Goal: Information Seeking & Learning: Compare options

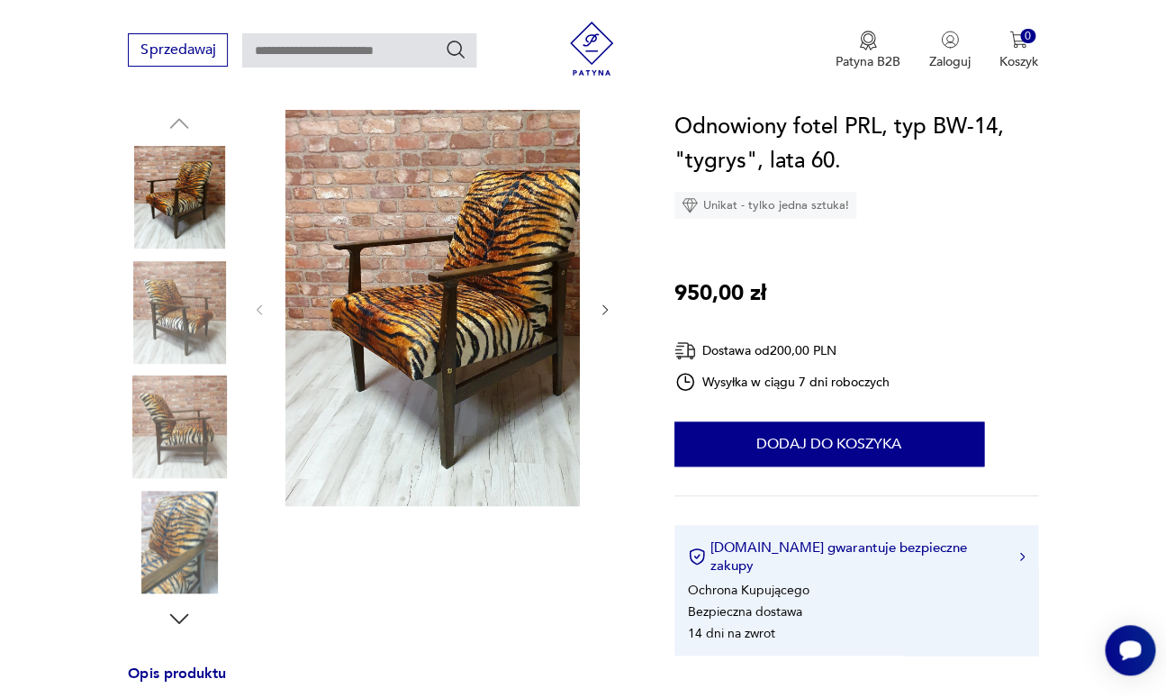
click at [176, 302] on img at bounding box center [179, 312] width 103 height 103
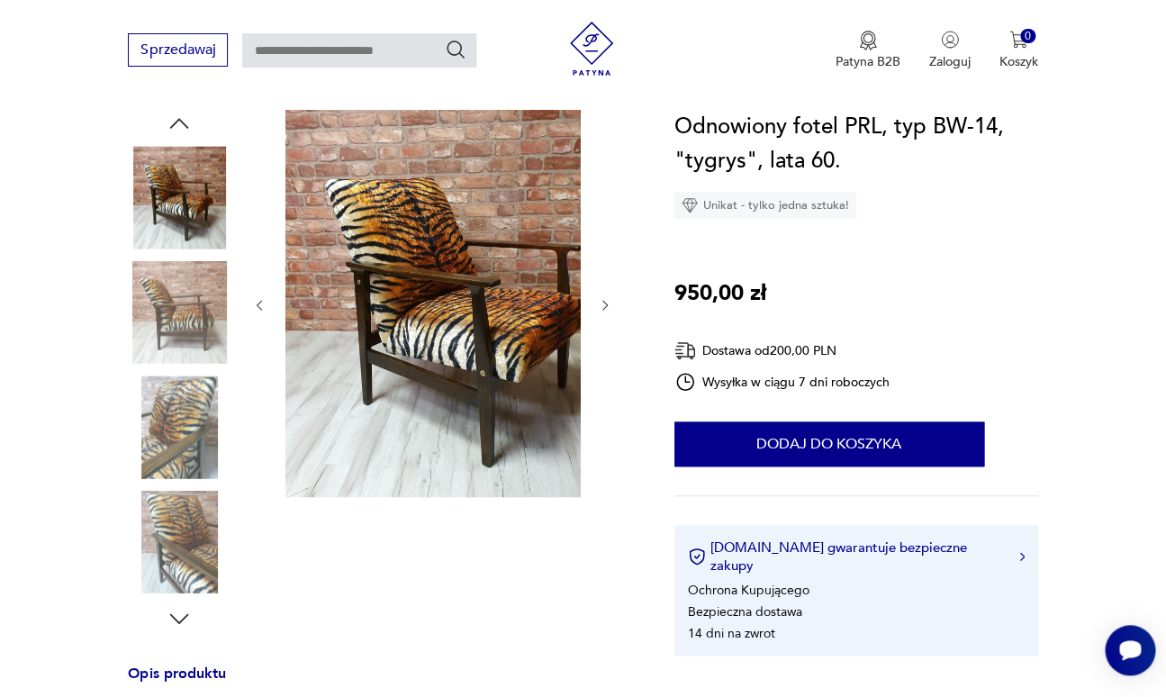
click at [191, 464] on img at bounding box center [179, 426] width 103 height 103
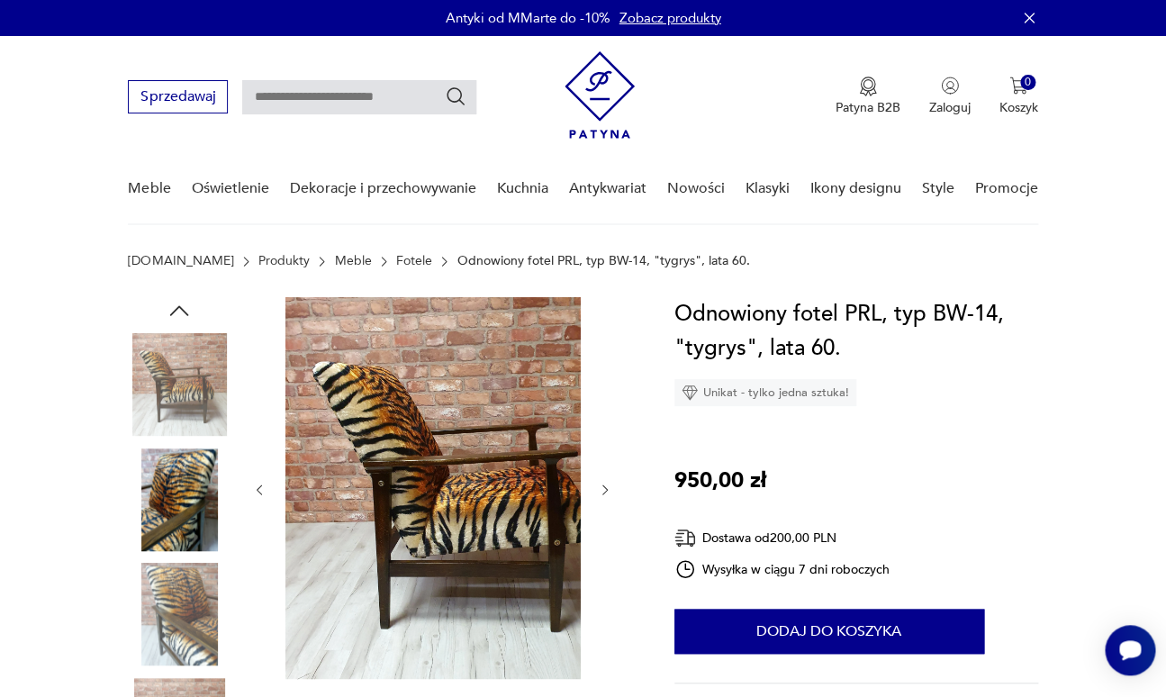
click at [396, 254] on link "Fotele" at bounding box center [414, 261] width 36 height 14
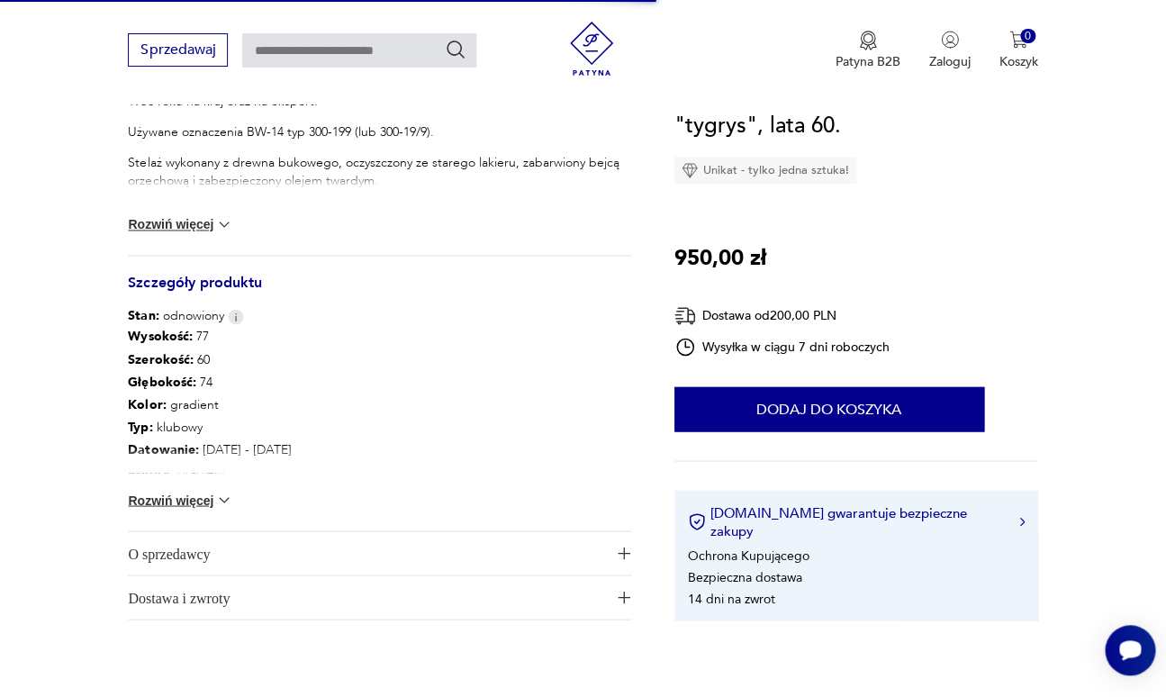
scroll to position [808, 0]
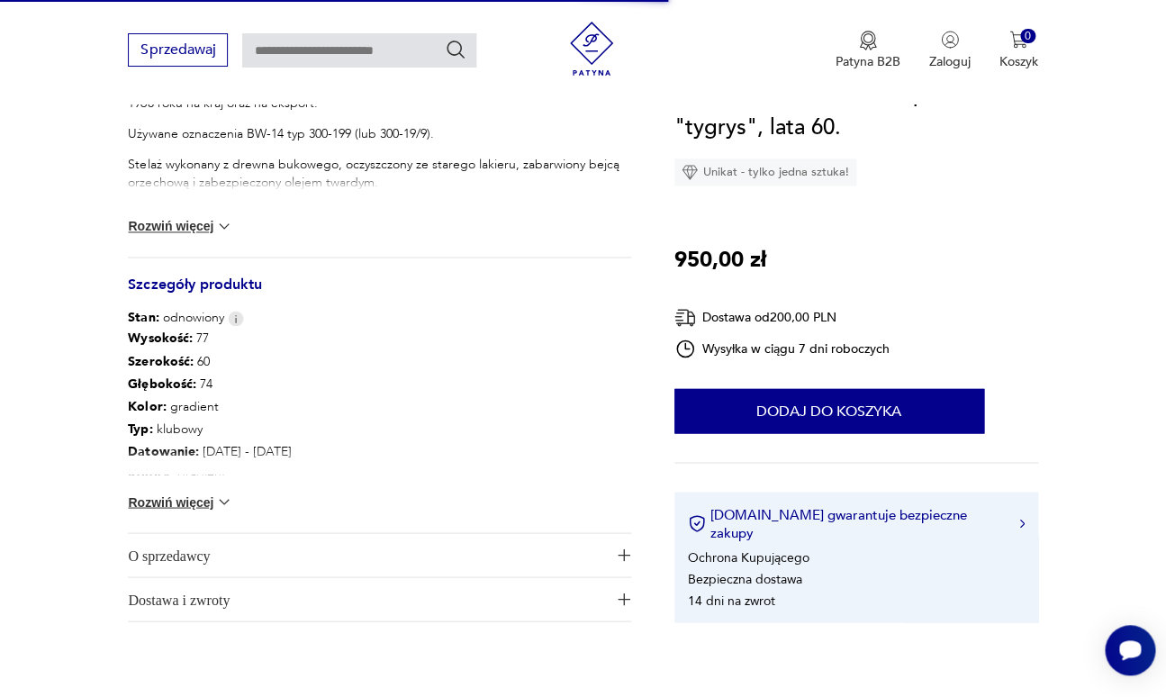
click at [202, 492] on button "Rozwiń więcej" at bounding box center [180, 501] width 104 height 18
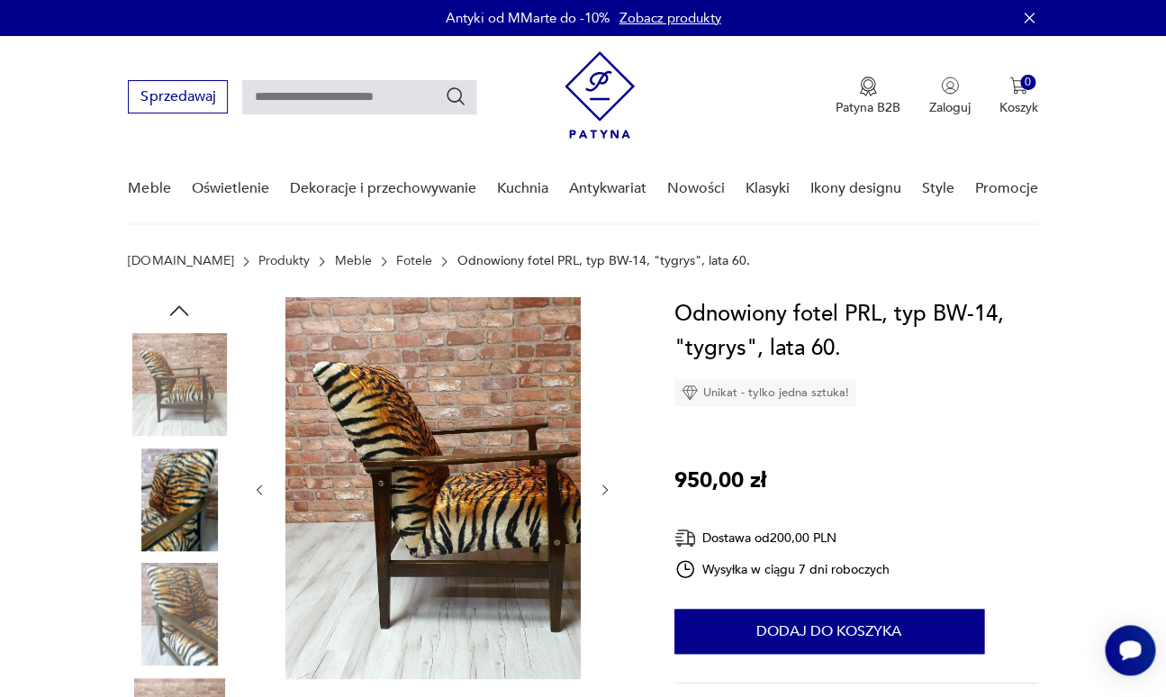
scroll to position [97, 0]
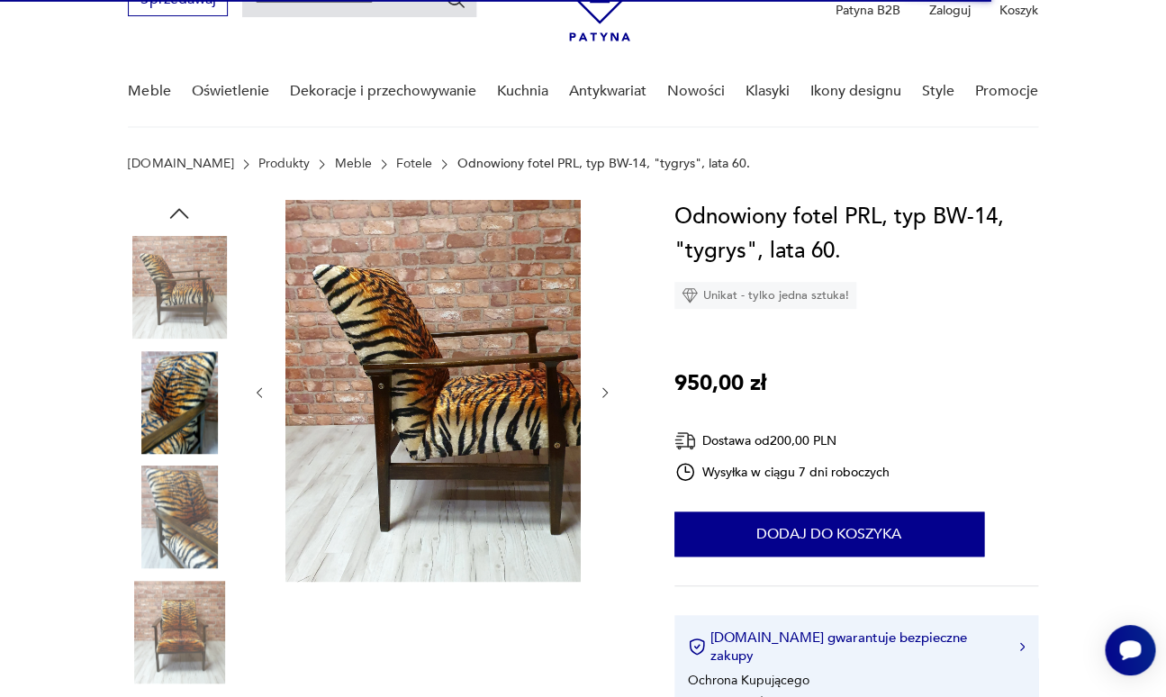
click at [179, 389] on img at bounding box center [179, 402] width 103 height 103
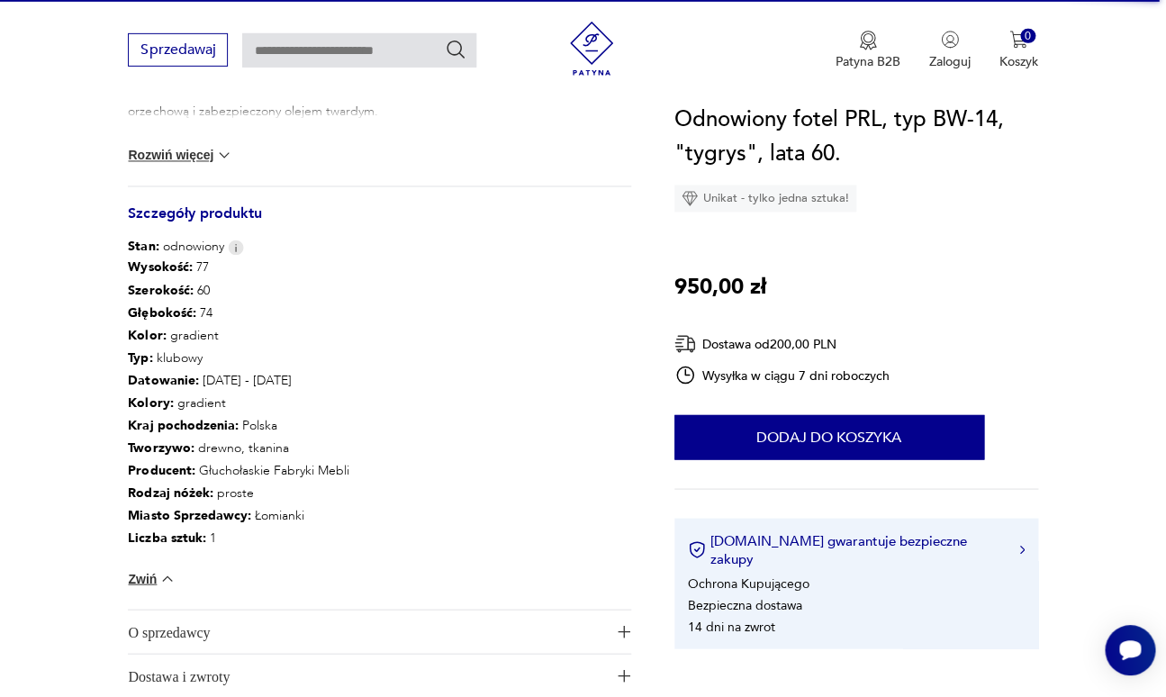
scroll to position [1045, 0]
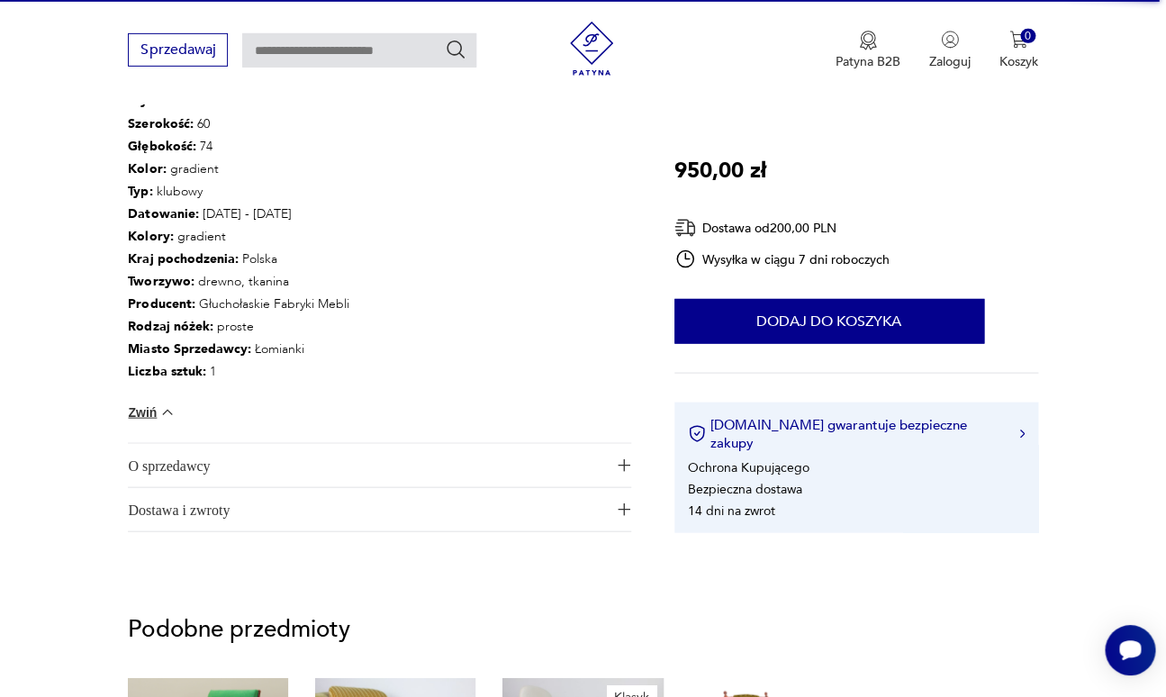
click at [496, 444] on span "O sprzedawcy" at bounding box center [367, 465] width 478 height 43
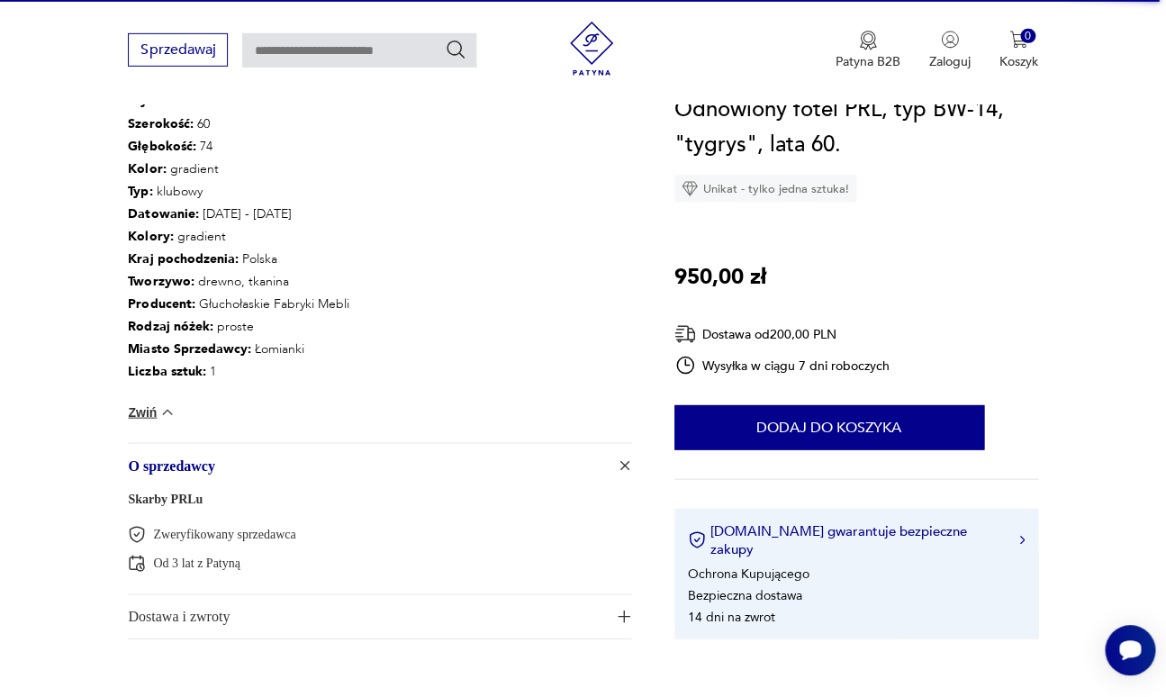
click at [441, 595] on span "Dostawa i zwroty" at bounding box center [367, 616] width 478 height 43
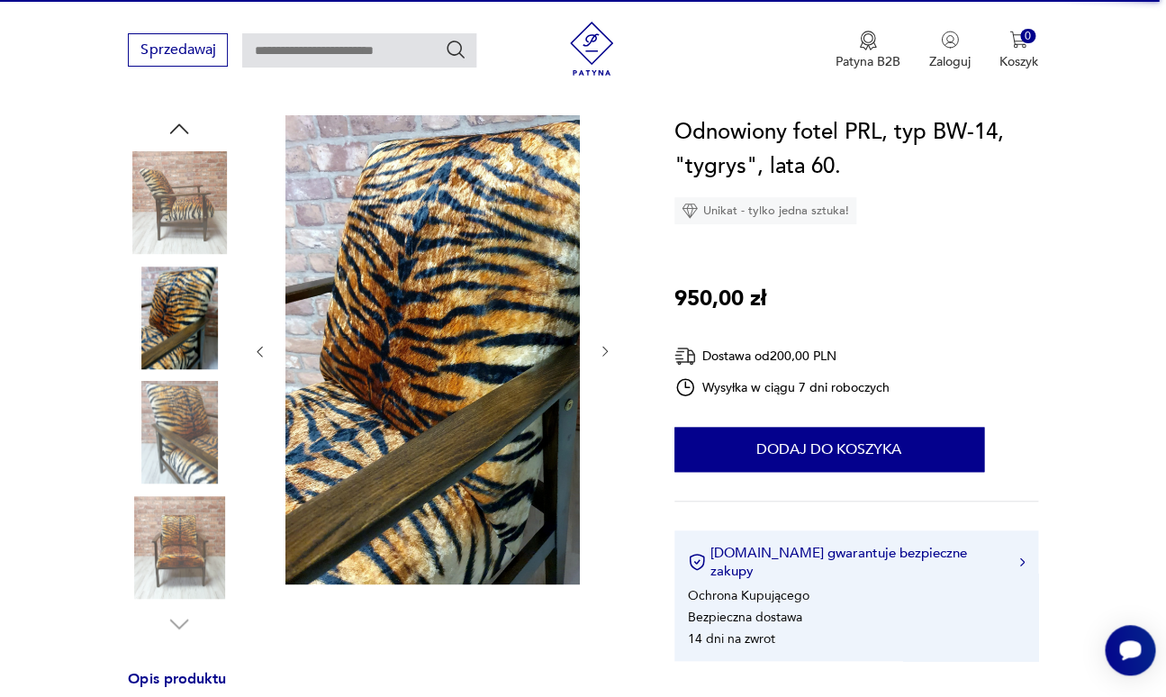
scroll to position [184, 0]
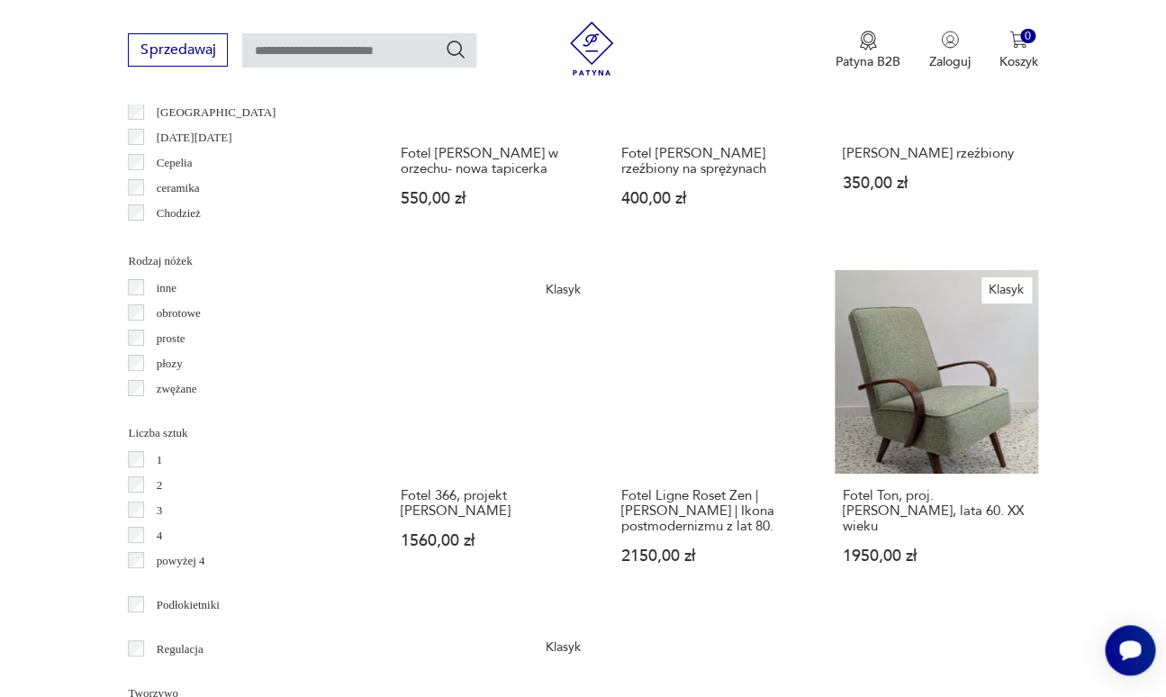
scroll to position [2047, 0]
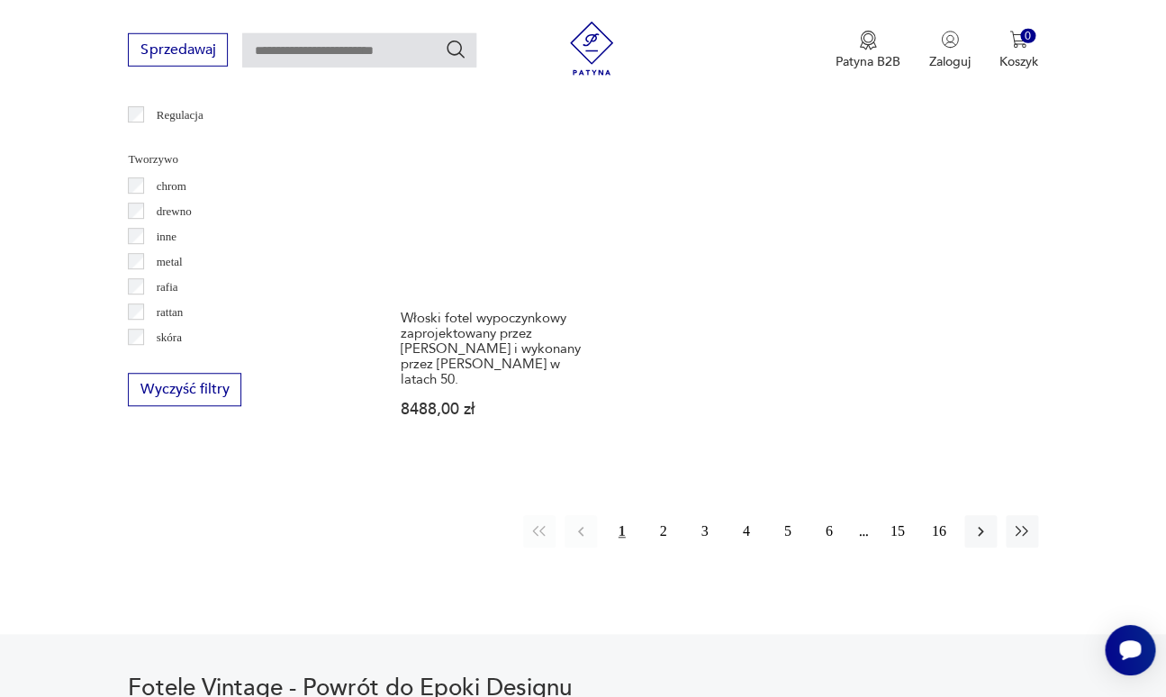
scroll to position [2557, 0]
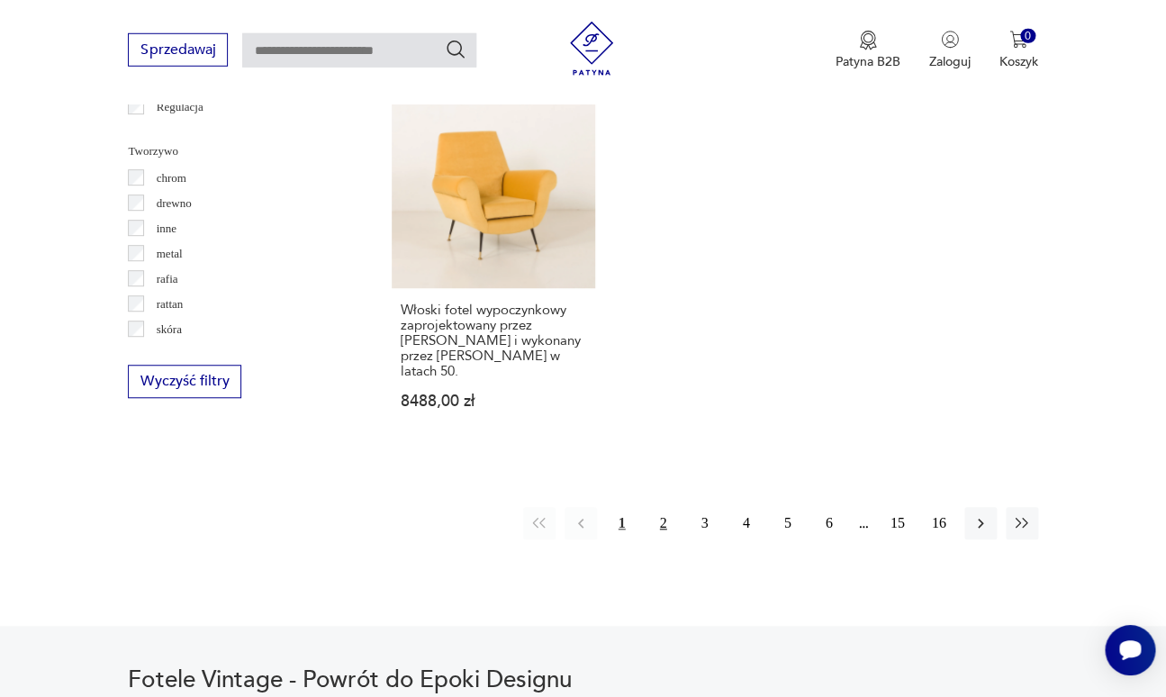
click at [680, 507] on button "2" at bounding box center [663, 523] width 32 height 32
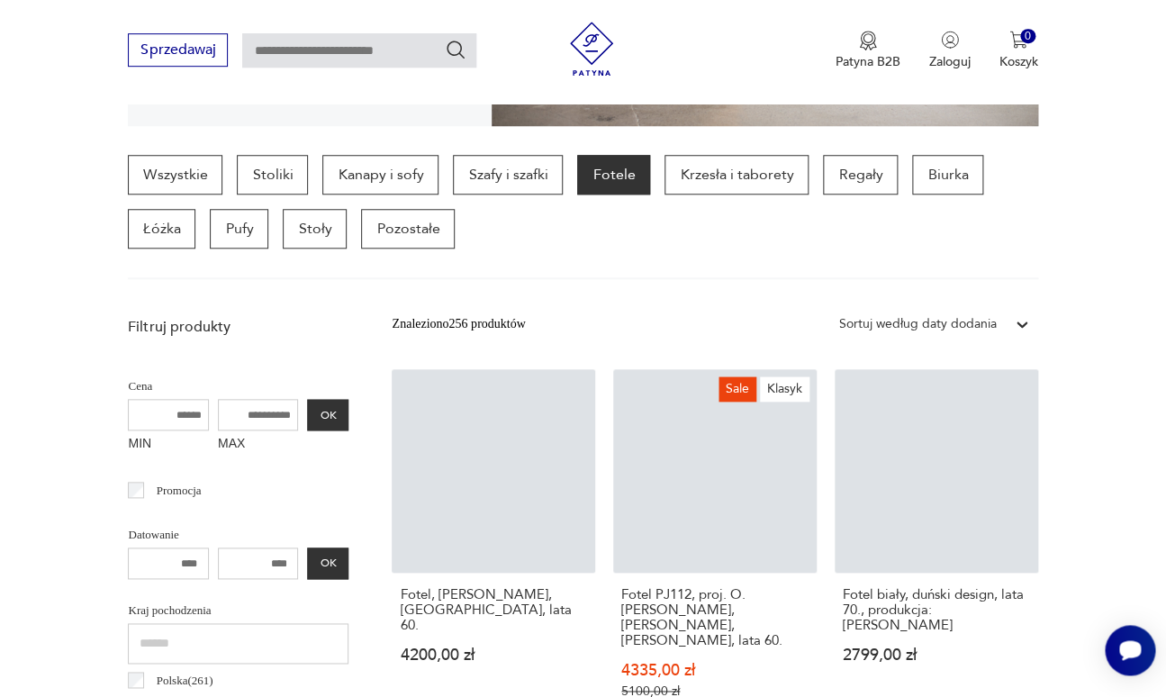
scroll to position [441, 0]
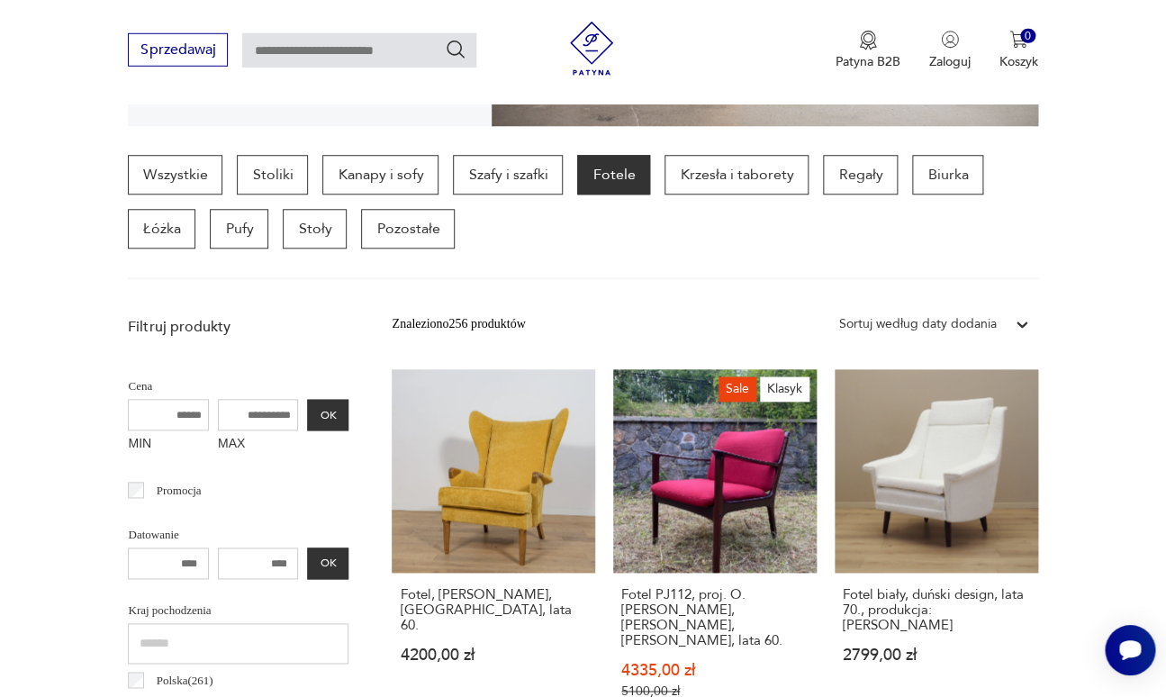
click at [245, 399] on input "MAX" at bounding box center [258, 415] width 81 height 32
type input "****"
click at [307, 399] on button "OK" at bounding box center [327, 415] width 41 height 32
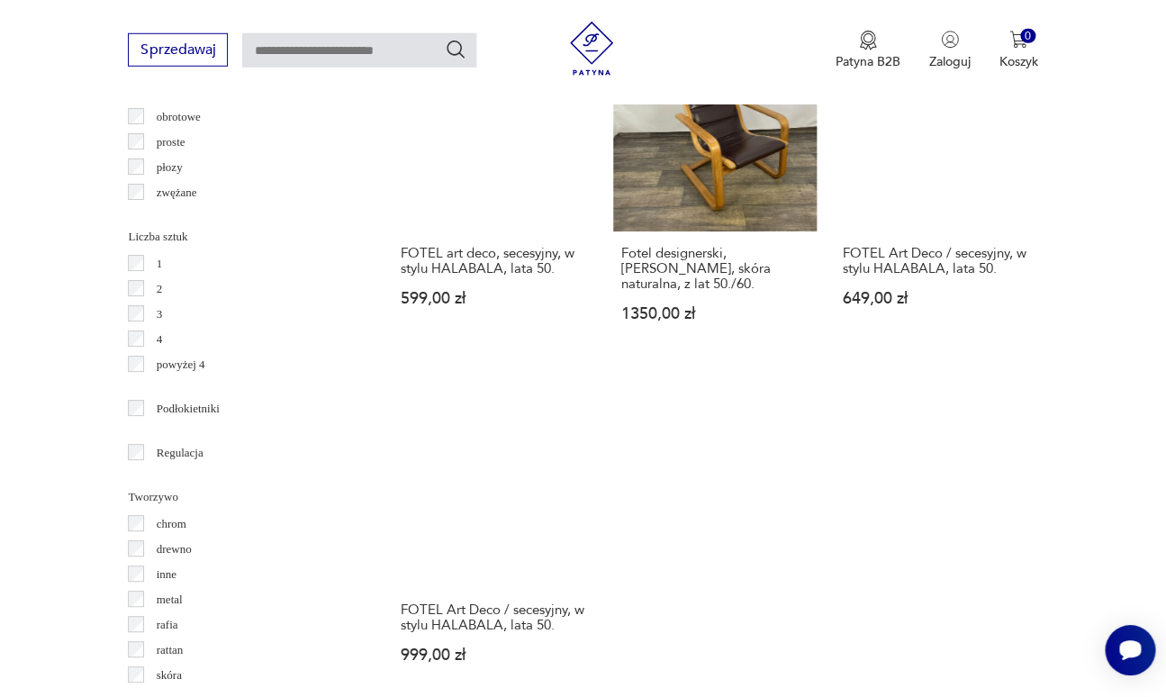
scroll to position [2291, 0]
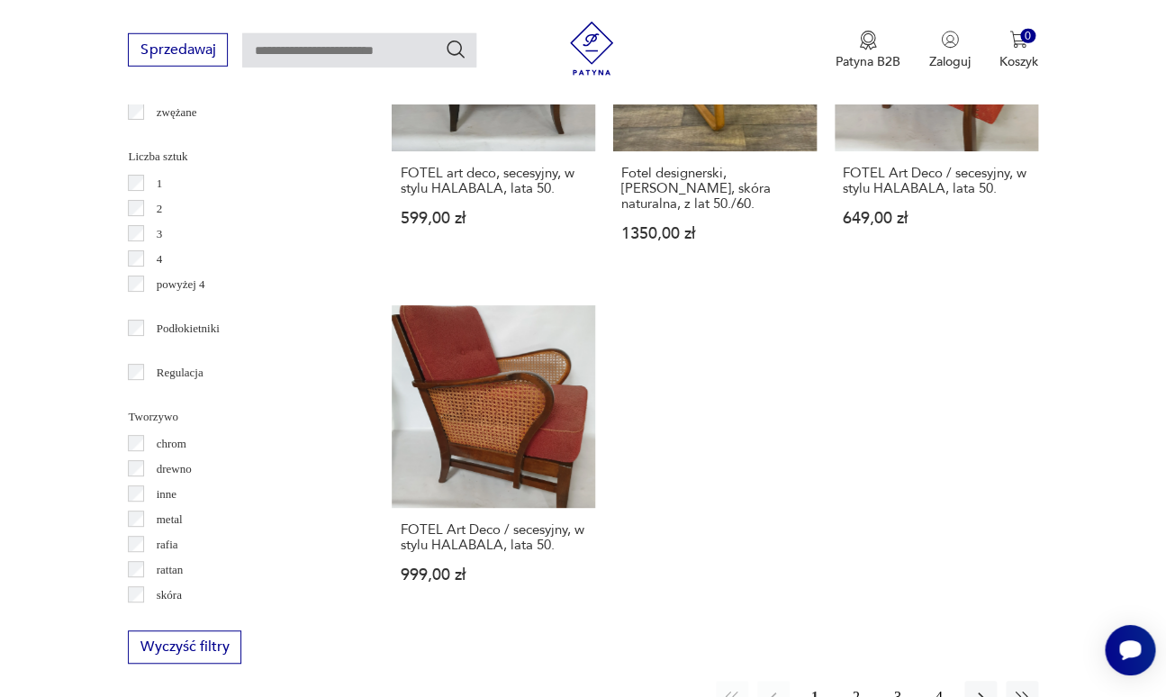
click at [870, 681] on button "2" at bounding box center [856, 697] width 32 height 32
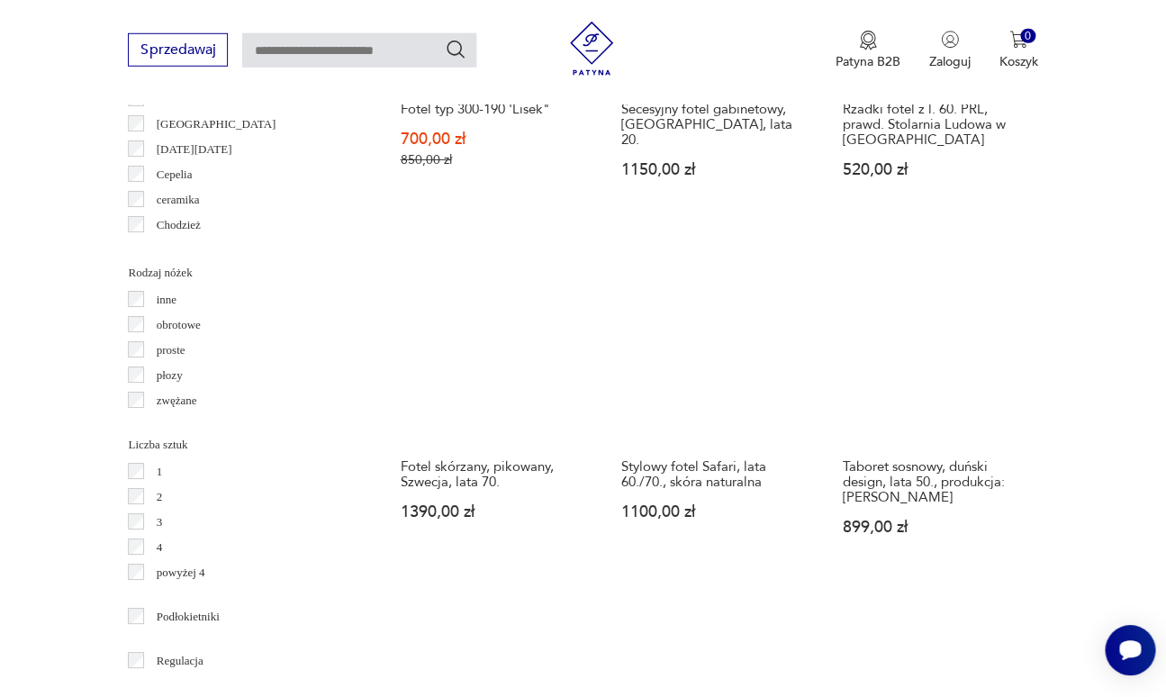
scroll to position [2280, 0]
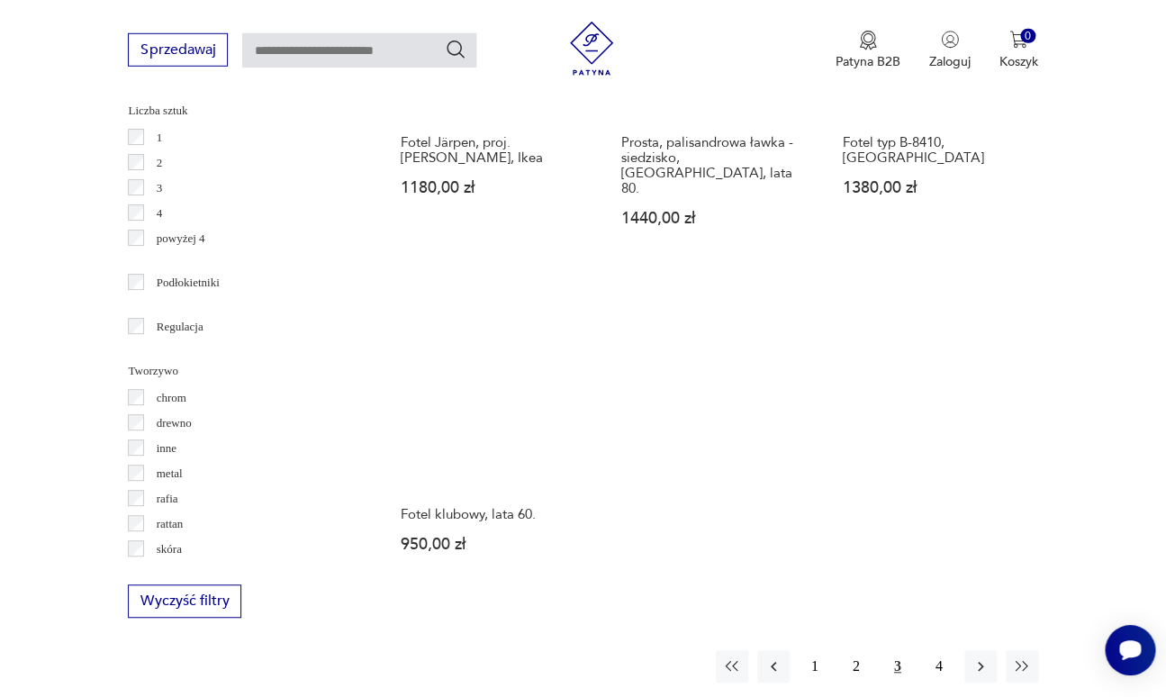
scroll to position [2392, 0]
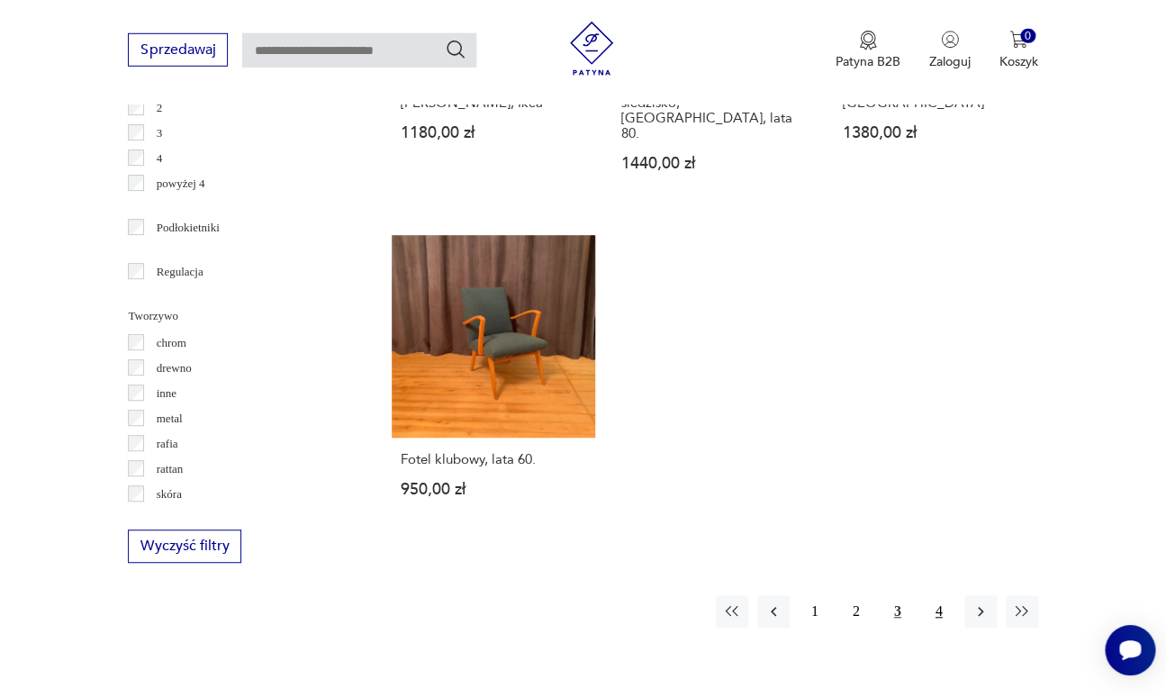
click at [942, 595] on button "4" at bounding box center [939, 611] width 32 height 32
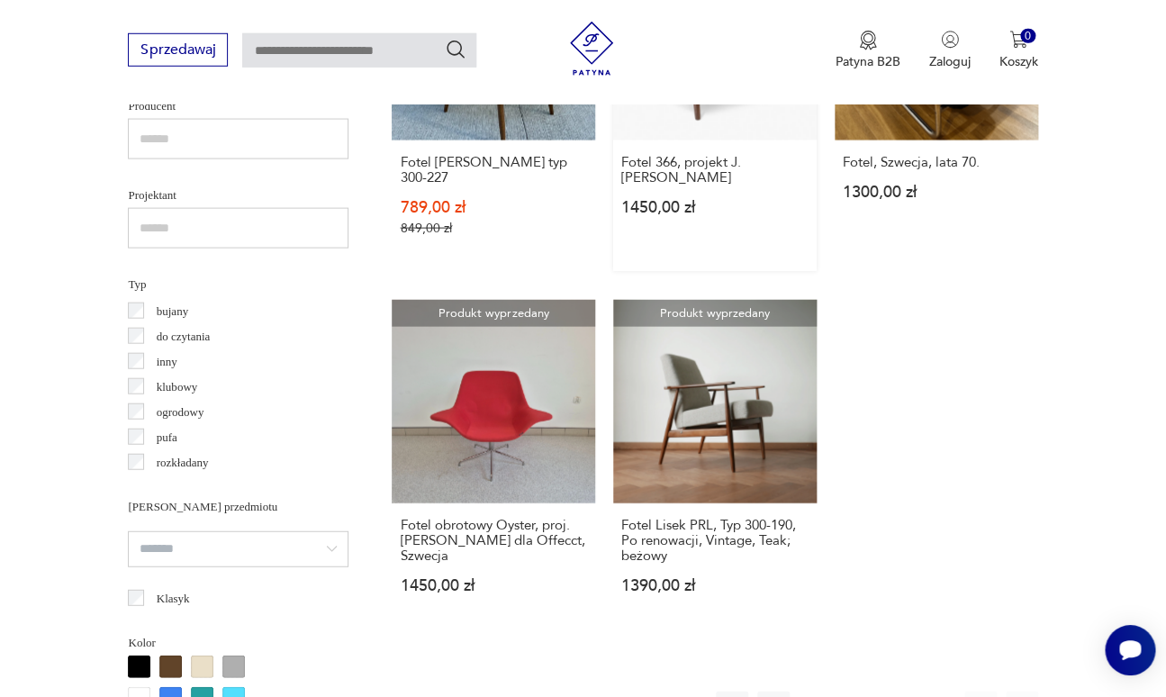
scroll to position [1324, 0]
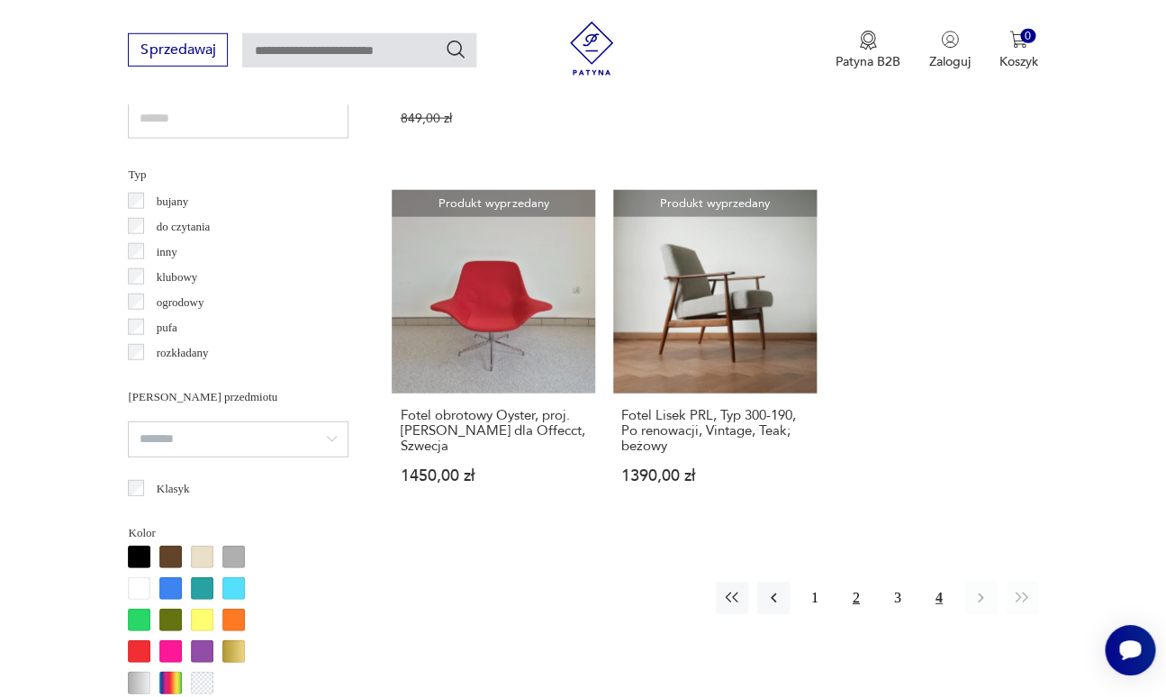
click at [872, 582] on button "2" at bounding box center [856, 598] width 32 height 32
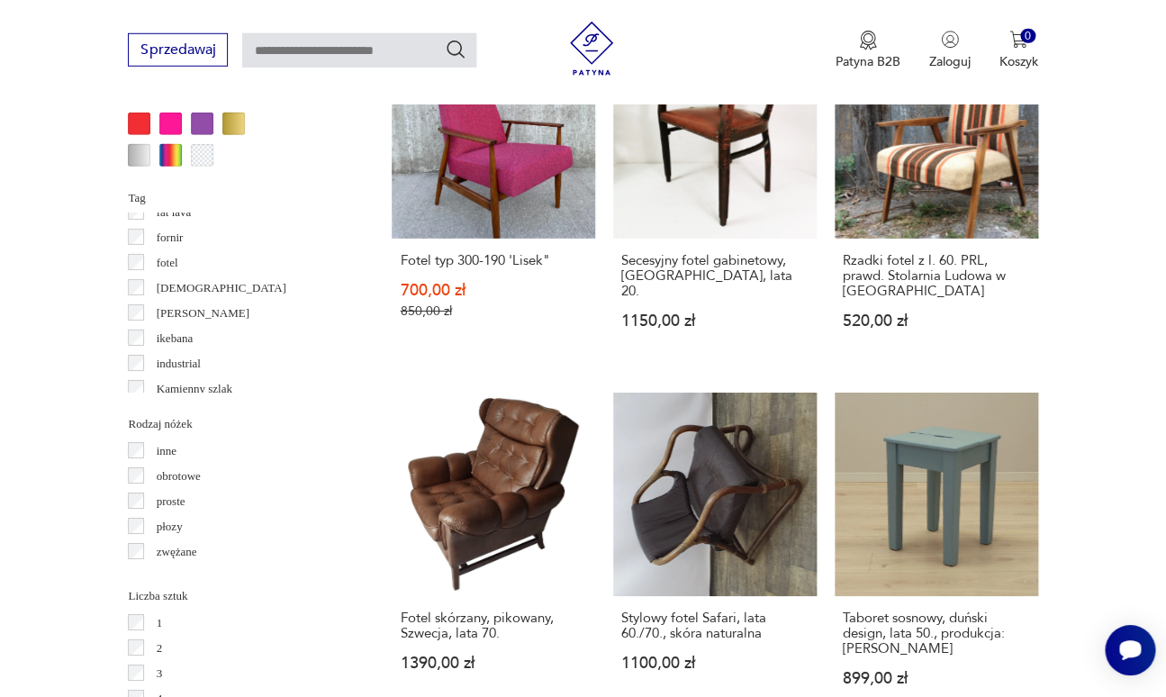
scroll to position [1850, 0]
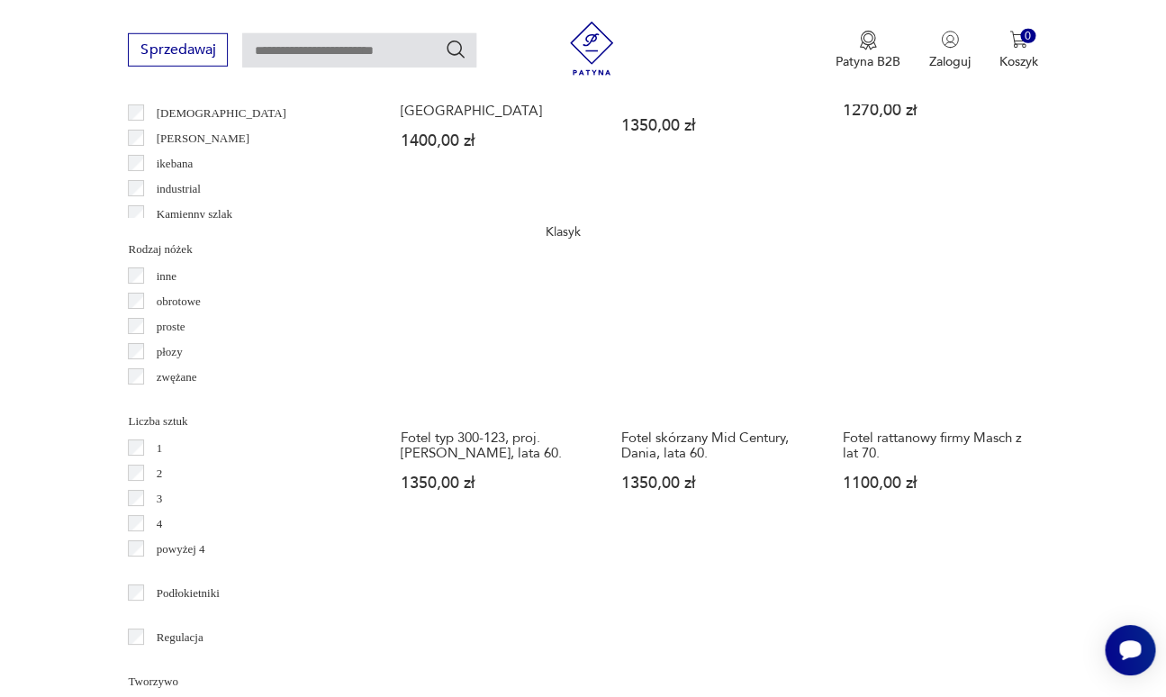
scroll to position [2410, 0]
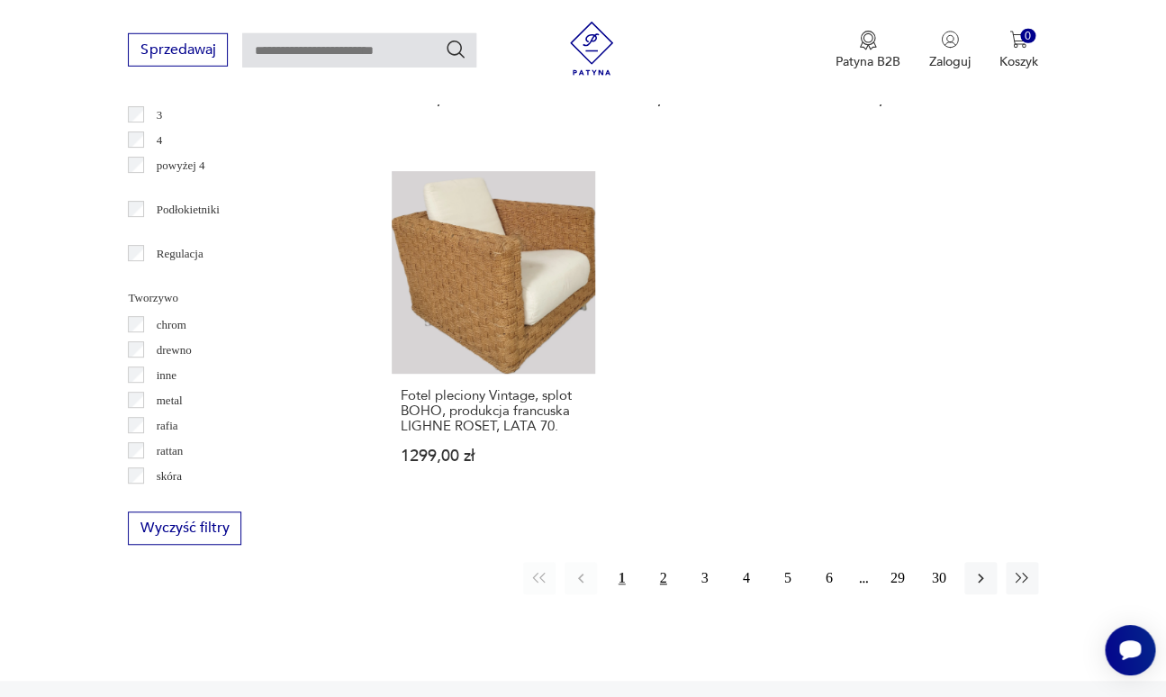
click at [680, 562] on button "2" at bounding box center [663, 578] width 32 height 32
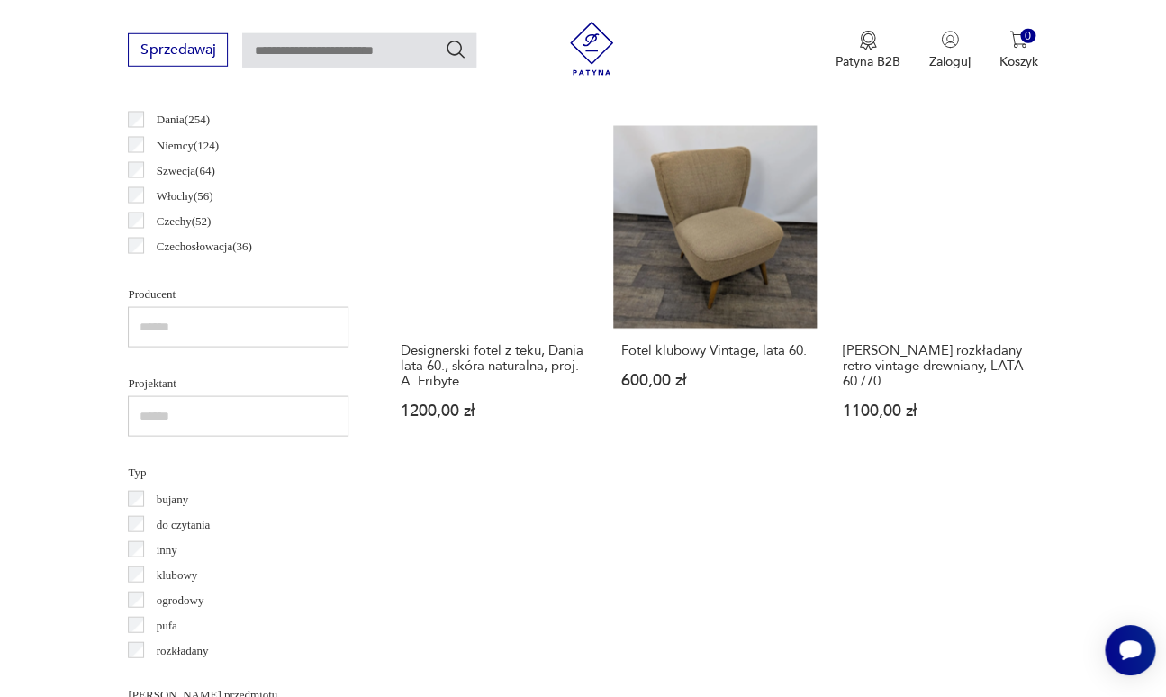
scroll to position [1345, 0]
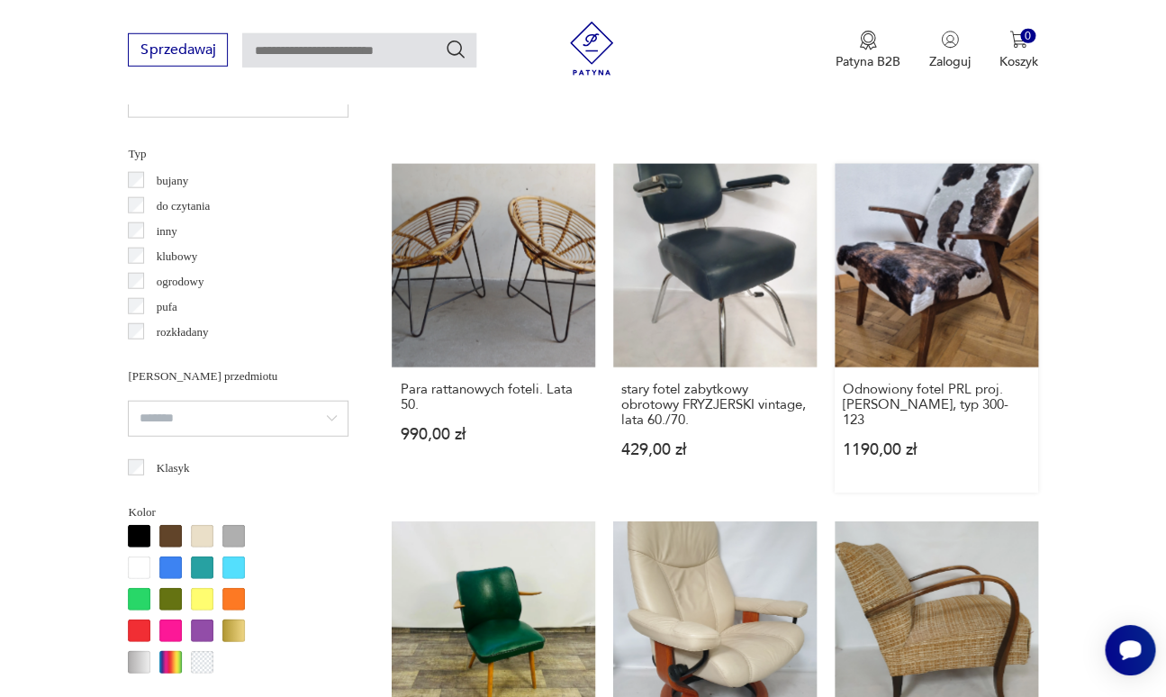
click at [931, 224] on link "Odnowiony fotel PRL proj. M. Puchała, typ 300-123 1190,00 zł" at bounding box center [935, 328] width 203 height 329
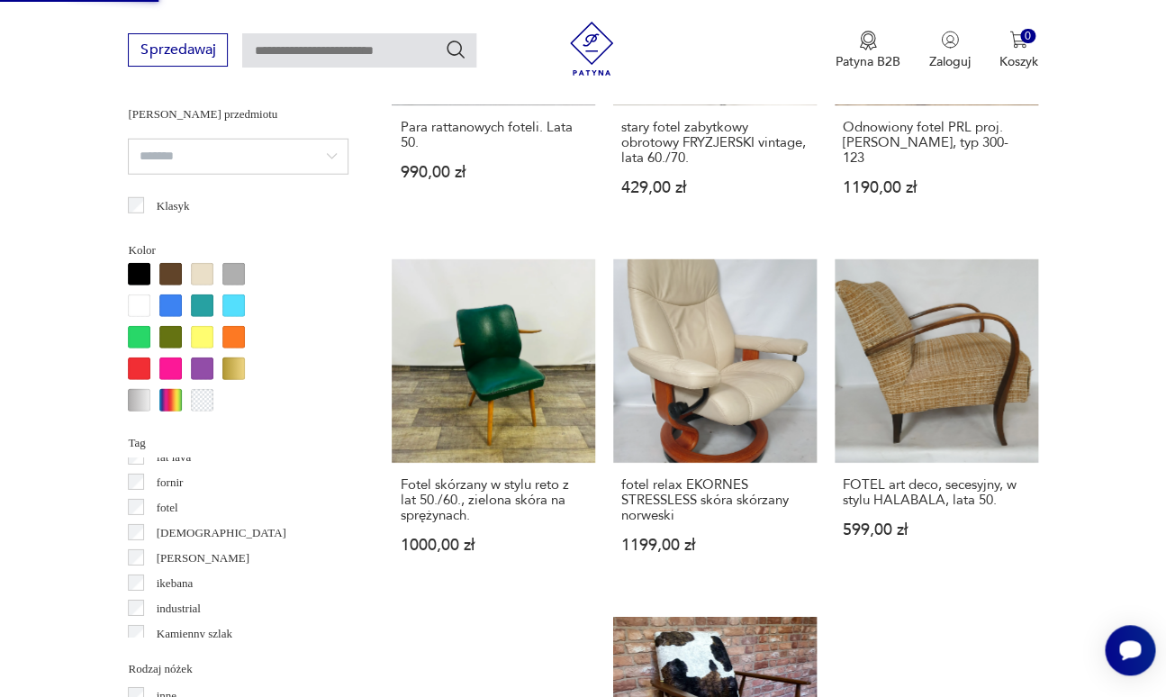
scroll to position [1969, 0]
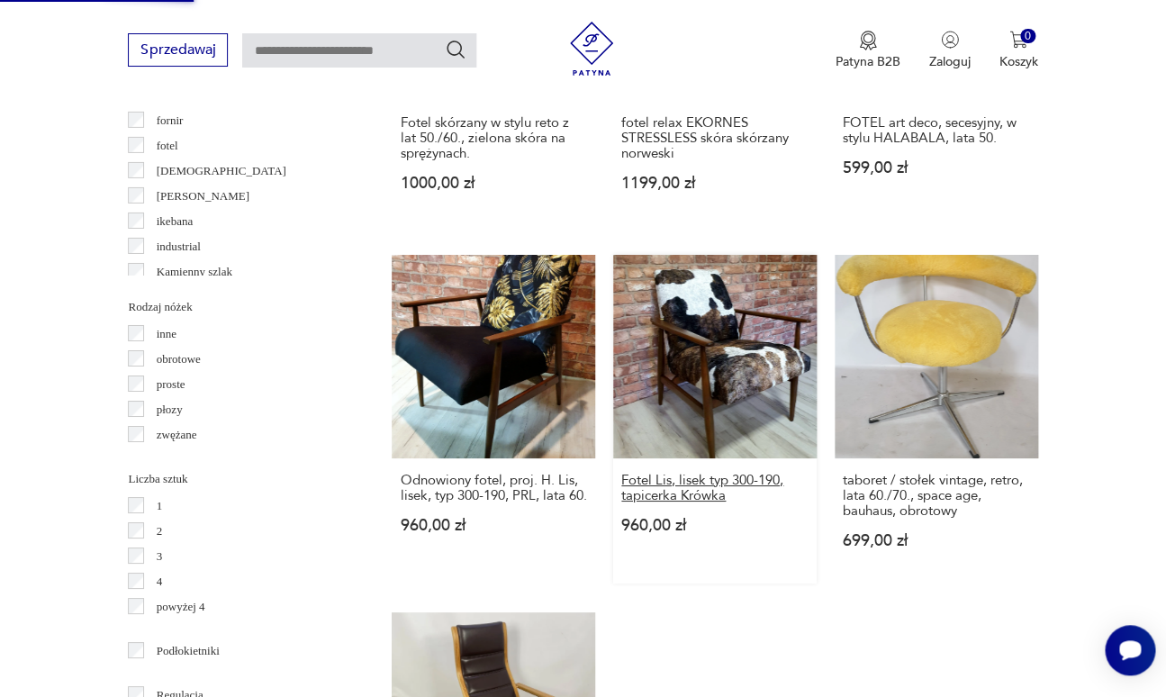
click at [681, 473] on h3 "Fotel Lis, lisek typ 300-190, tapicerka Krówka" at bounding box center [714, 488] width 187 height 31
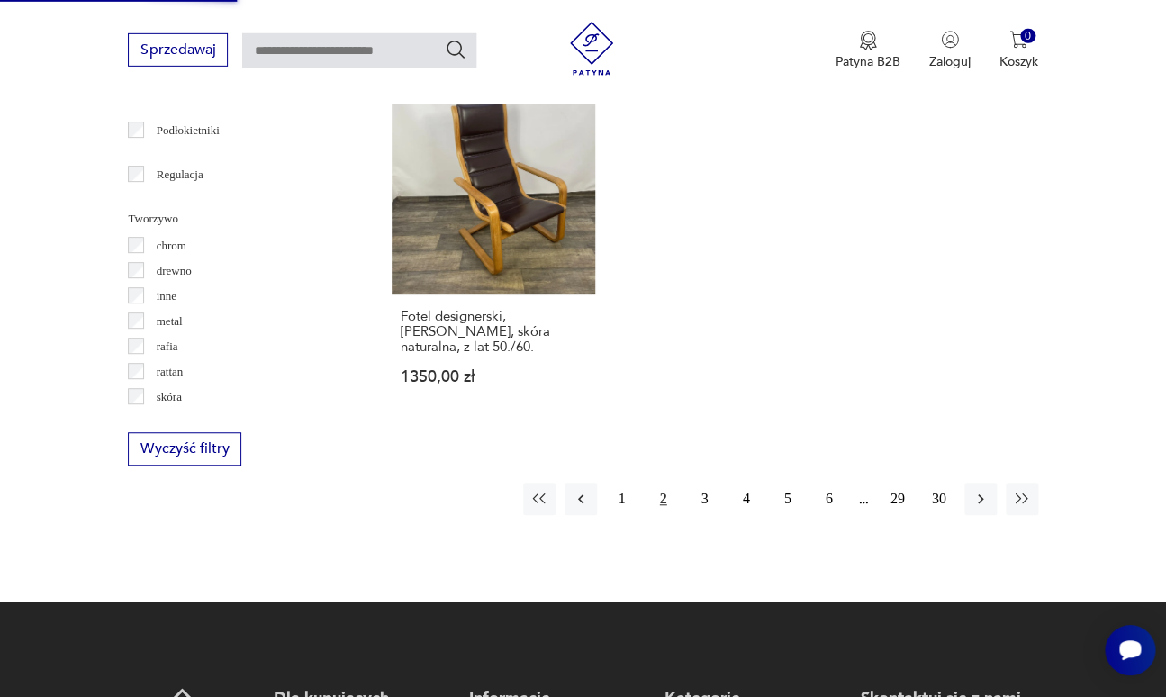
scroll to position [2501, 0]
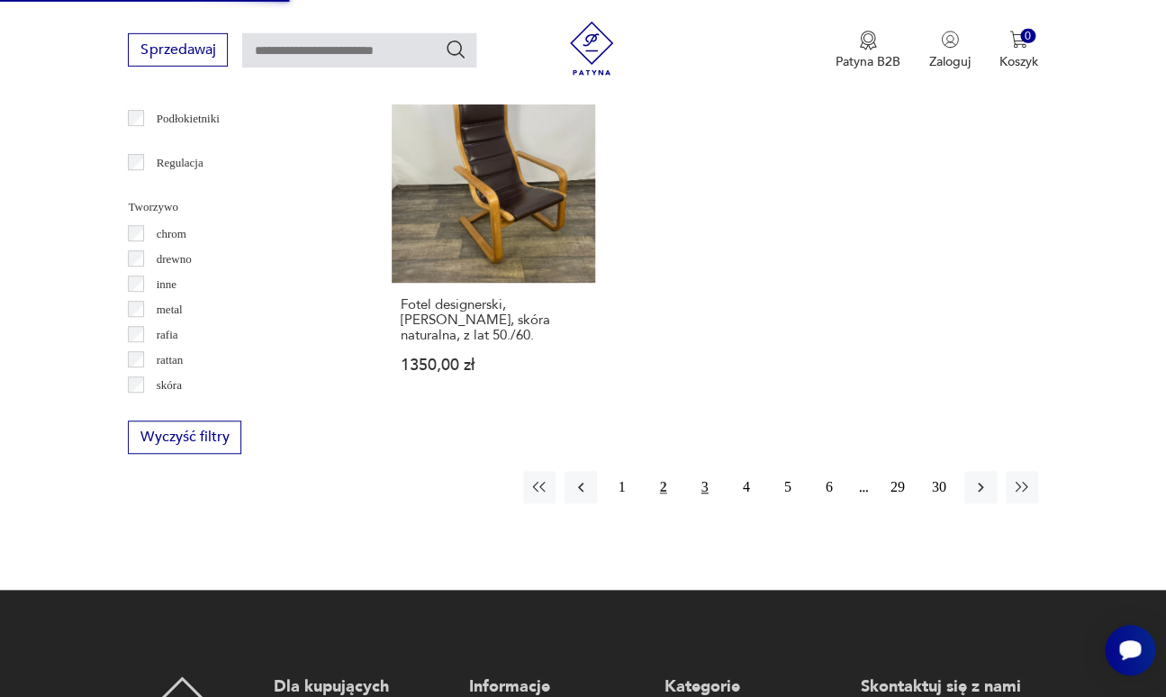
click at [721, 471] on button "3" at bounding box center [705, 487] width 32 height 32
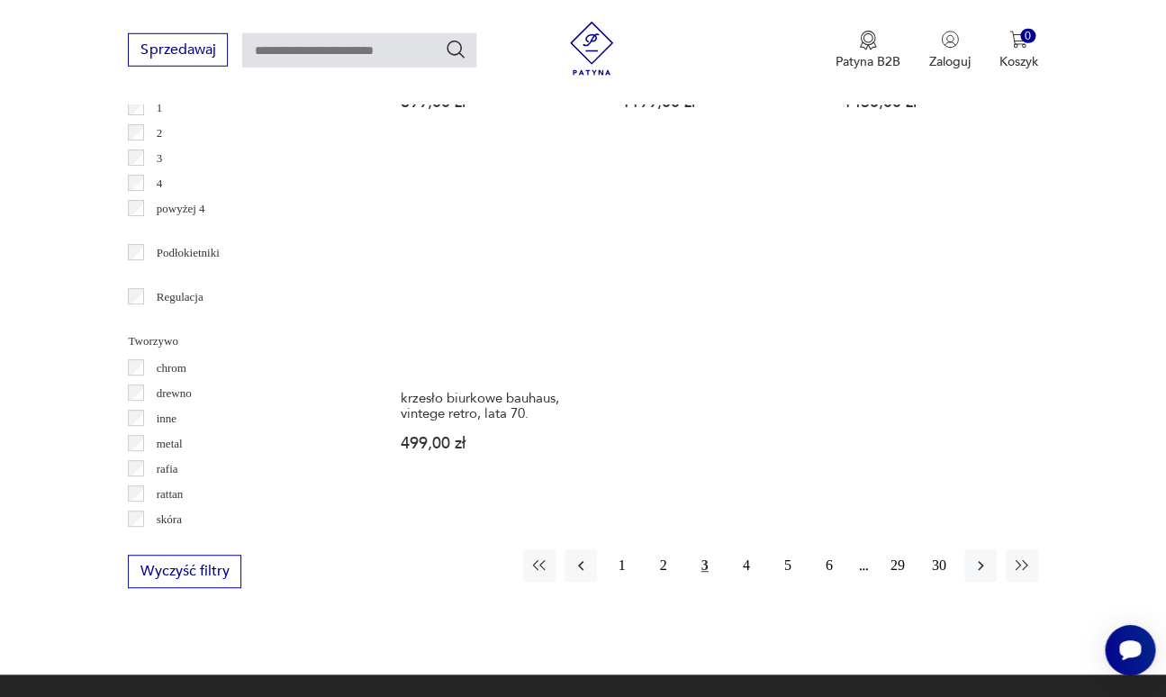
scroll to position [2400, 0]
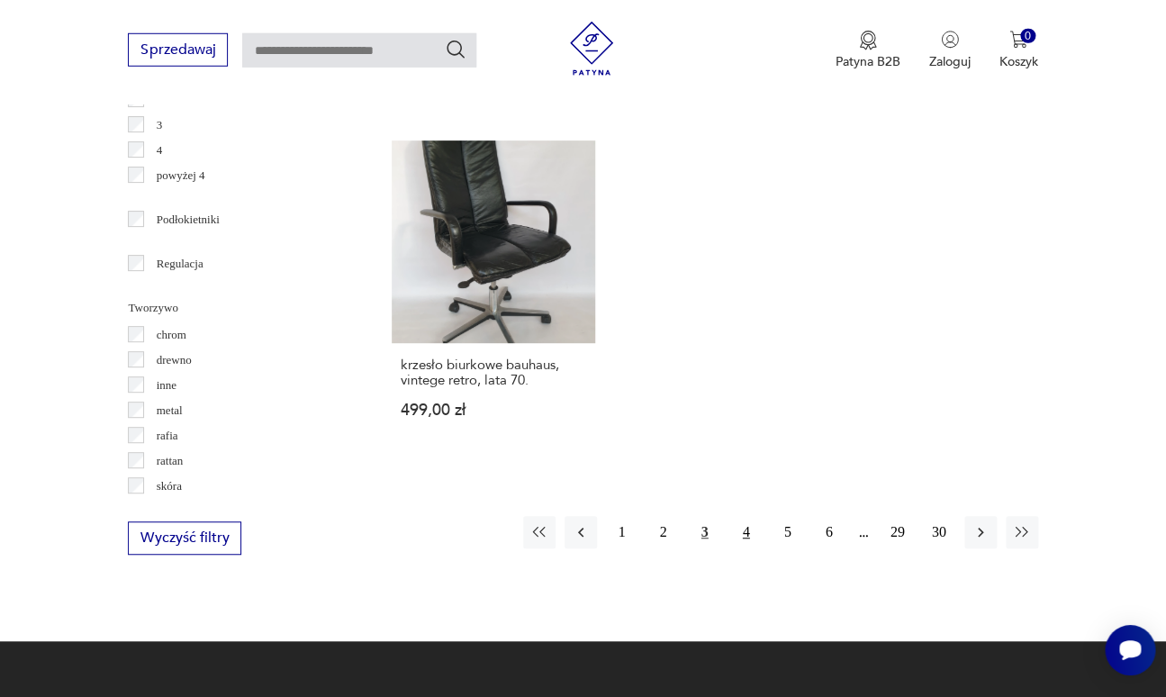
click at [762, 516] on button "4" at bounding box center [746, 532] width 32 height 32
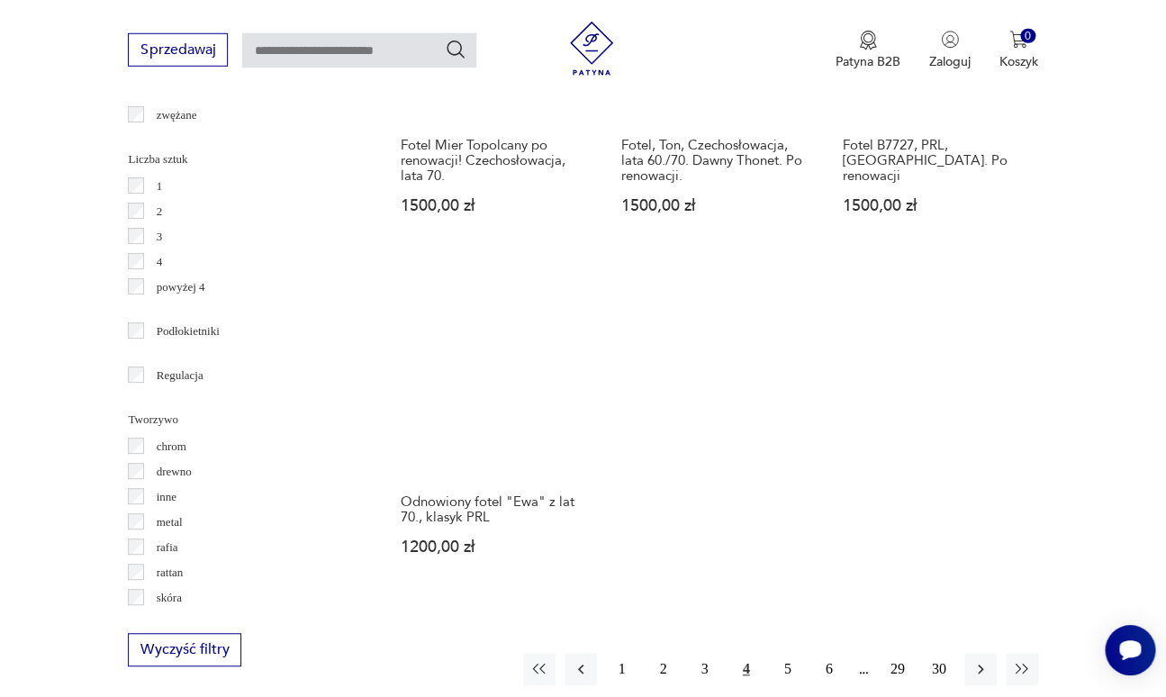
scroll to position [2289, 0]
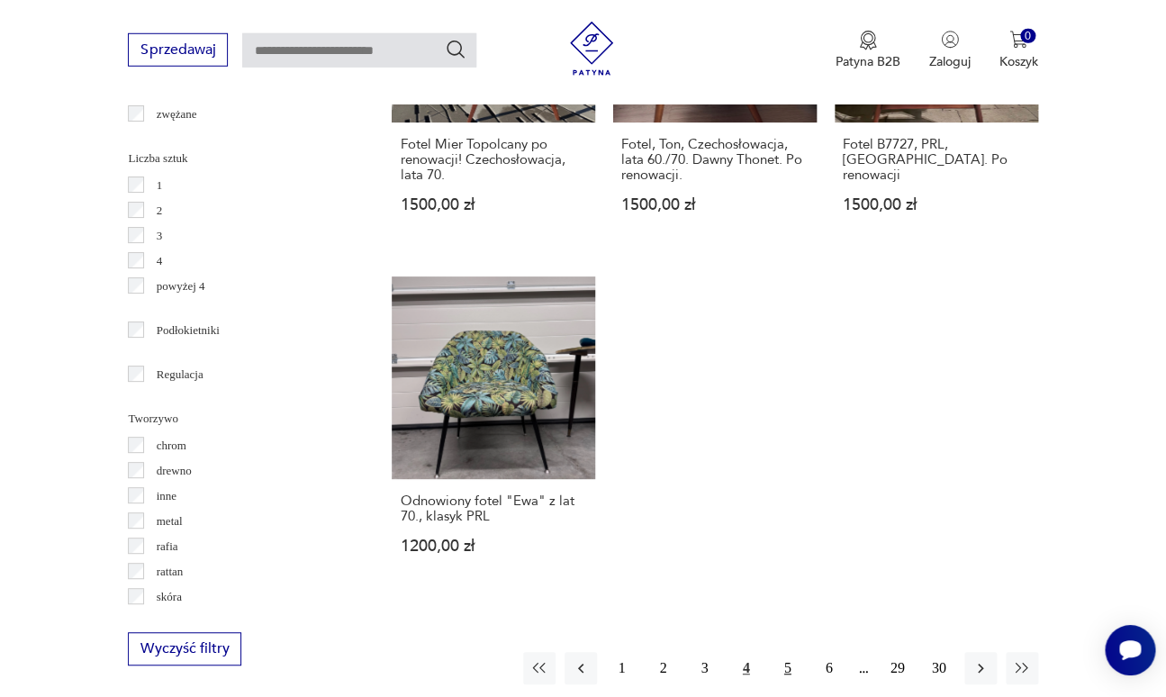
click at [804, 652] on button "5" at bounding box center [787, 668] width 32 height 32
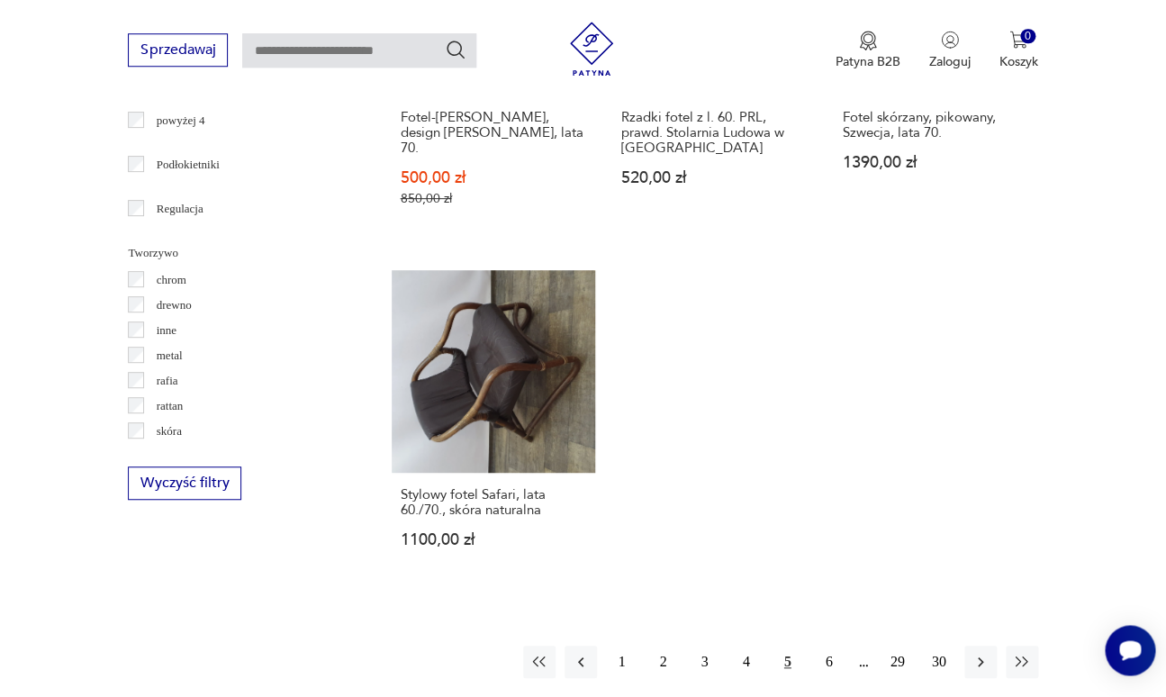
scroll to position [2457, 0]
click at [842, 644] on button "6" at bounding box center [829, 660] width 32 height 32
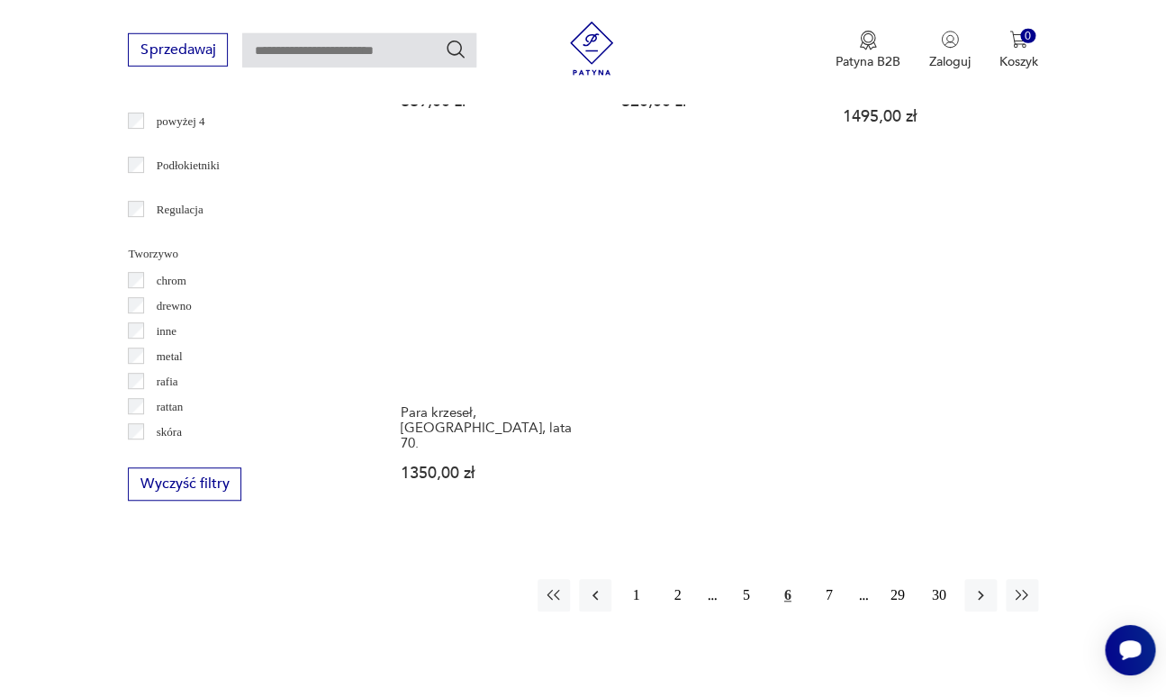
scroll to position [2457, 0]
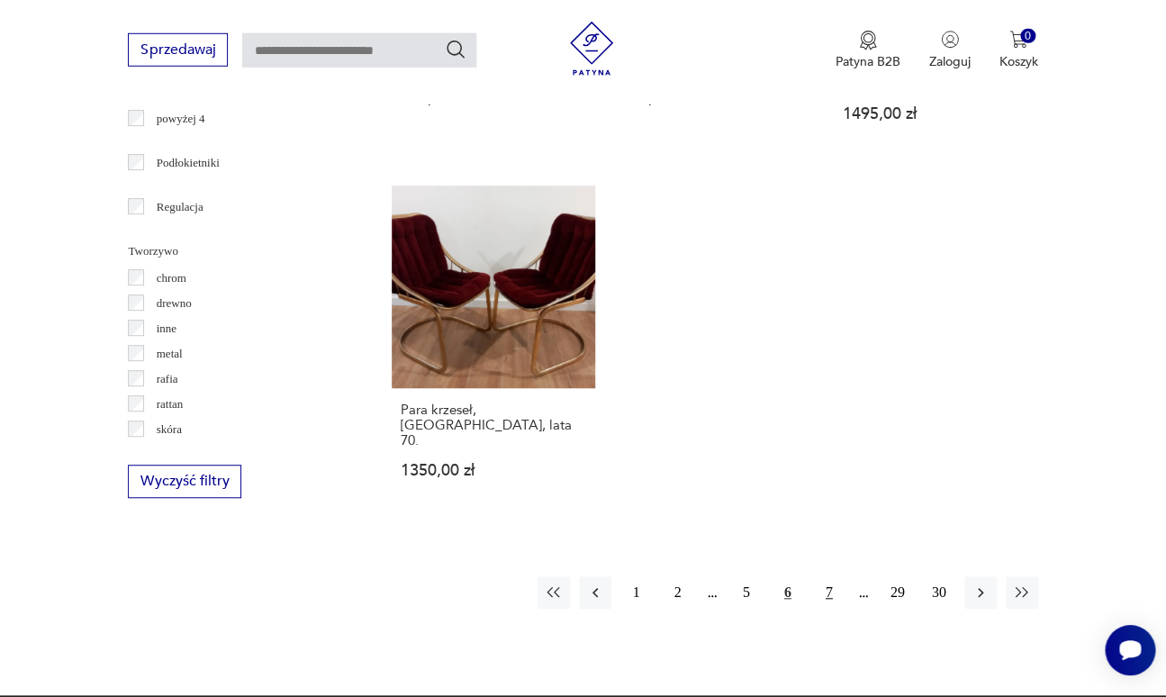
click at [831, 576] on button "7" at bounding box center [829, 592] width 32 height 32
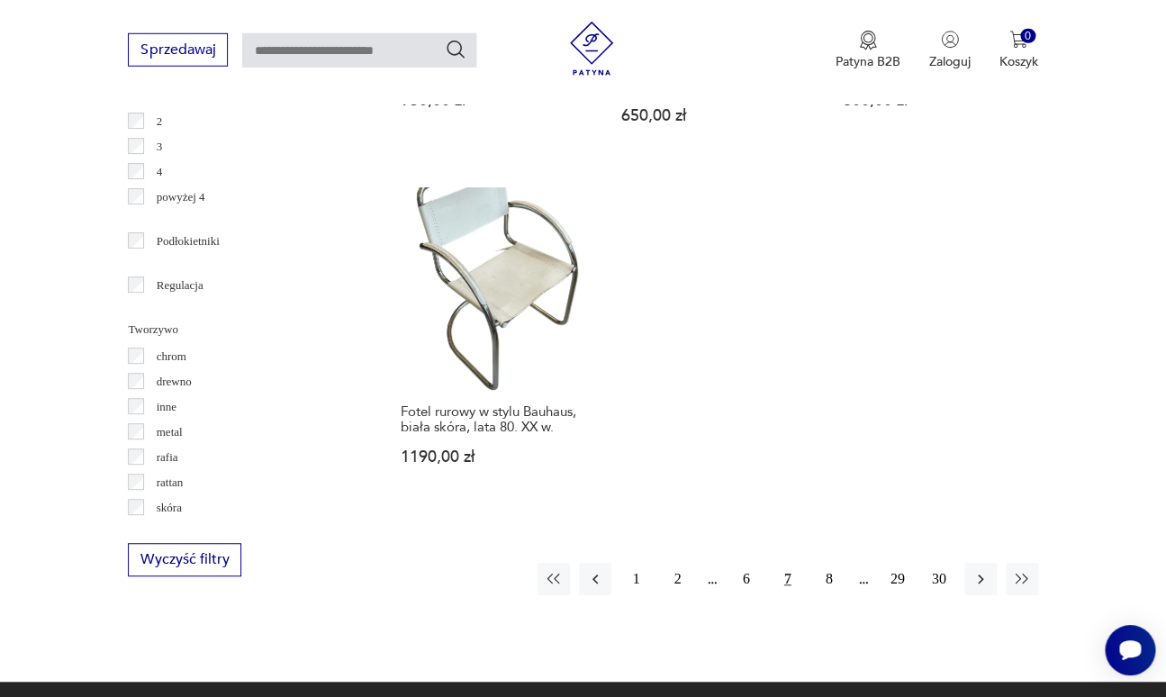
scroll to position [2430, 0]
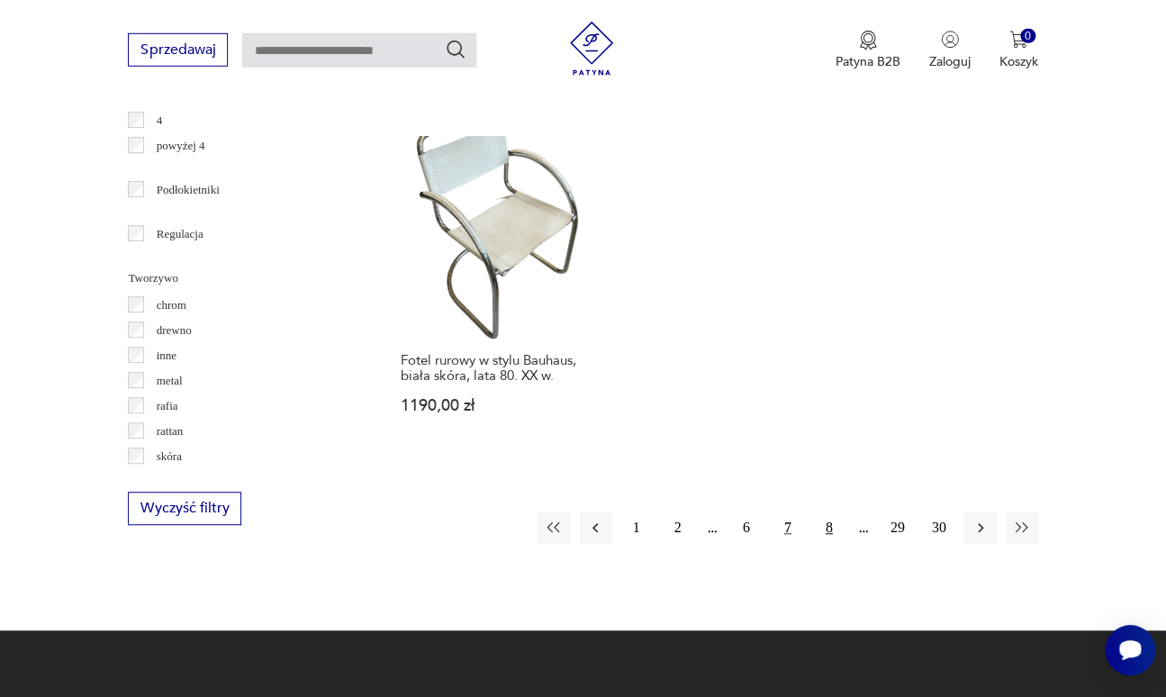
click at [839, 511] on button "8" at bounding box center [829, 527] width 32 height 32
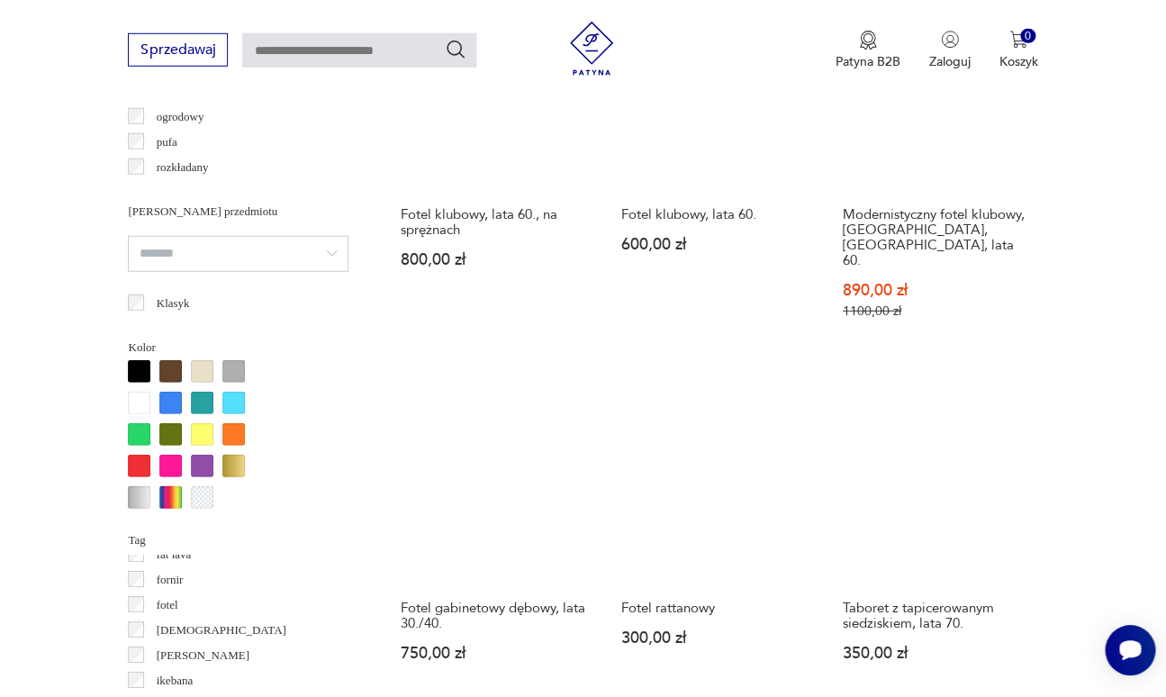
scroll to position [1511, 0]
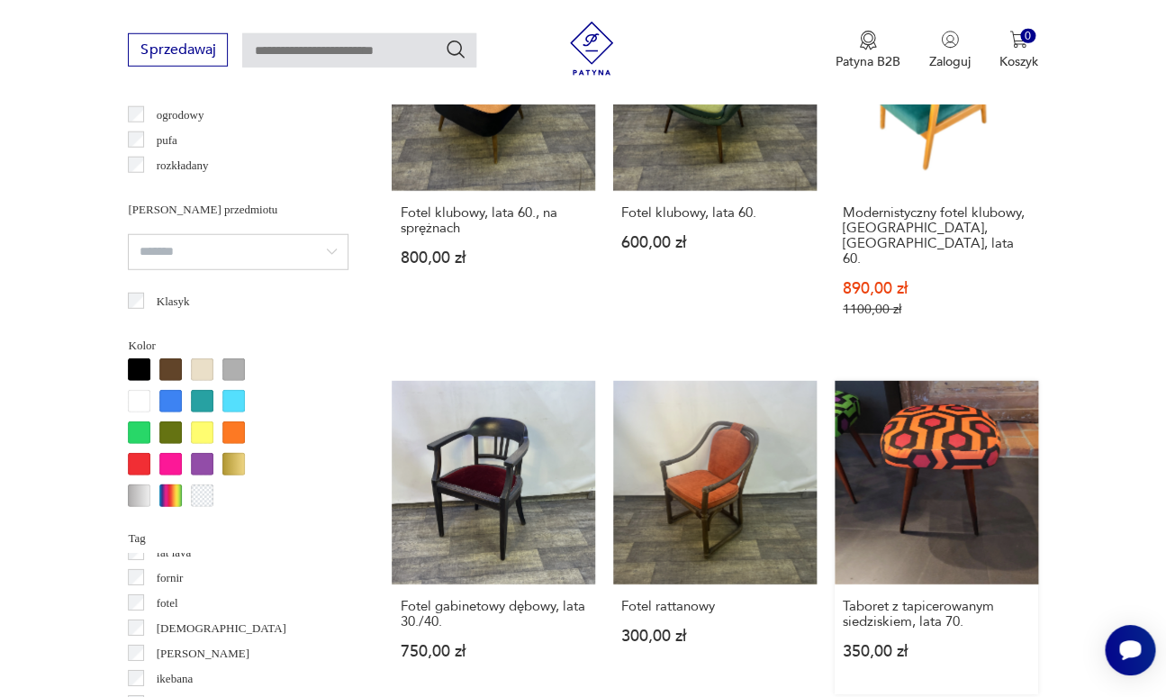
click at [926, 381] on link "Taboret z tapicerowanym siedziskiem, lata 70. 350,00 zł" at bounding box center [935, 537] width 203 height 313
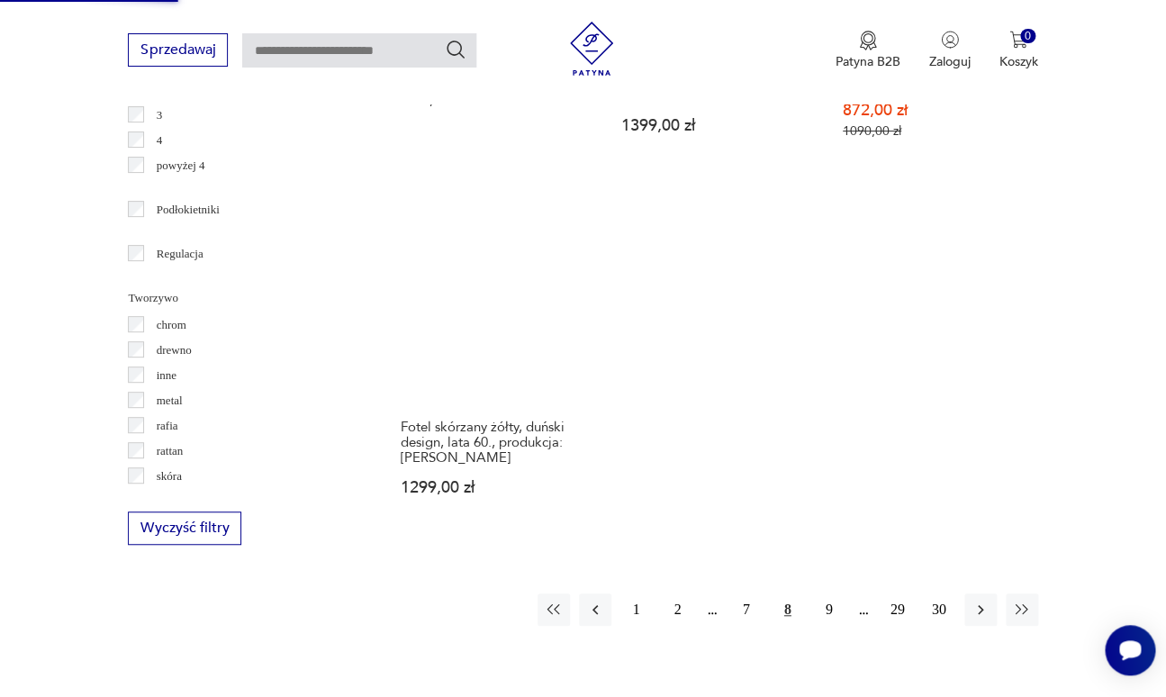
scroll to position [2451, 0]
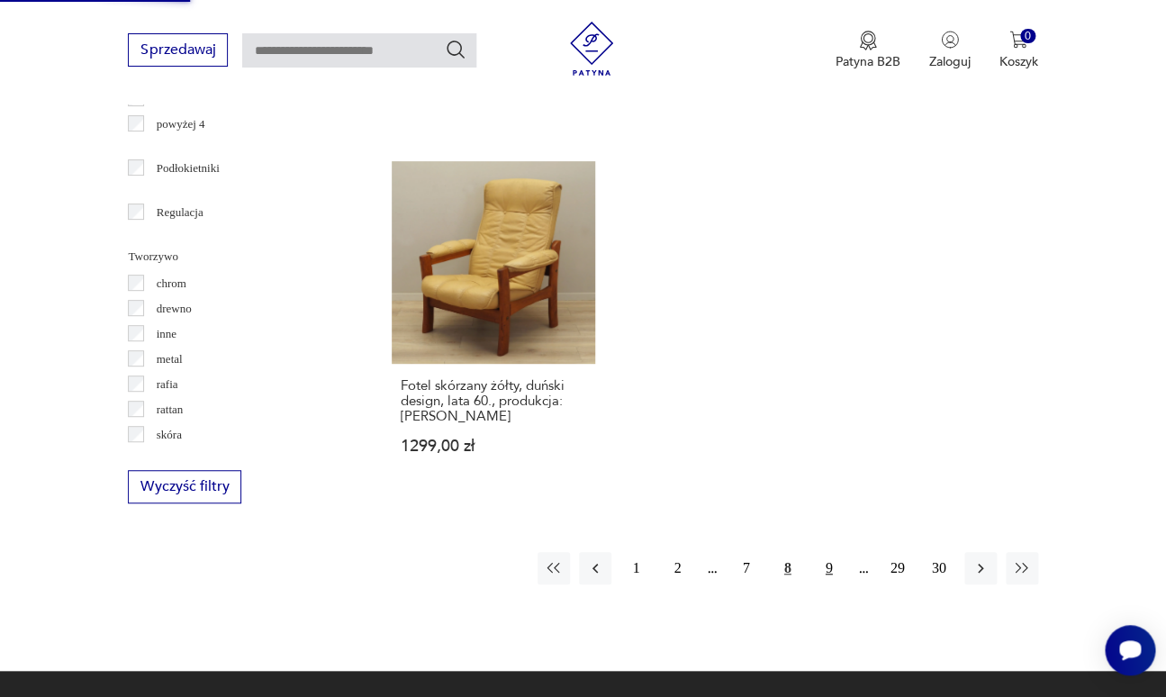
click at [836, 552] on button "9" at bounding box center [829, 568] width 32 height 32
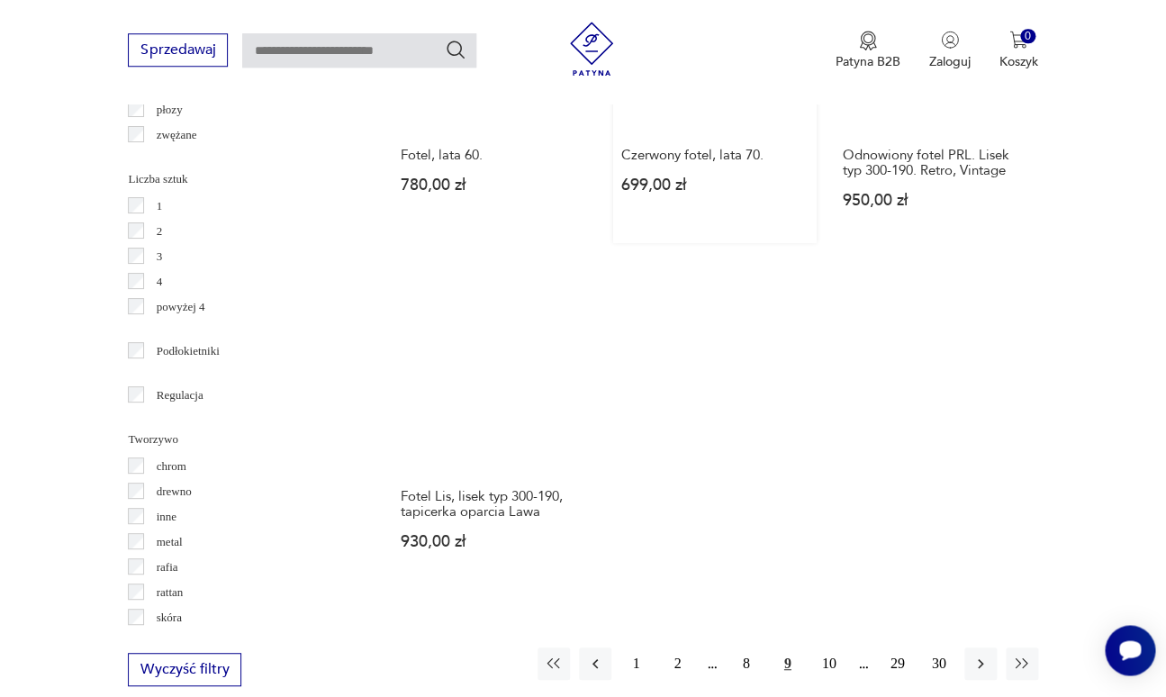
scroll to position [2269, 0]
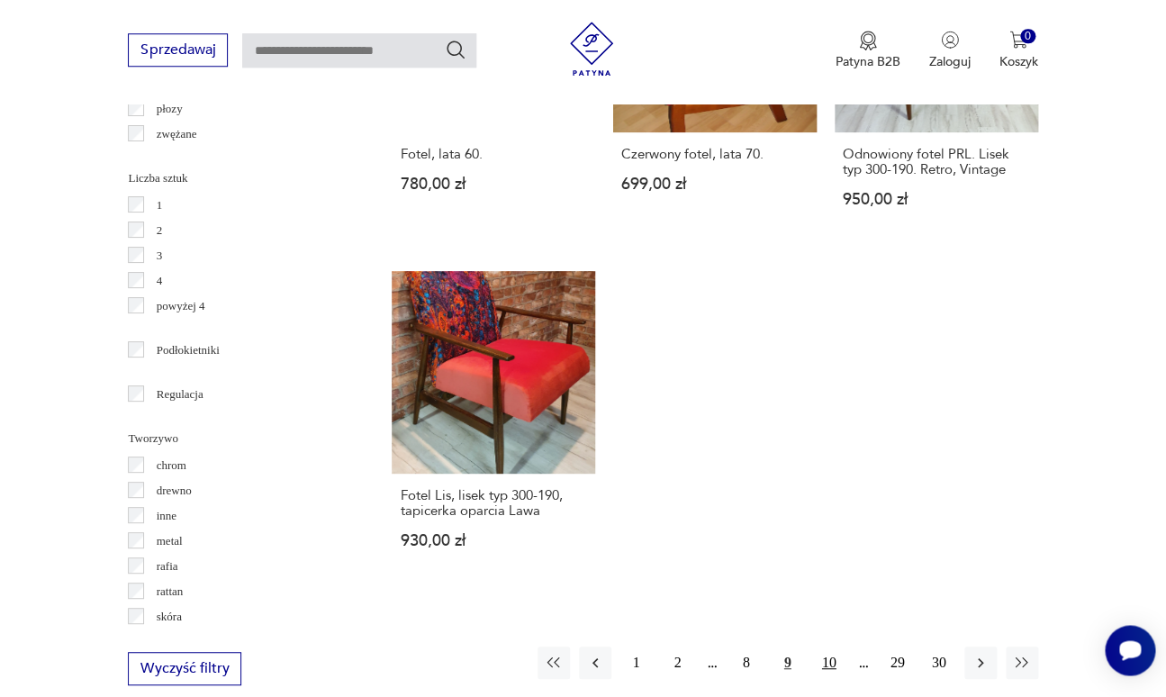
click at [836, 646] on button "10" at bounding box center [829, 662] width 32 height 32
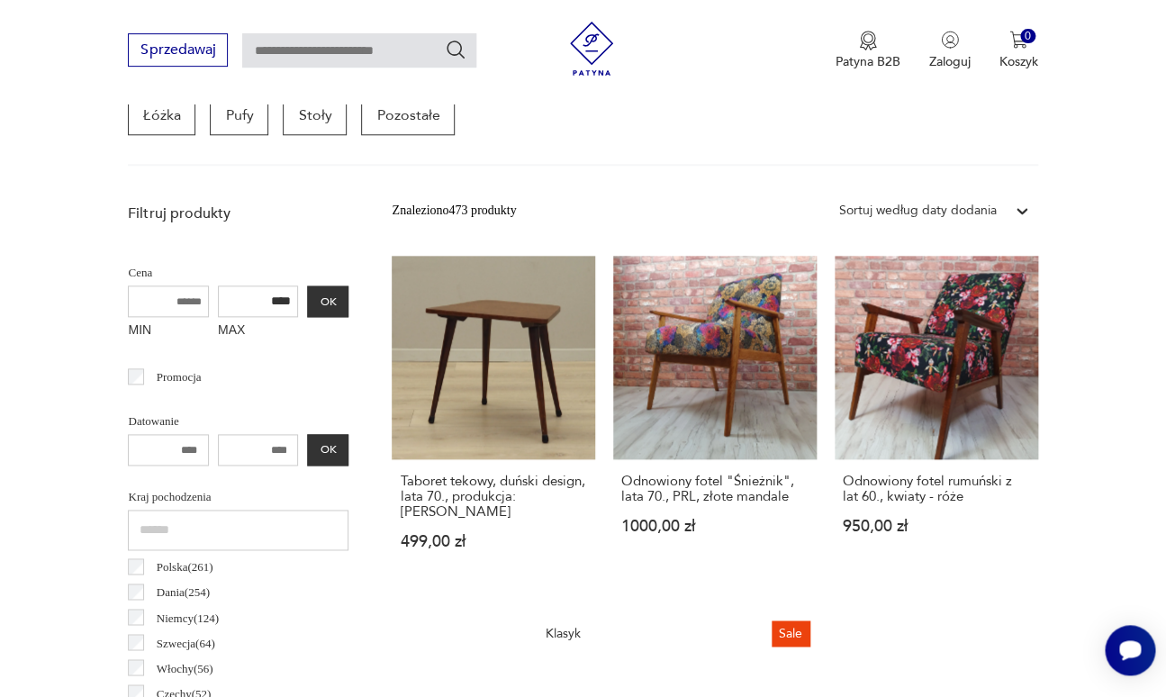
drag, startPoint x: 836, startPoint y: 591, endPoint x: 785, endPoint y: 690, distance: 111.5
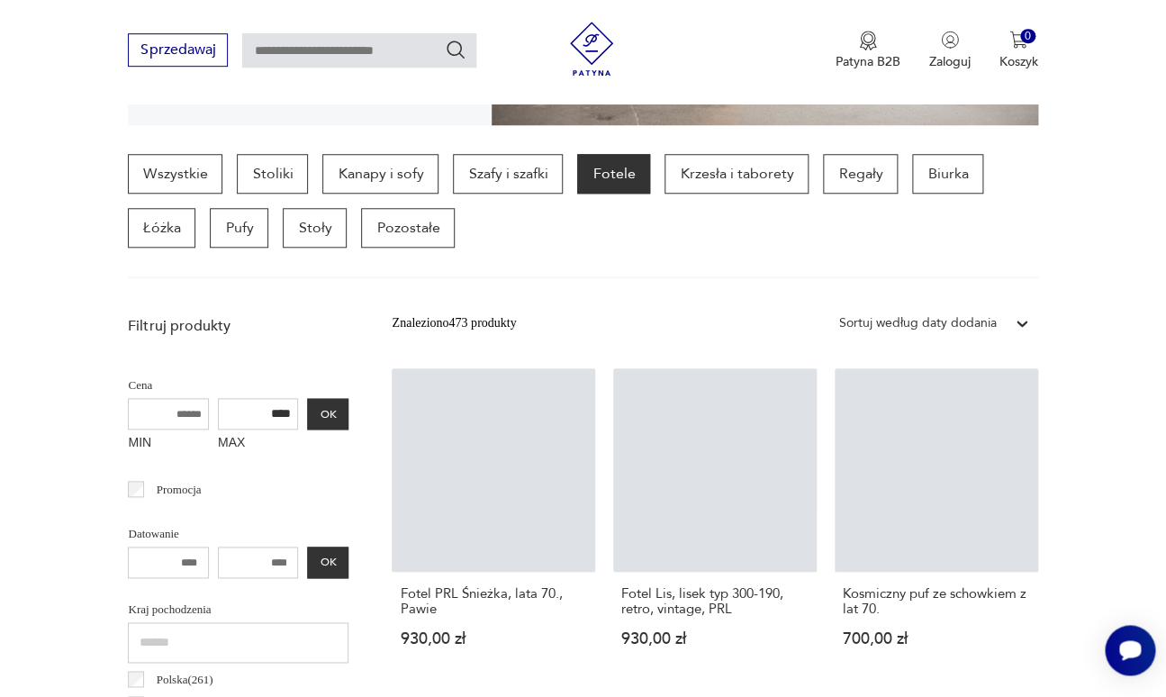
scroll to position [441, 0]
click at [579, 210] on div "Wszystkie Stoliki Kanapy i sofy Szafy i szafki Fotele Krzesła i taborety Regały…" at bounding box center [582, 202] width 909 height 94
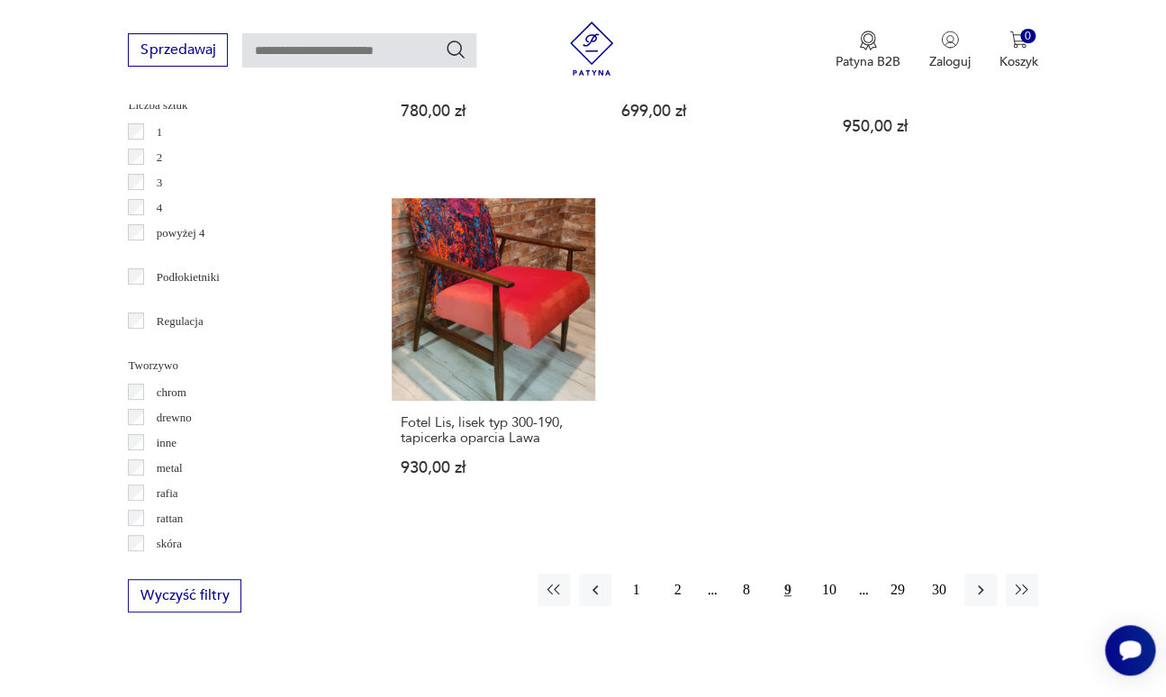
scroll to position [2346, 0]
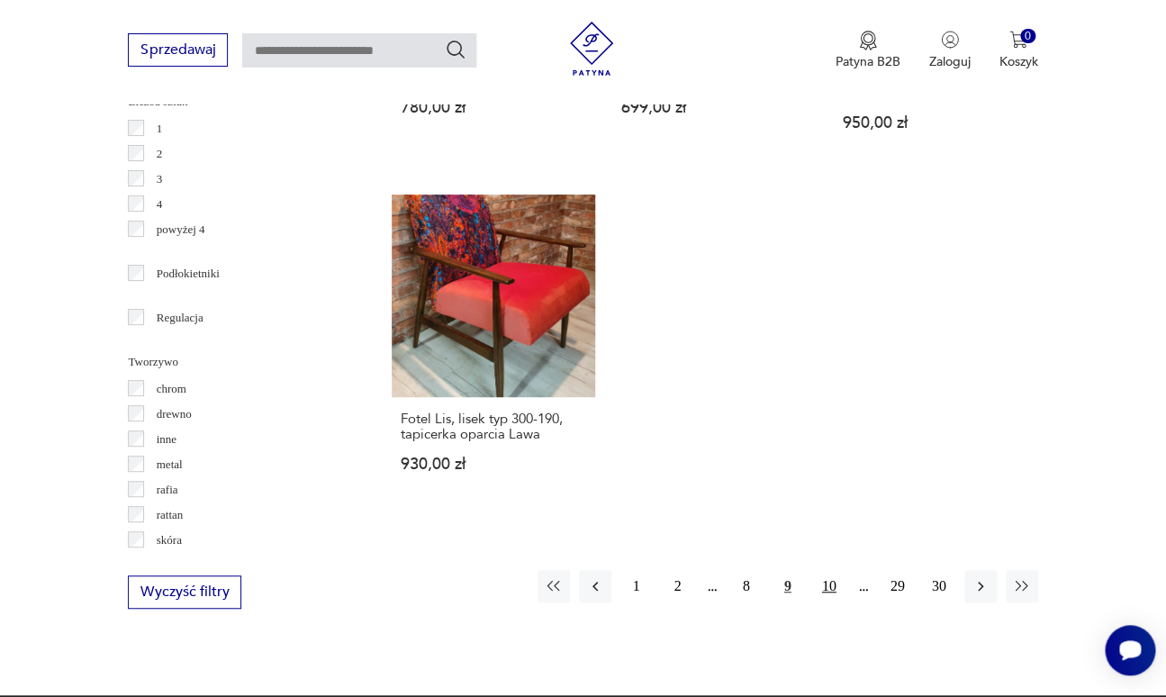
click at [834, 570] on button "10" at bounding box center [829, 586] width 32 height 32
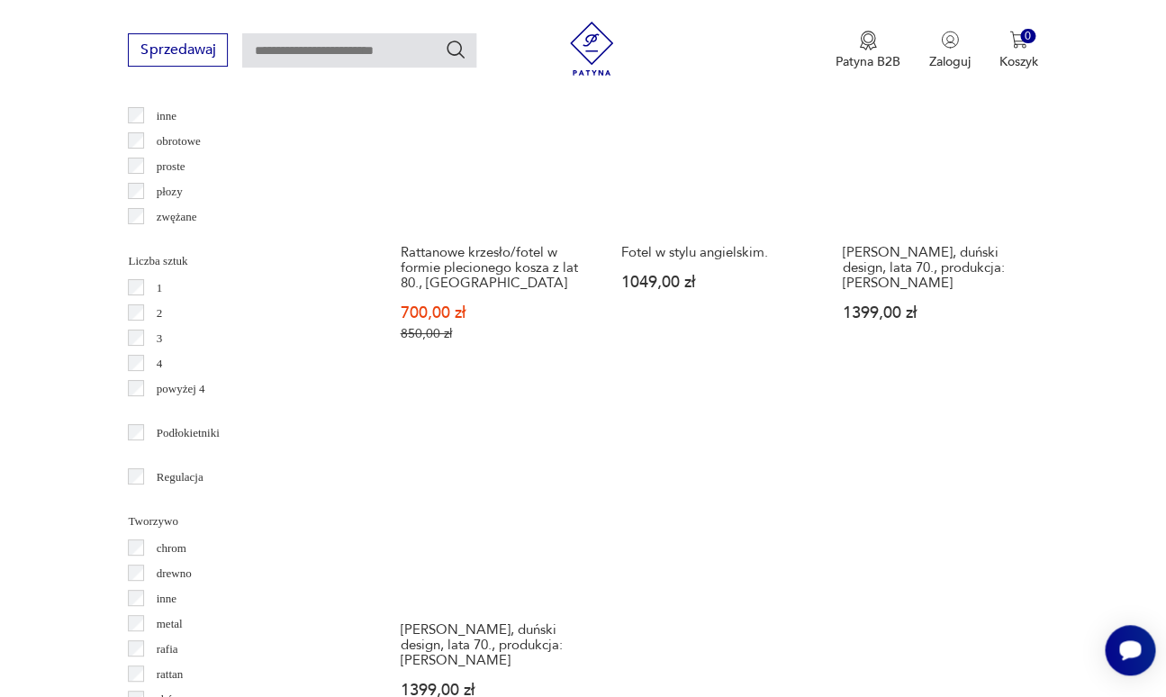
scroll to position [2466, 0]
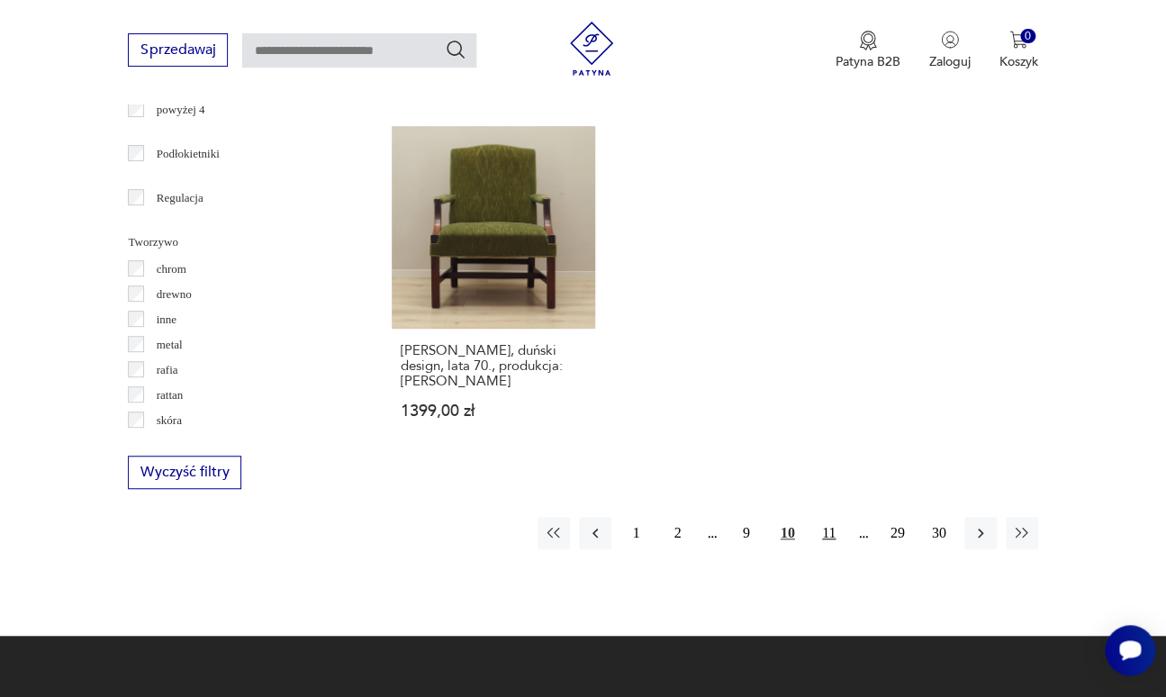
click at [834, 517] on button "11" at bounding box center [829, 533] width 32 height 32
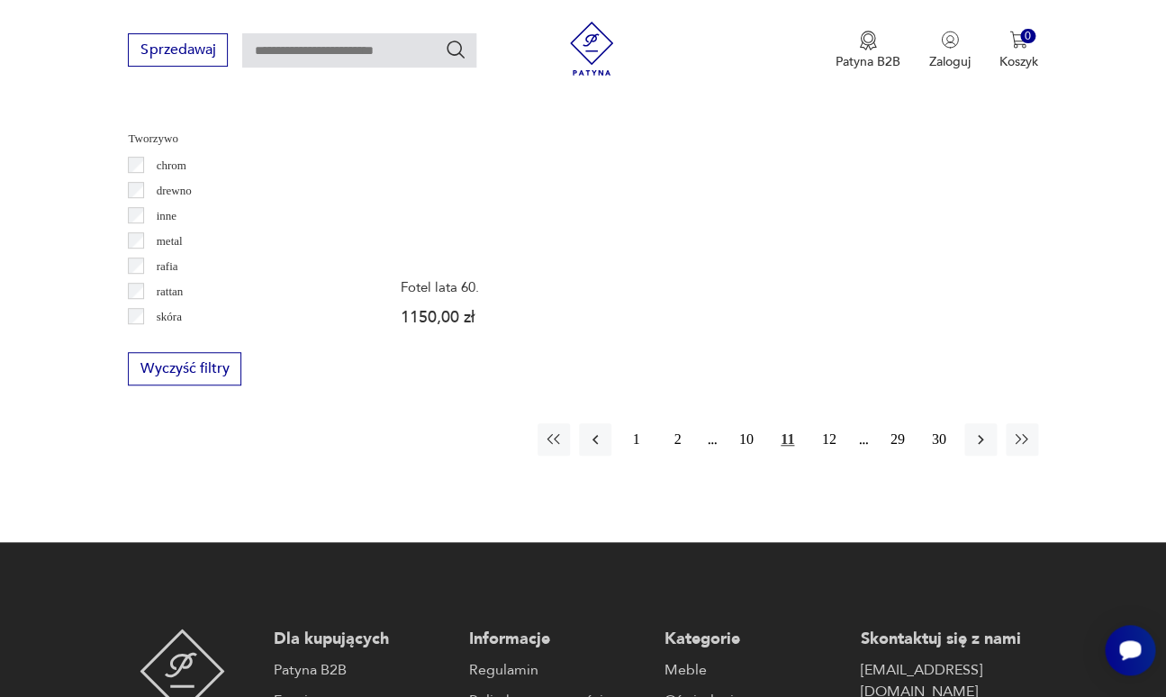
scroll to position [2574, 0]
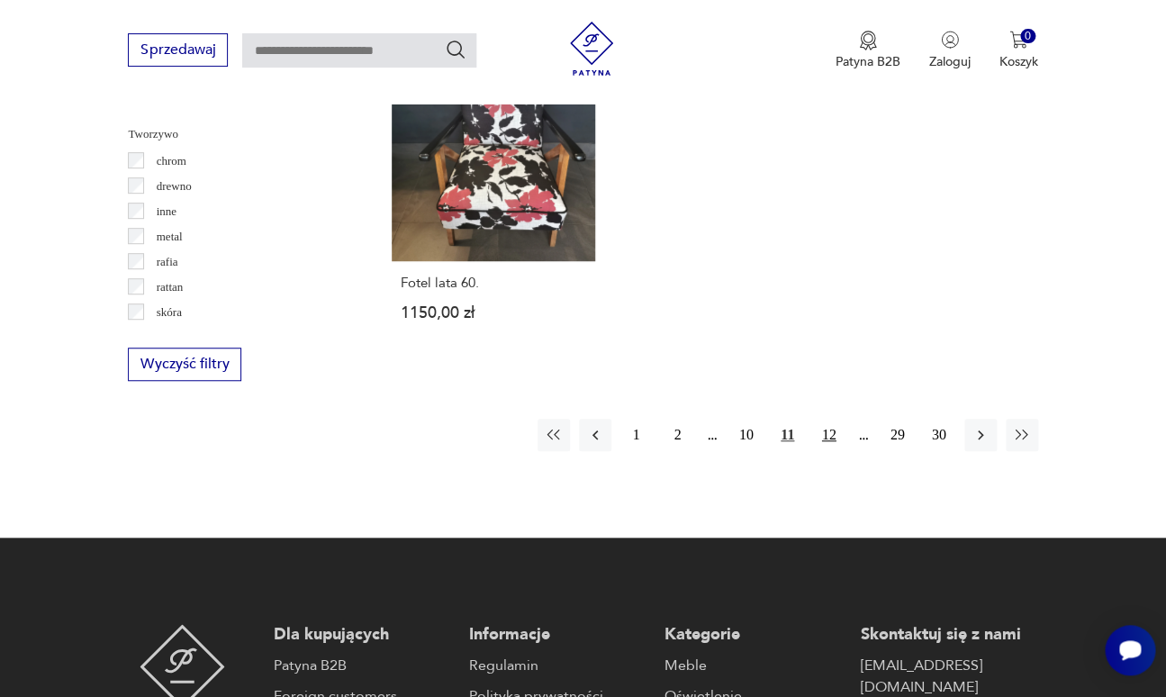
click at [843, 419] on button "12" at bounding box center [829, 435] width 32 height 32
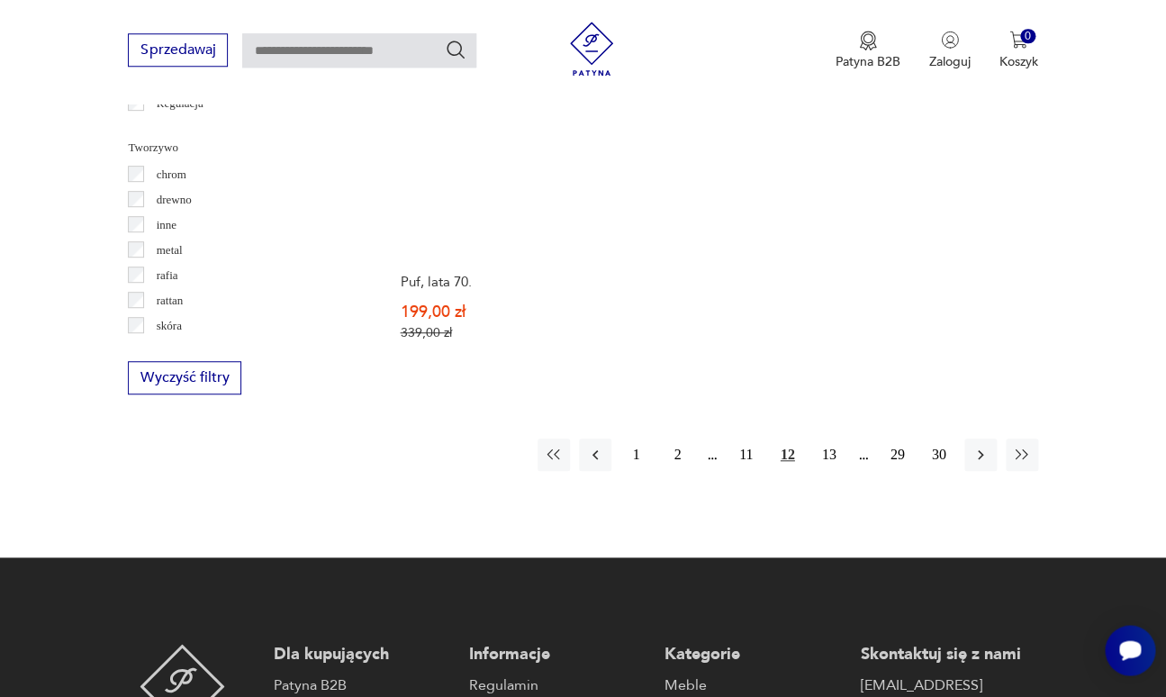
scroll to position [2524, 0]
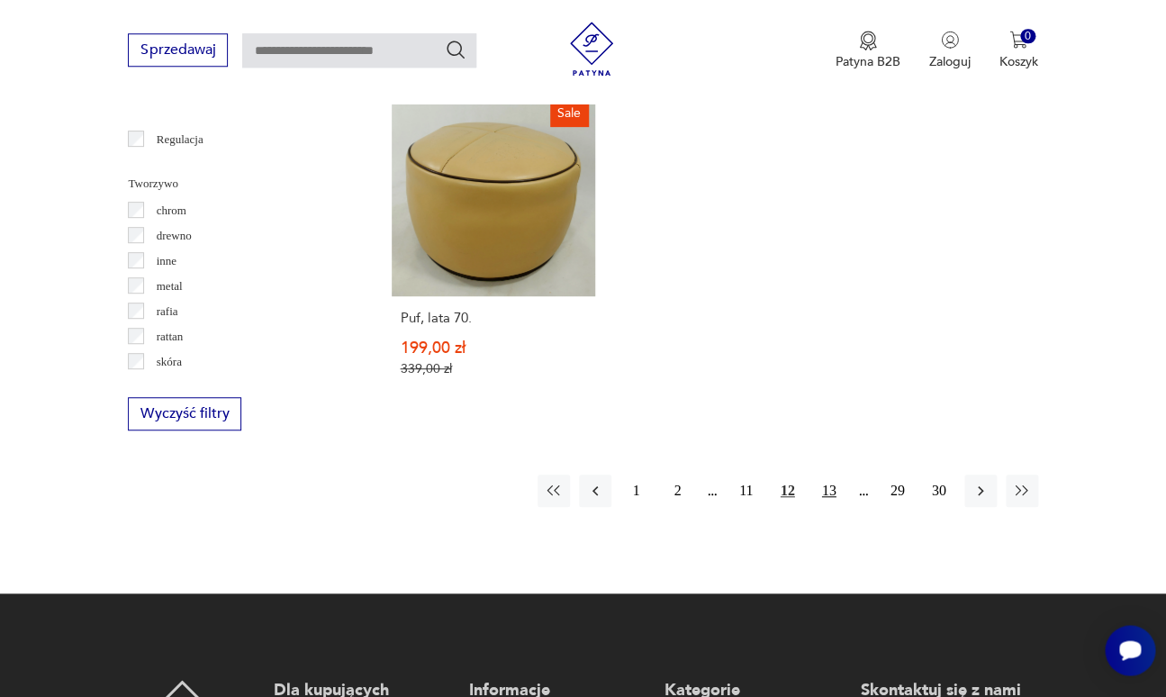
click at [843, 474] on button "13" at bounding box center [829, 490] width 32 height 32
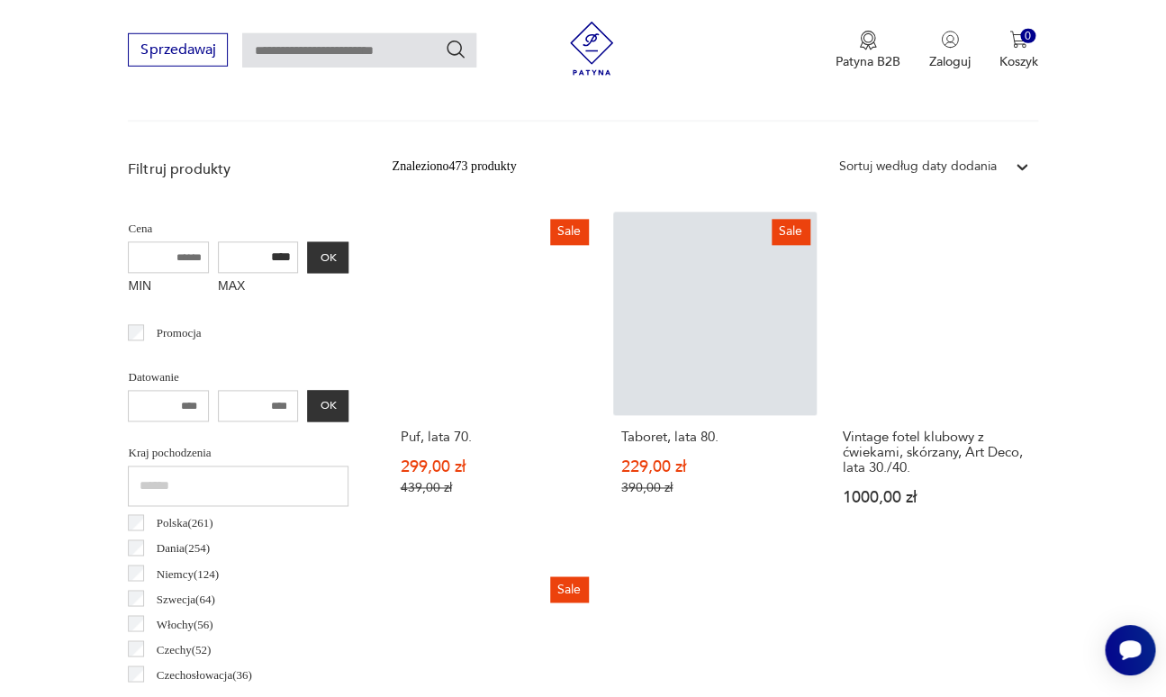
scroll to position [955, 0]
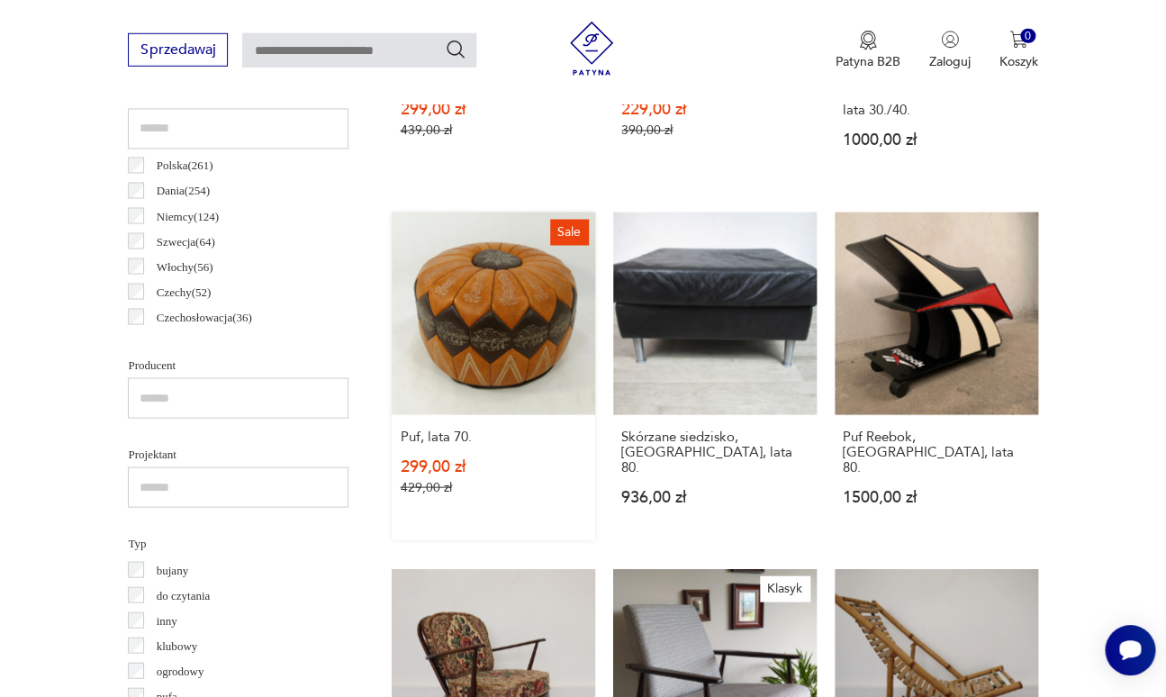
click at [502, 259] on link "Sale Puf, lata 70. 299,00 zł 429,00 zł" at bounding box center [493, 376] width 203 height 329
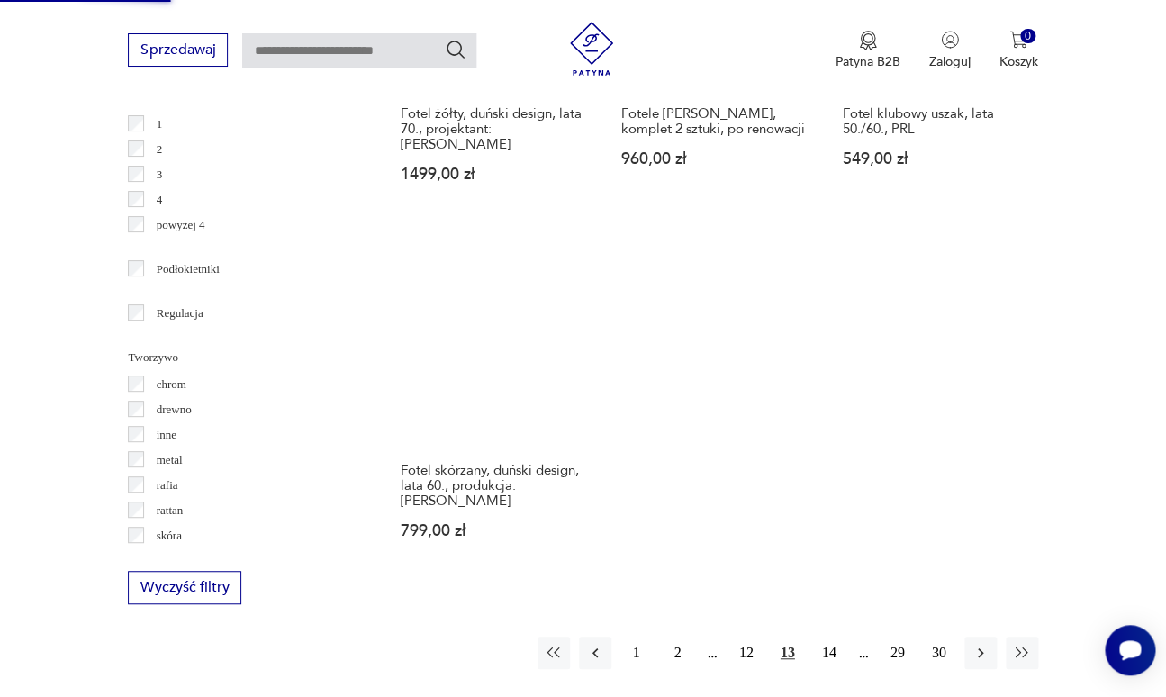
scroll to position [2394, 0]
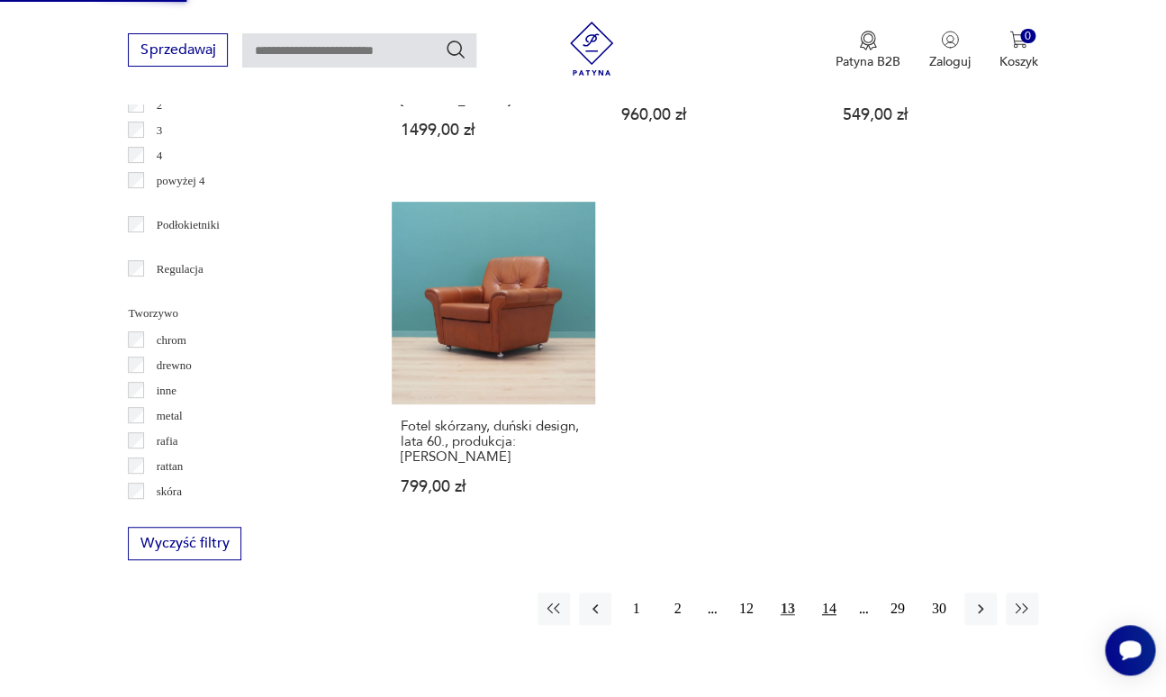
click at [832, 592] on button "14" at bounding box center [829, 608] width 32 height 32
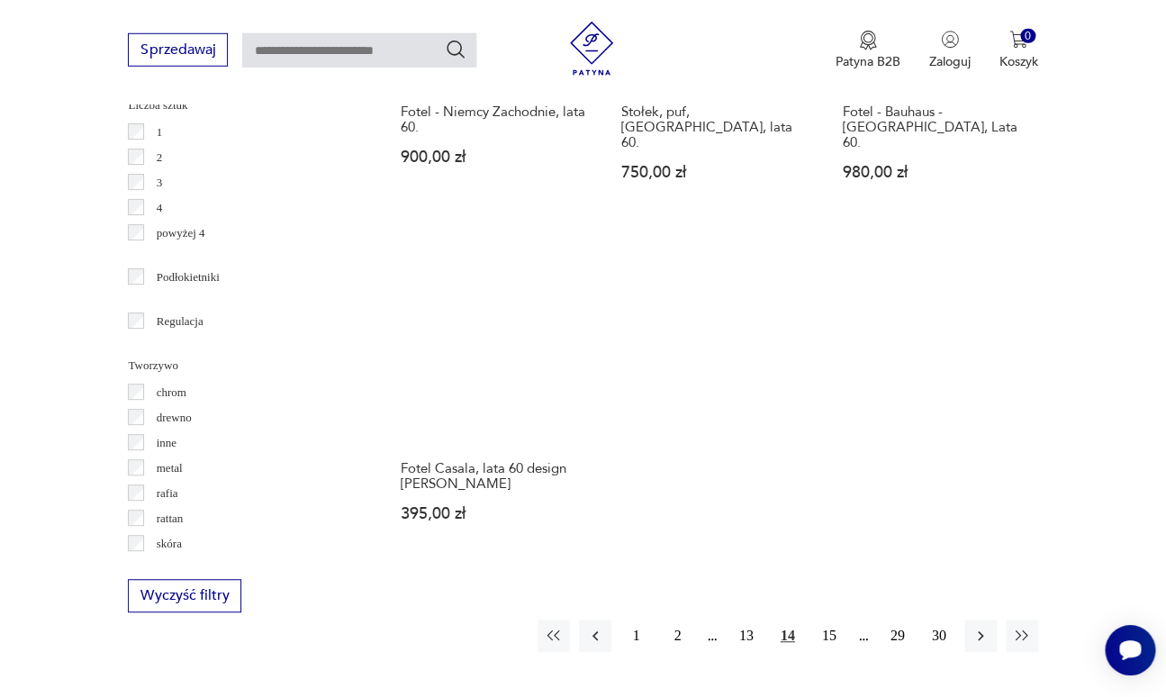
scroll to position [2392, 0]
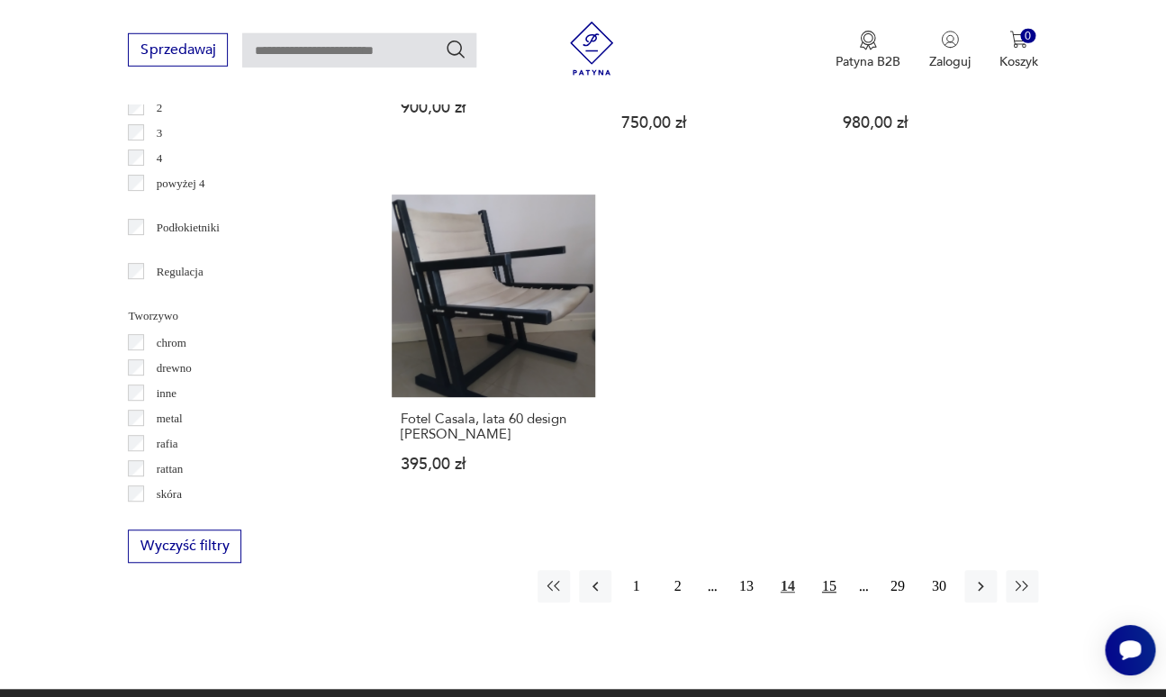
click at [840, 570] on button "15" at bounding box center [829, 586] width 32 height 32
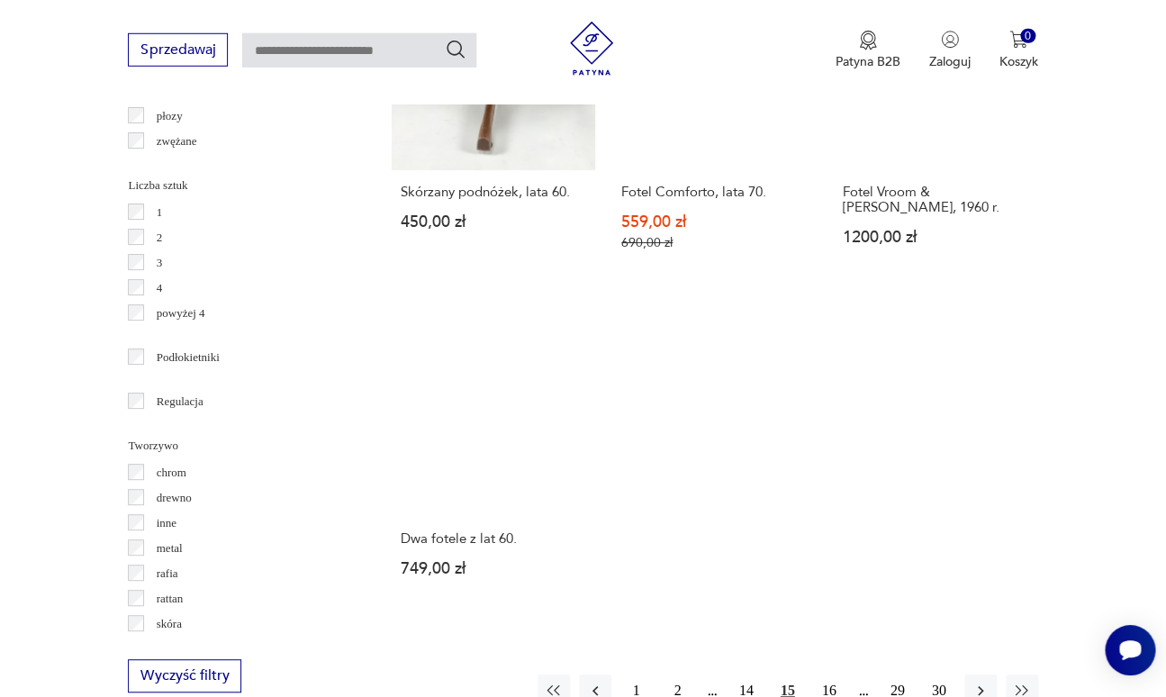
scroll to position [2393, 0]
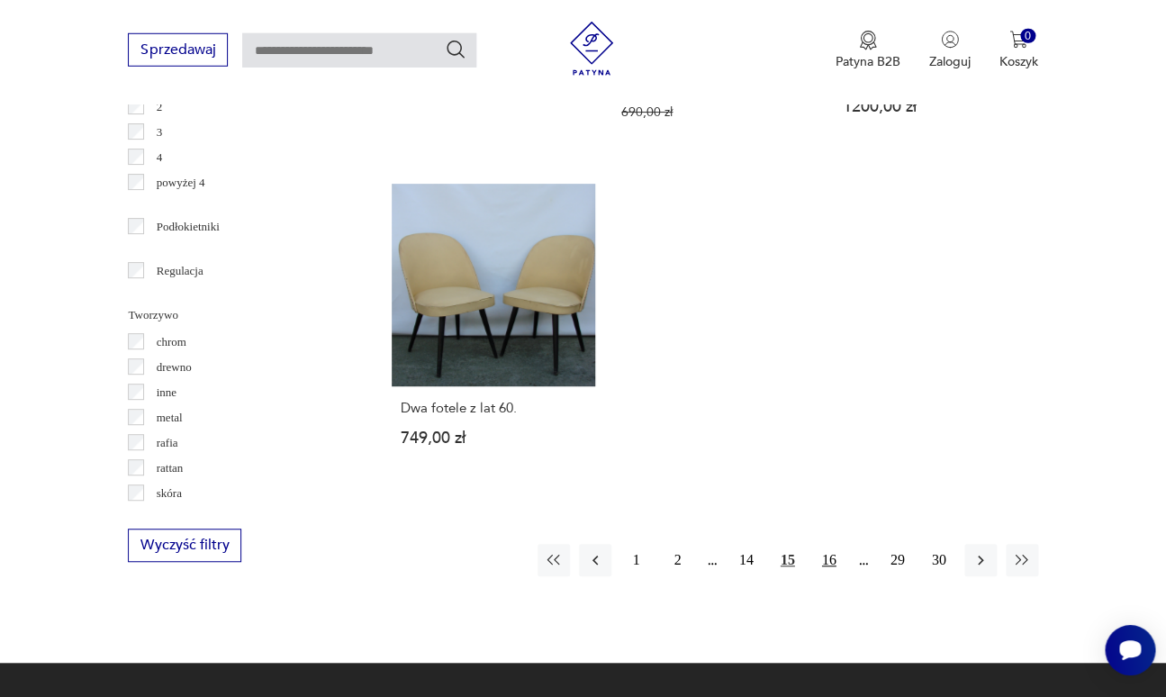
click at [833, 544] on button "16" at bounding box center [829, 560] width 32 height 32
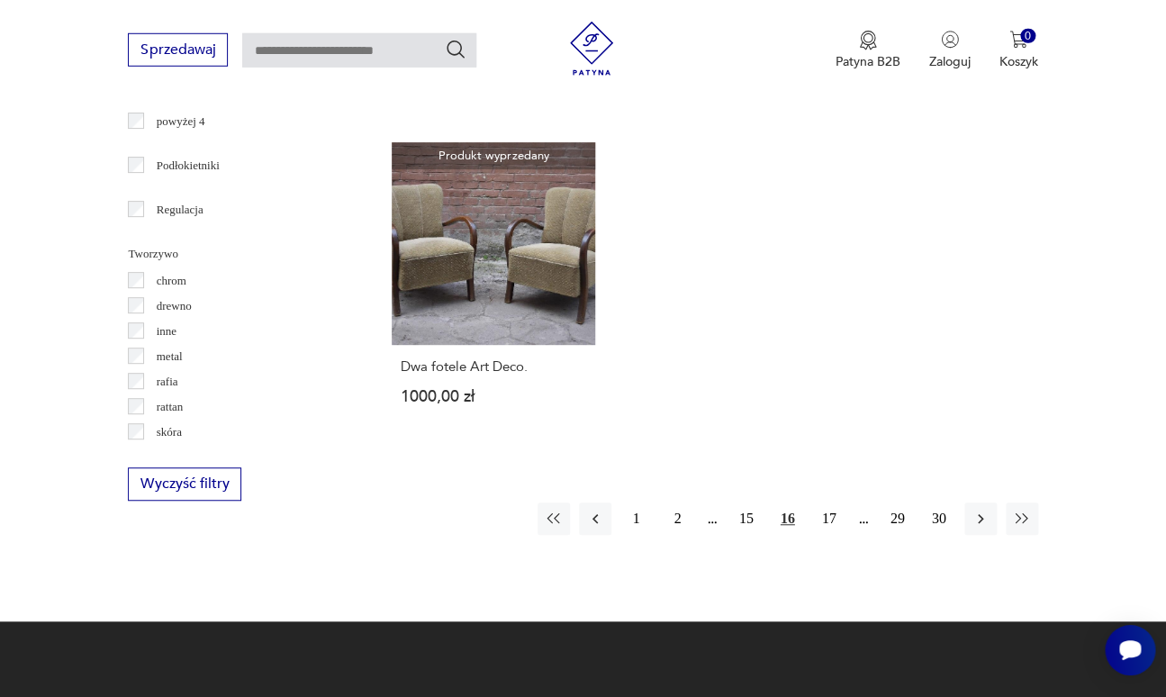
scroll to position [2453, 0]
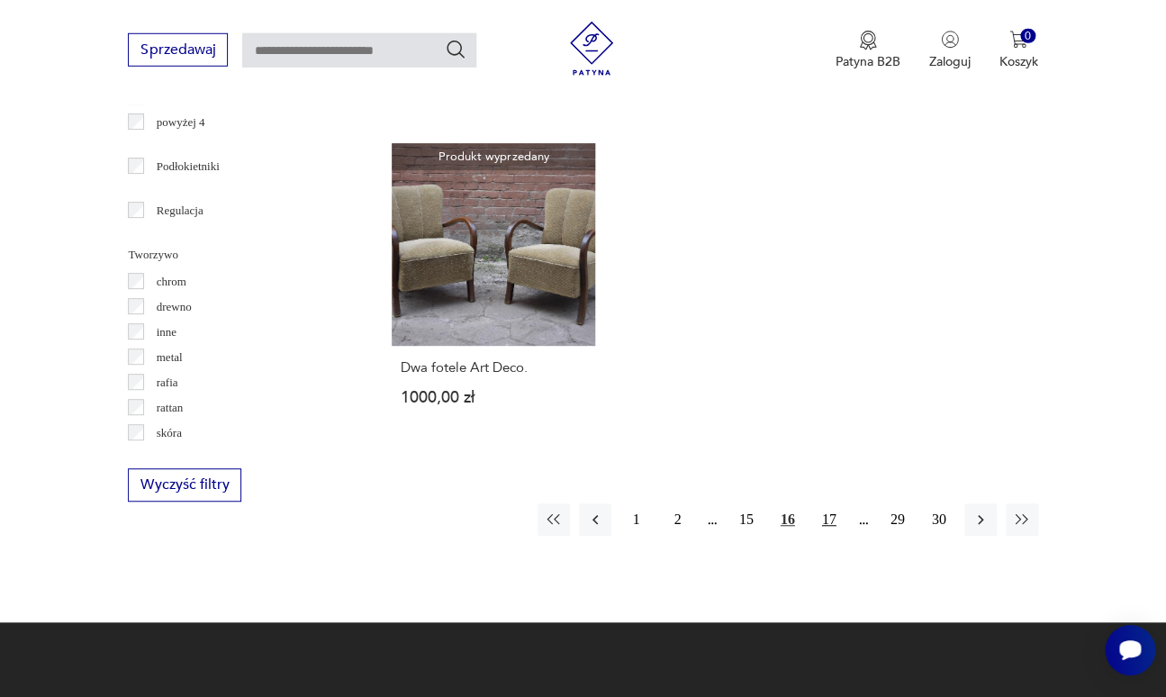
click at [837, 503] on button "17" at bounding box center [829, 519] width 32 height 32
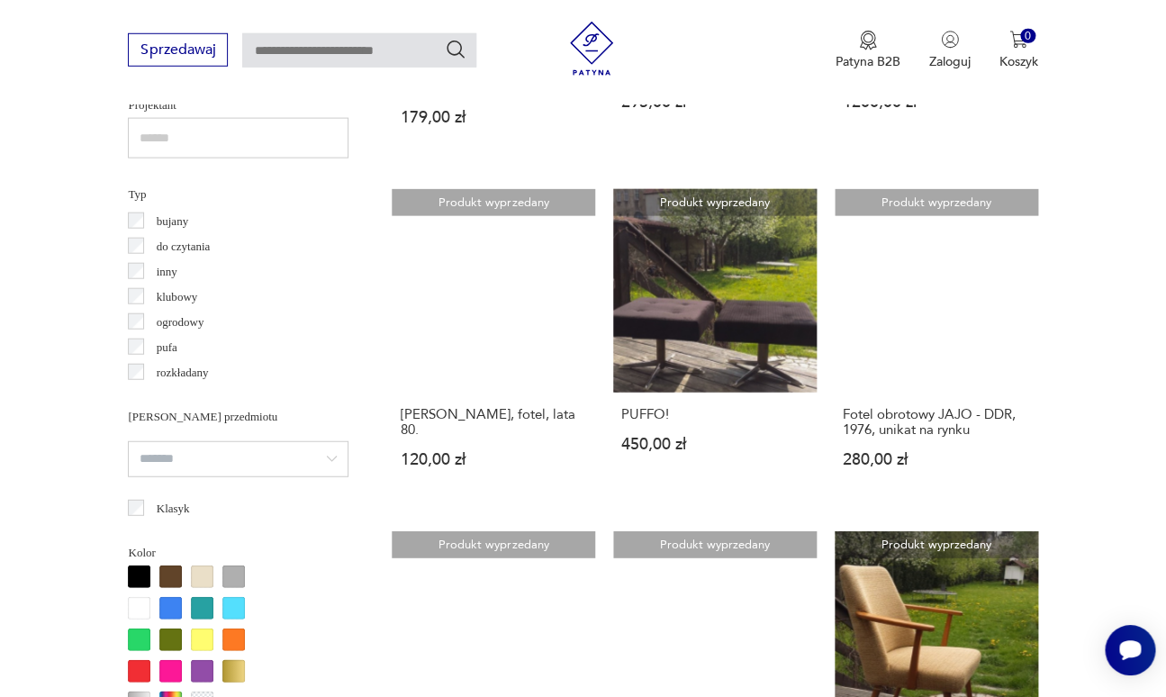
scroll to position [1238, 0]
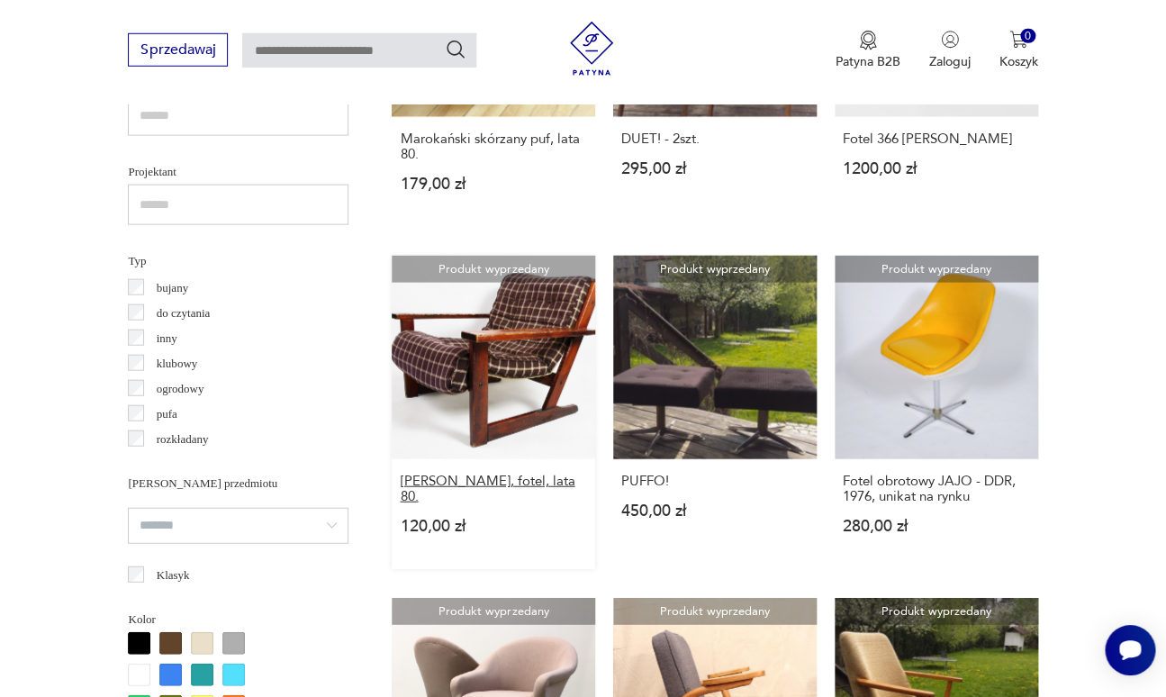
click at [446, 473] on h3 "[PERSON_NAME], fotel, lata 80." at bounding box center [493, 488] width 187 height 31
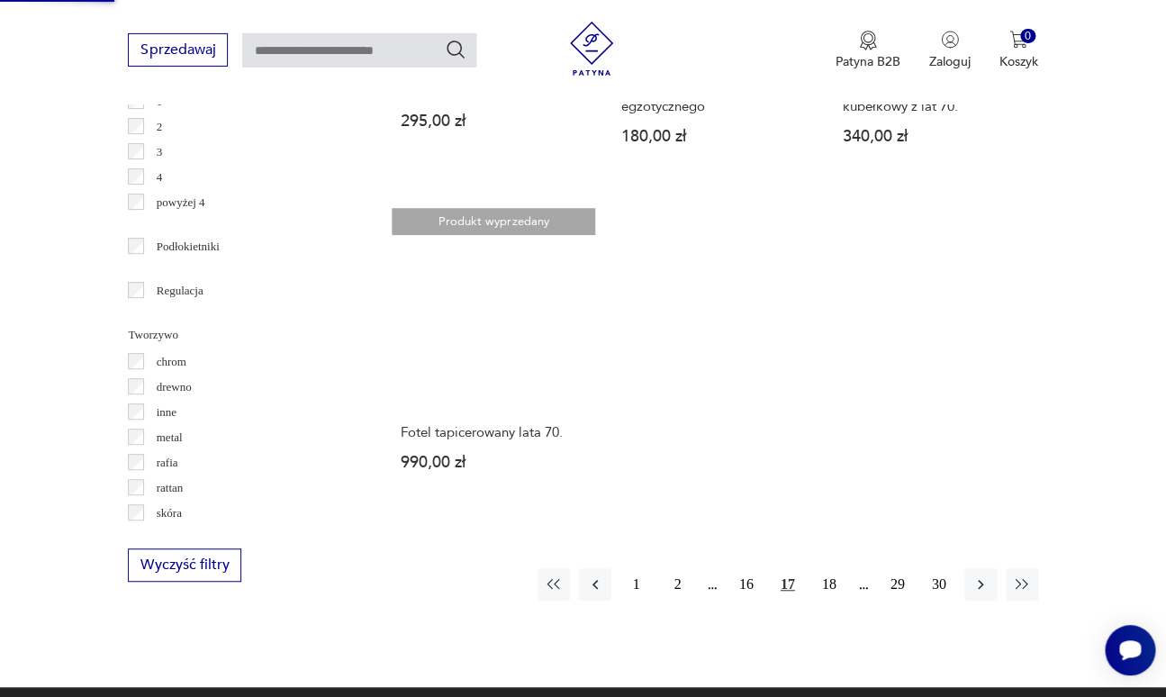
scroll to position [2379, 0]
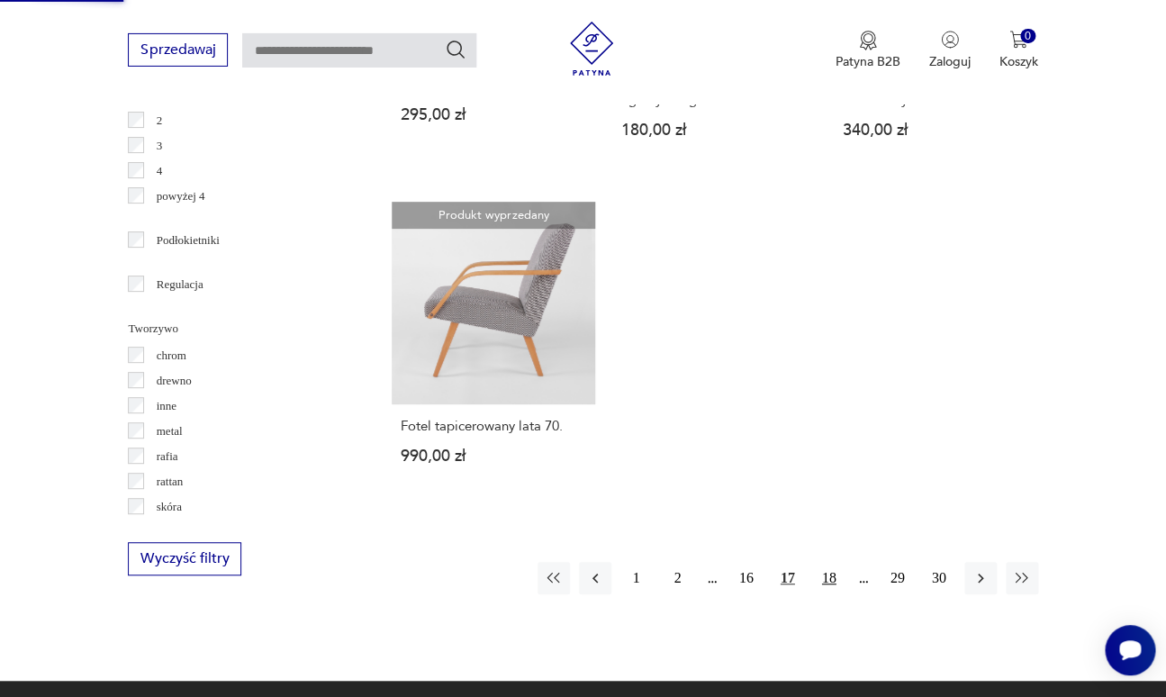
click at [845, 562] on button "18" at bounding box center [829, 578] width 32 height 32
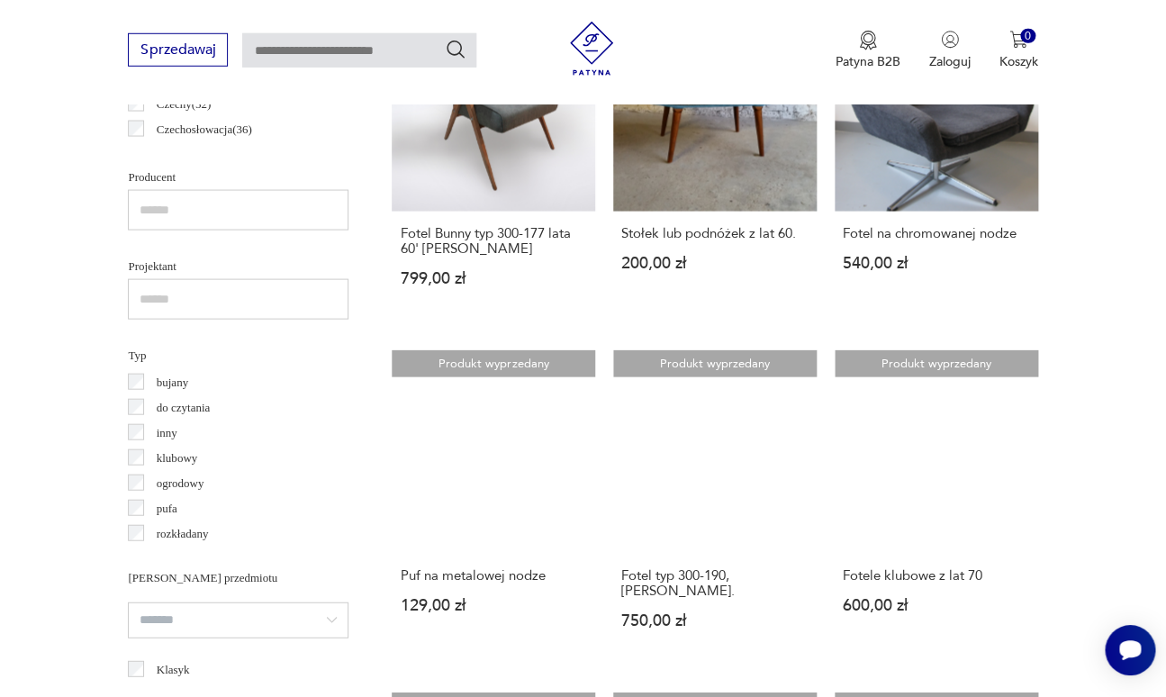
scroll to position [1176, 0]
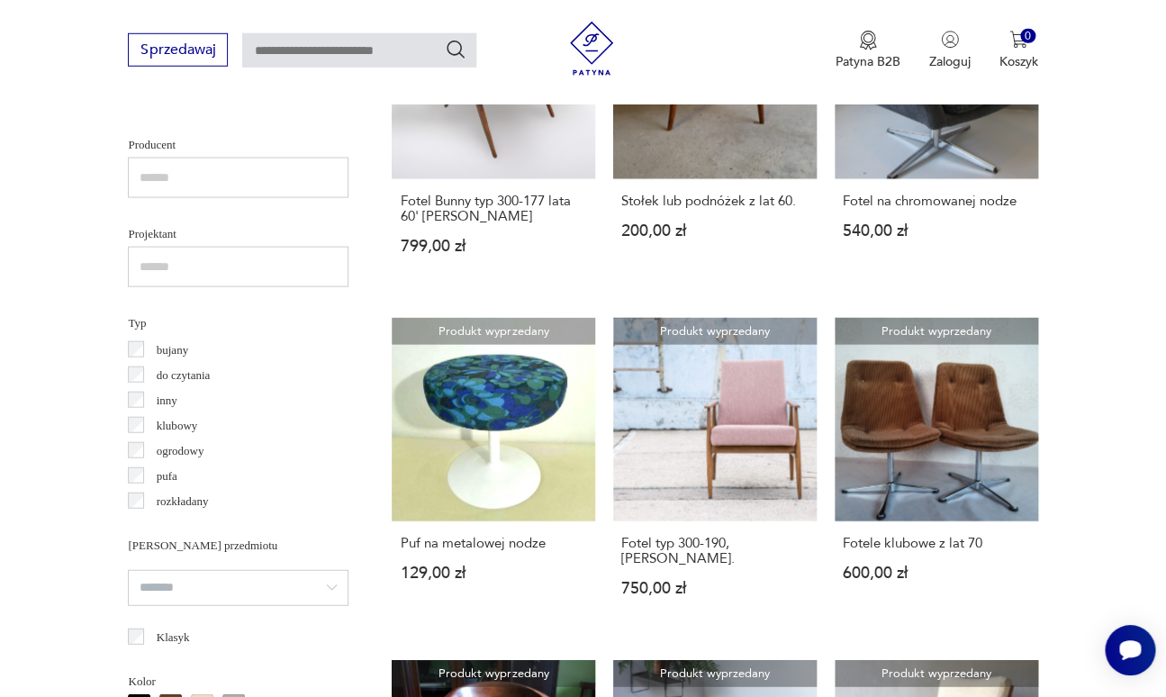
click at [312, 570] on input "search" at bounding box center [238, 588] width 221 height 36
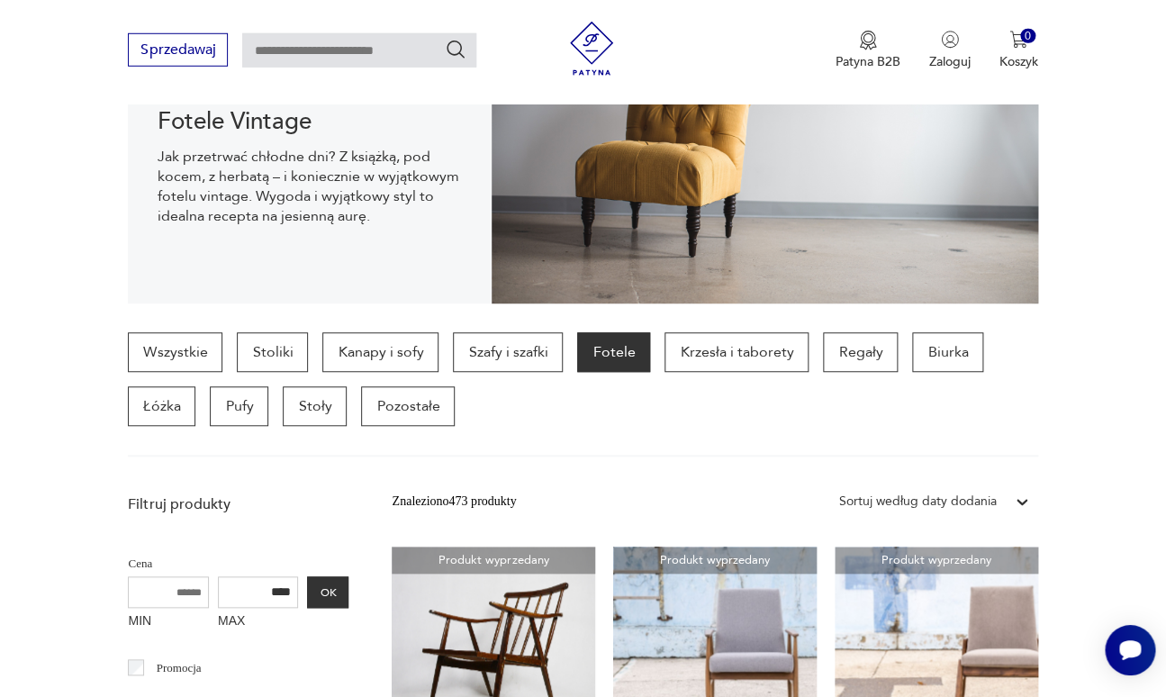
scroll to position [248, 0]
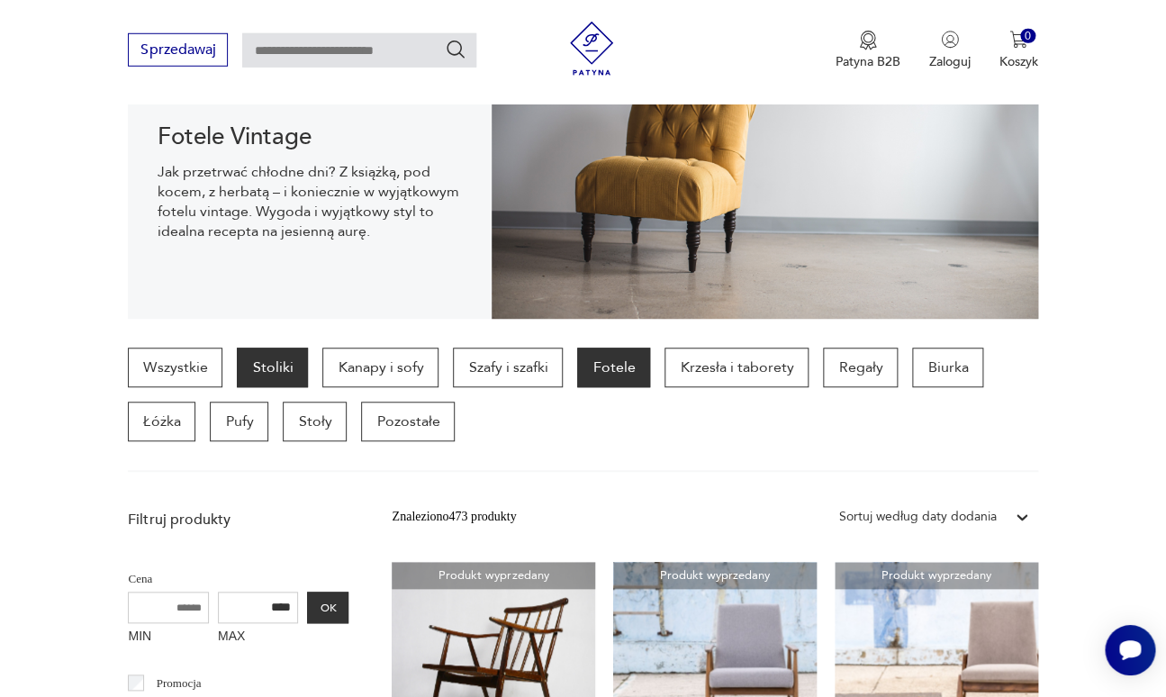
click at [266, 347] on p "Stoliki" at bounding box center [272, 367] width 71 height 40
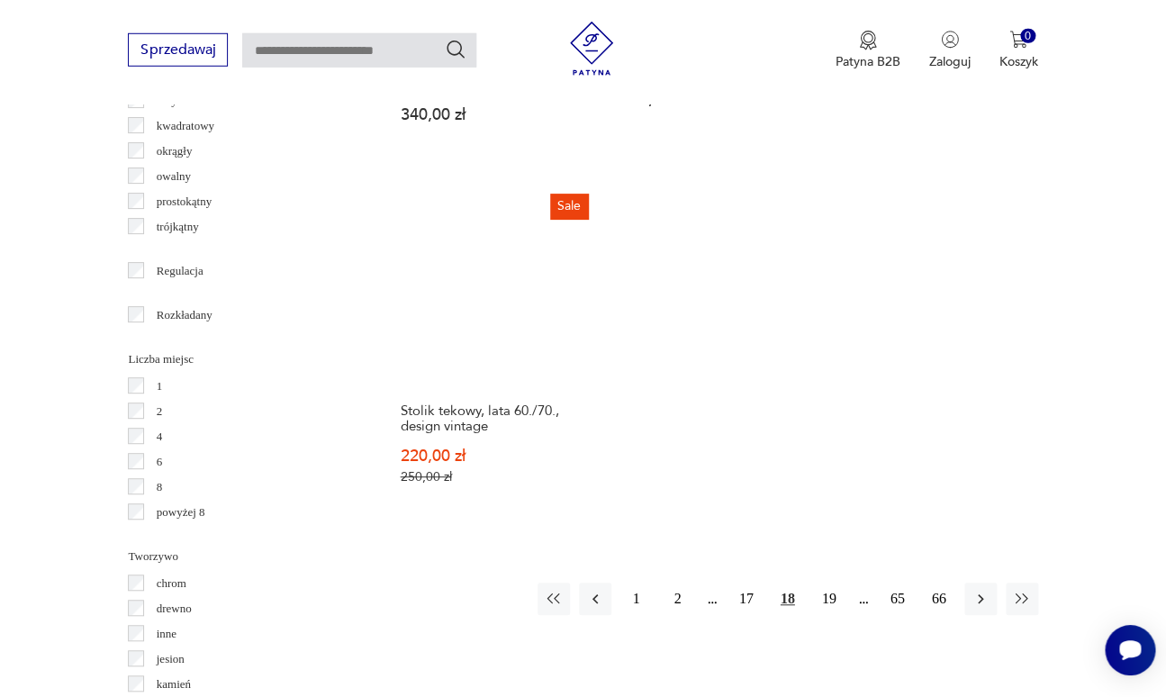
scroll to position [2395, 0]
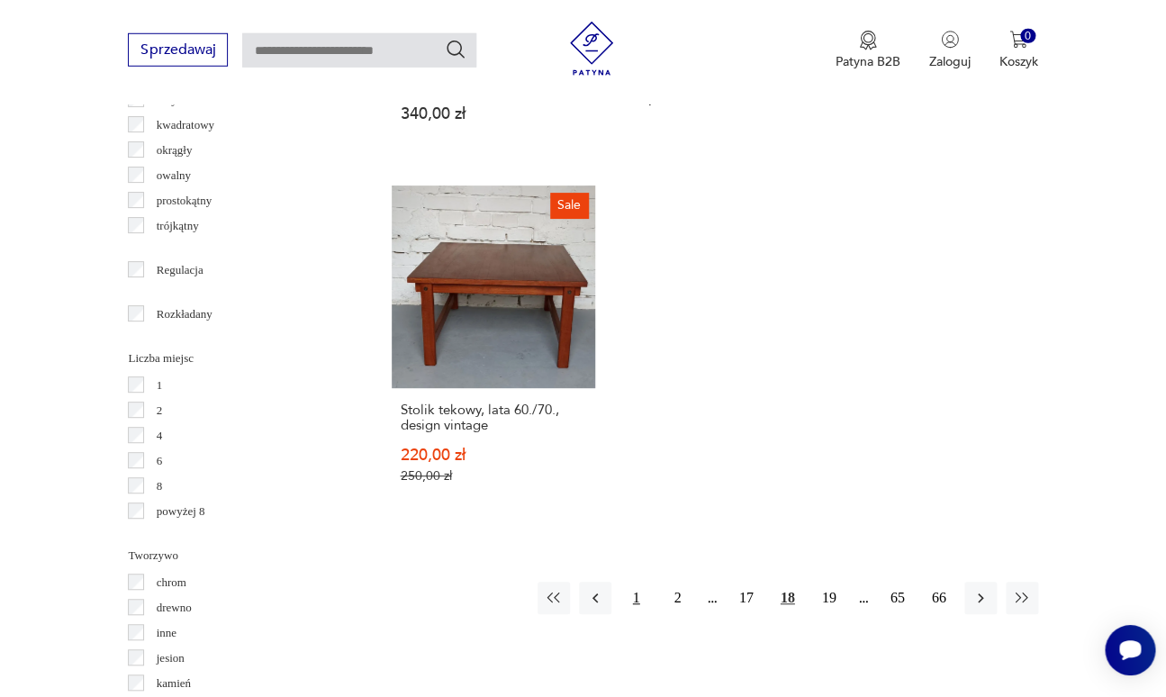
click at [653, 582] on button "1" at bounding box center [636, 598] width 32 height 32
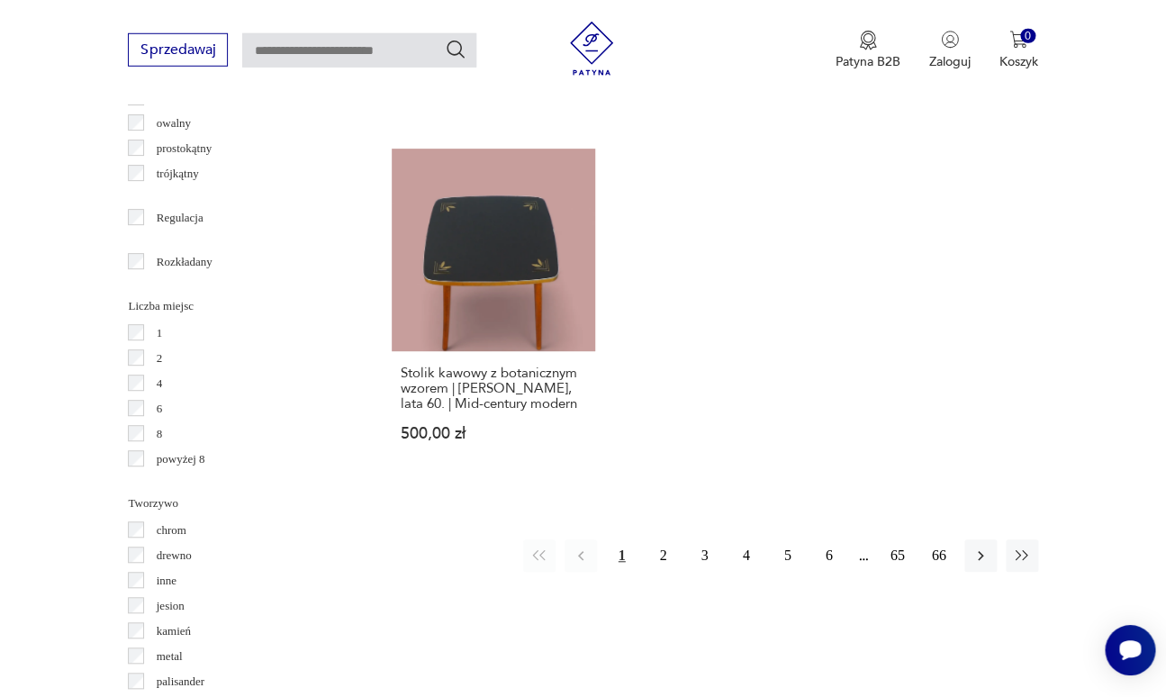
scroll to position [2451, 0]
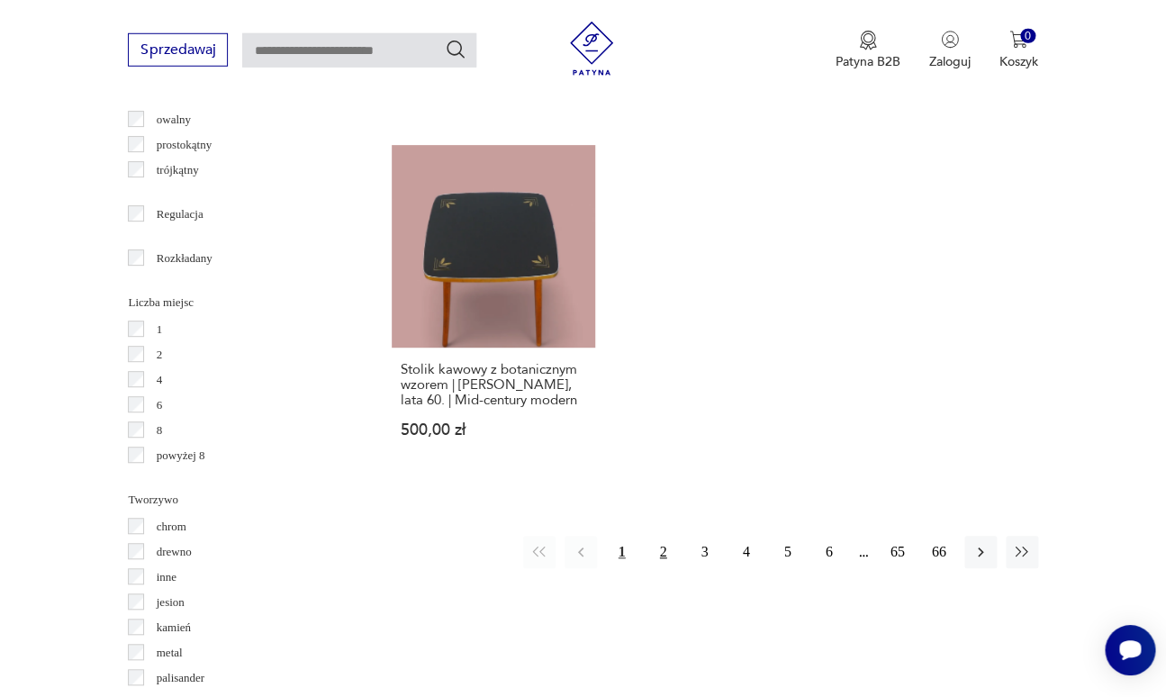
click at [680, 536] on button "2" at bounding box center [663, 552] width 32 height 32
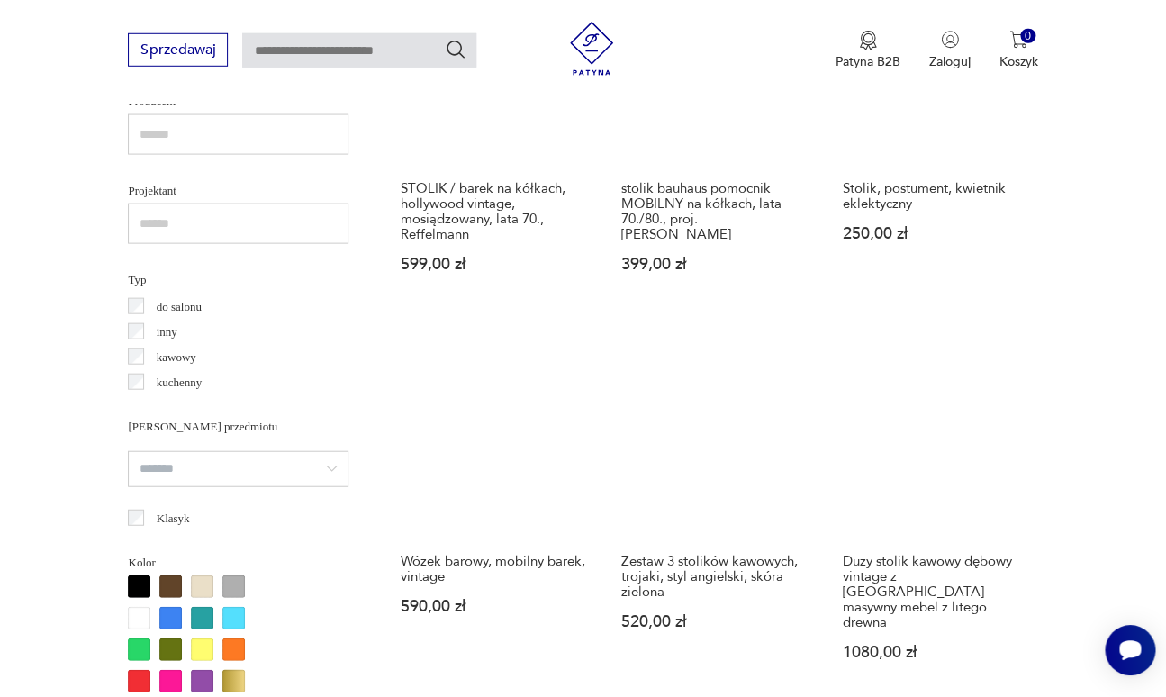
scroll to position [1221, 0]
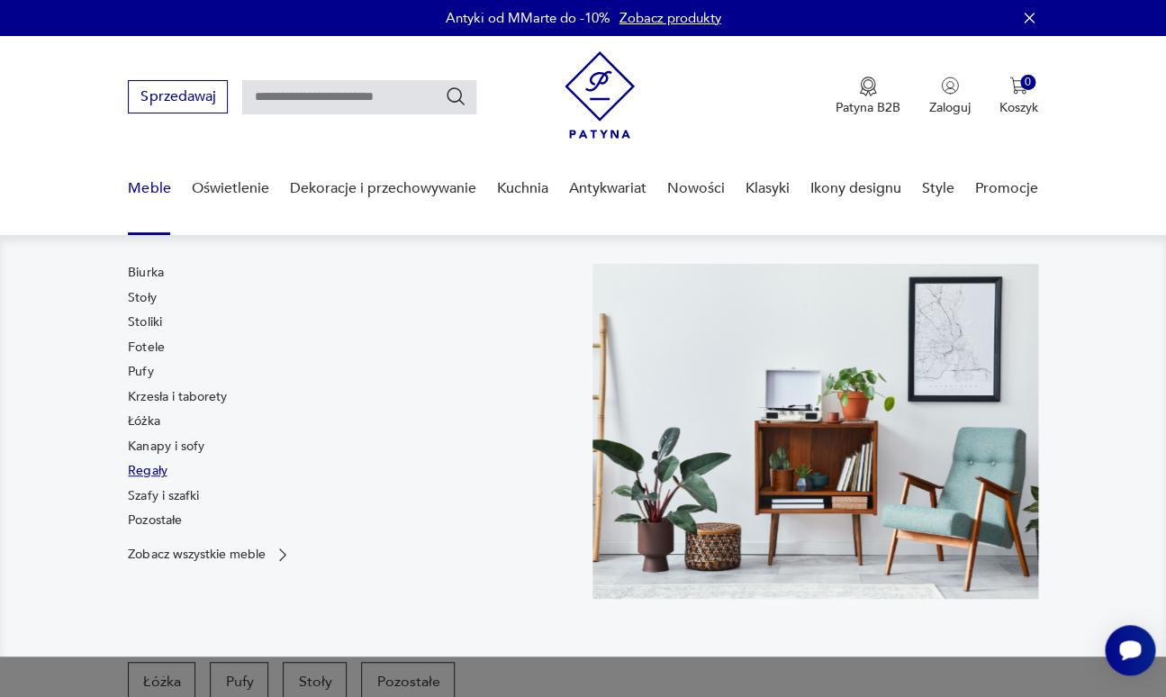
click at [163, 462] on link "Regały" at bounding box center [147, 471] width 39 height 18
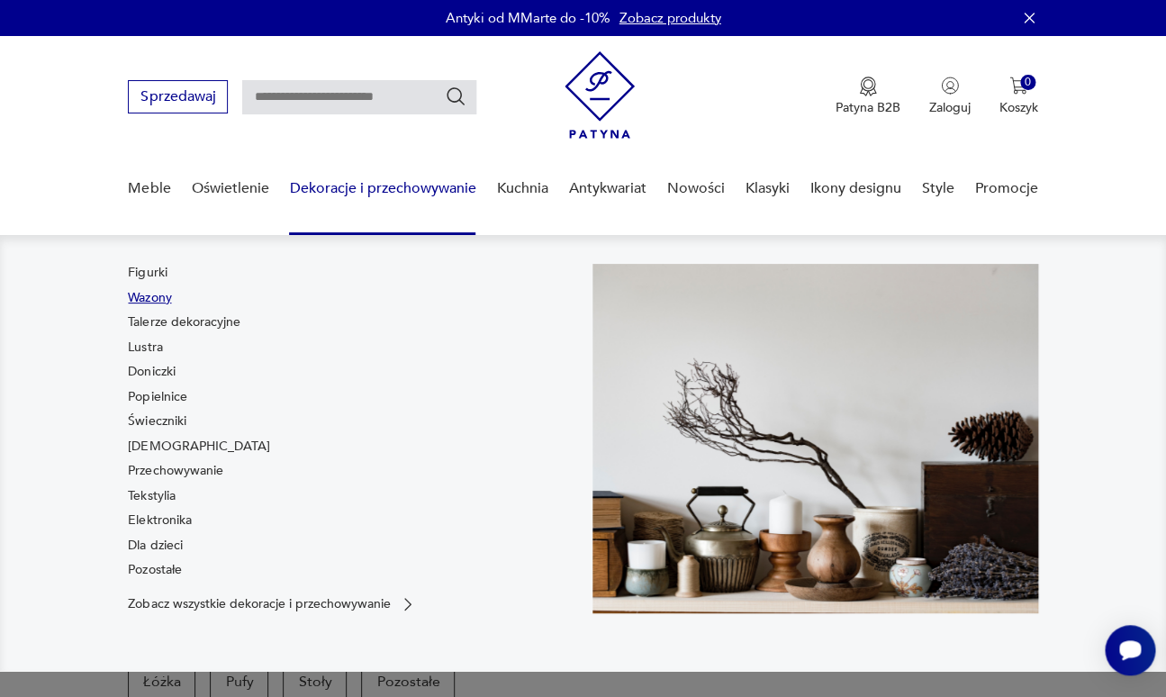
click at [151, 289] on link "Wazony" at bounding box center [149, 298] width 43 height 18
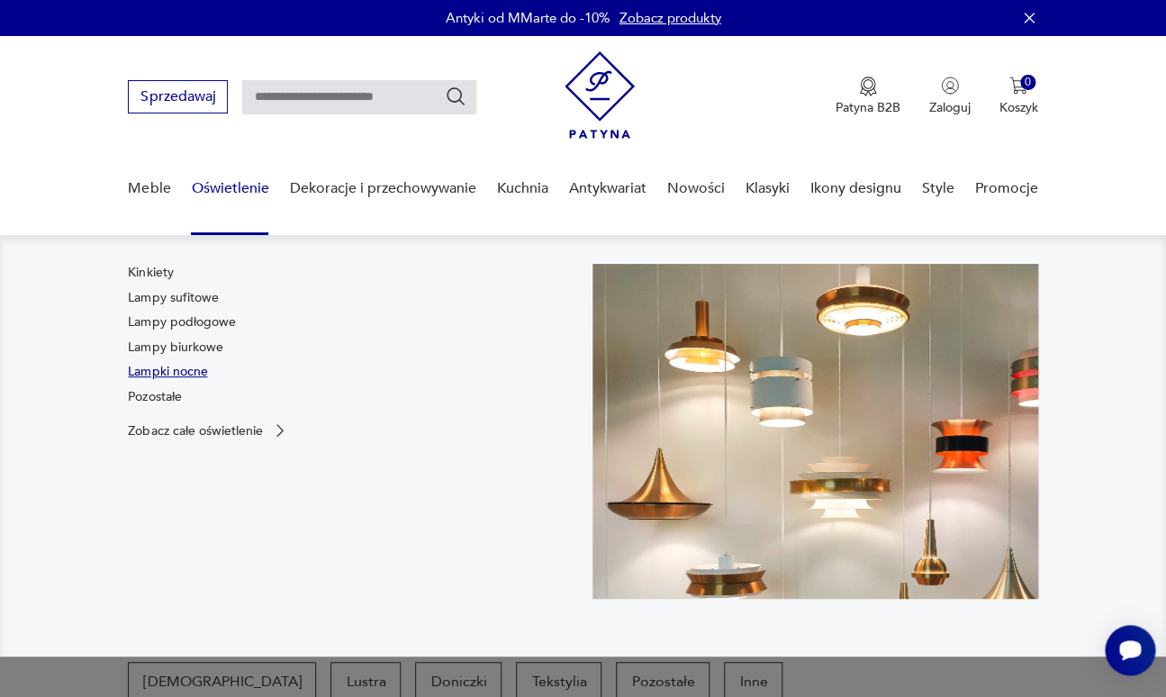
click at [176, 363] on link "Lampki nocne" at bounding box center [167, 372] width 79 height 18
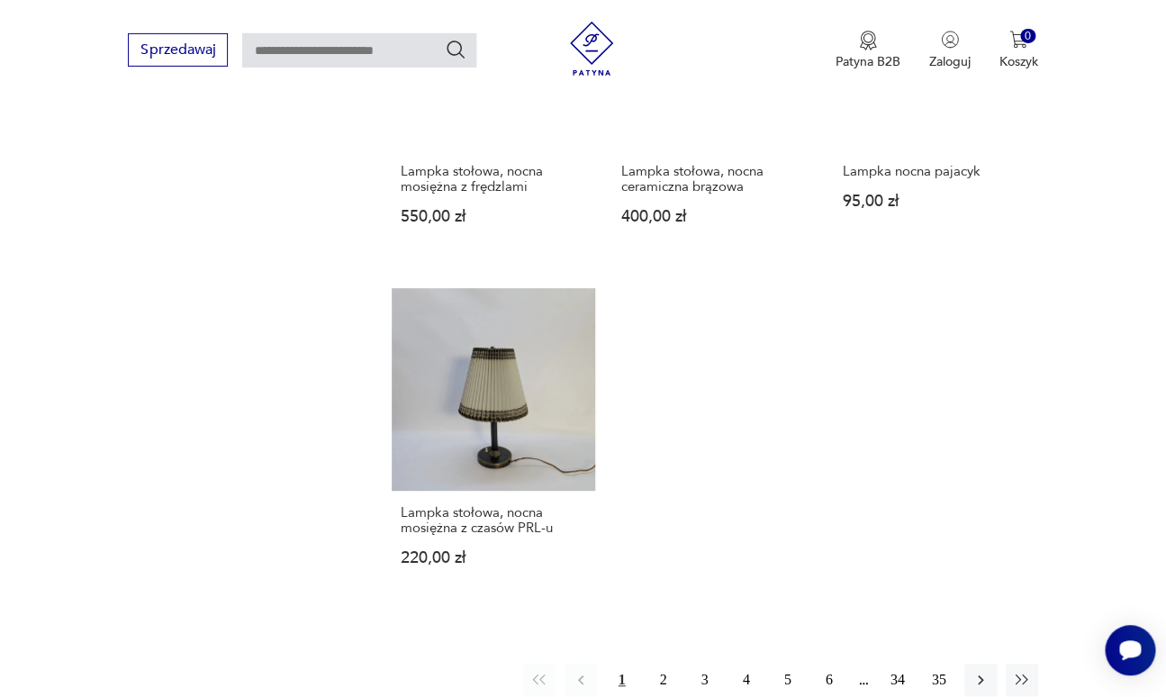
scroll to position [2411, 0]
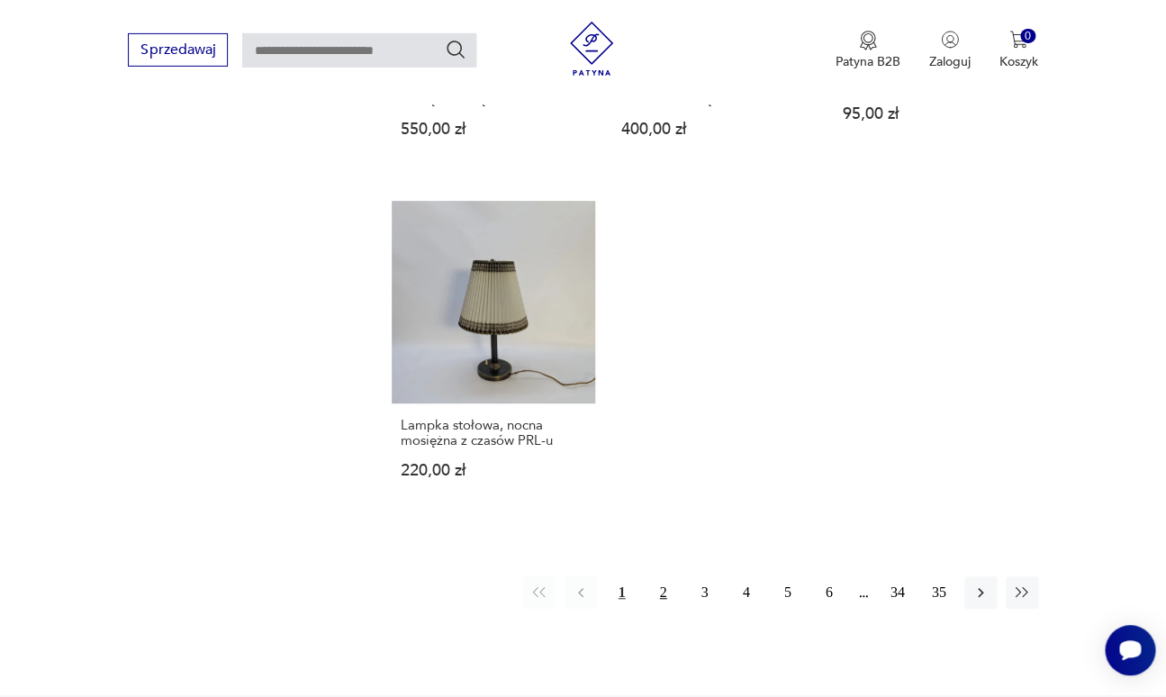
click at [680, 576] on button "2" at bounding box center [663, 592] width 32 height 32
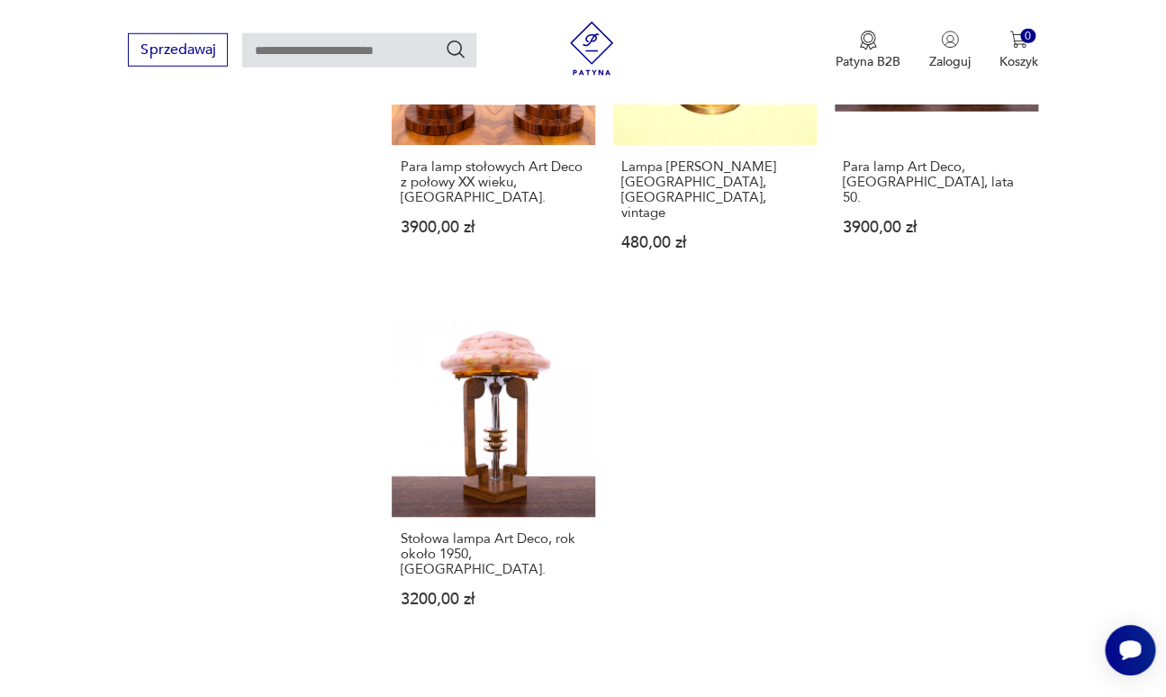
scroll to position [2366, 0]
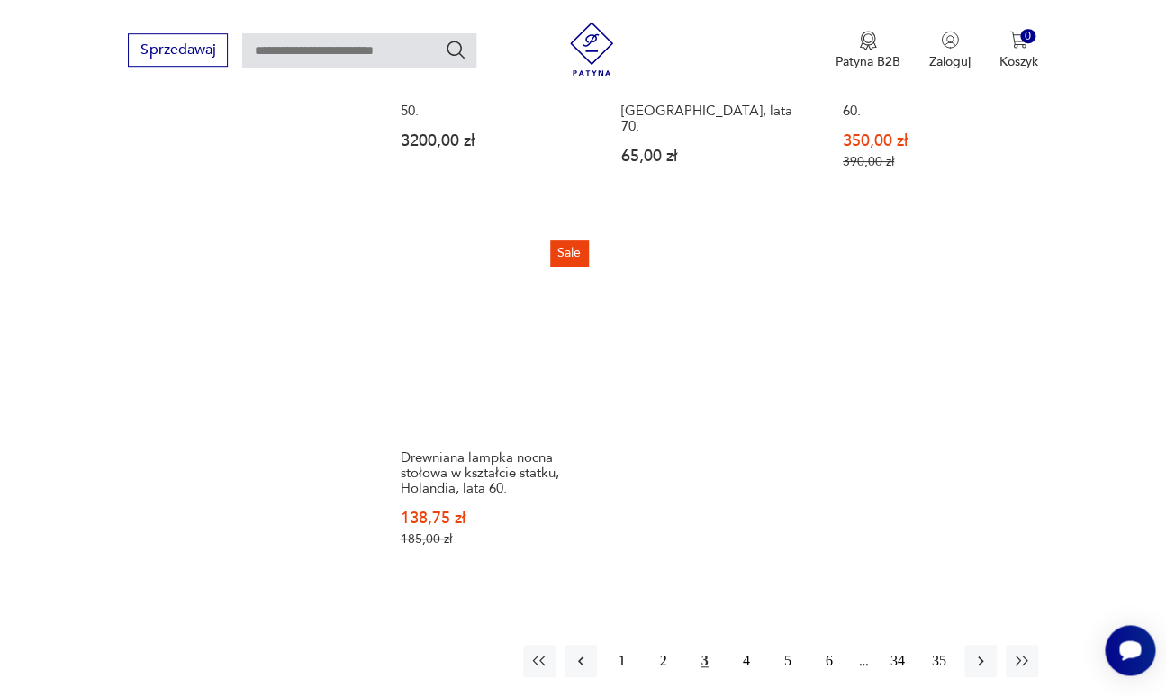
scroll to position [2482, 0]
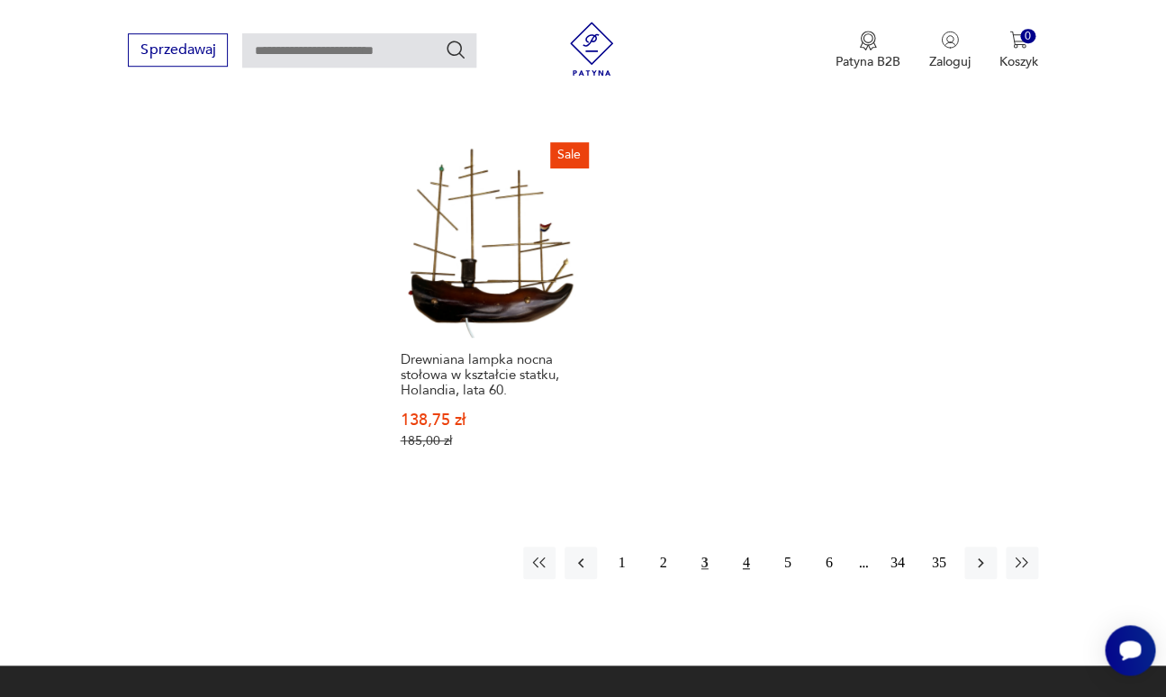
click at [762, 546] on button "4" at bounding box center [746, 562] width 32 height 32
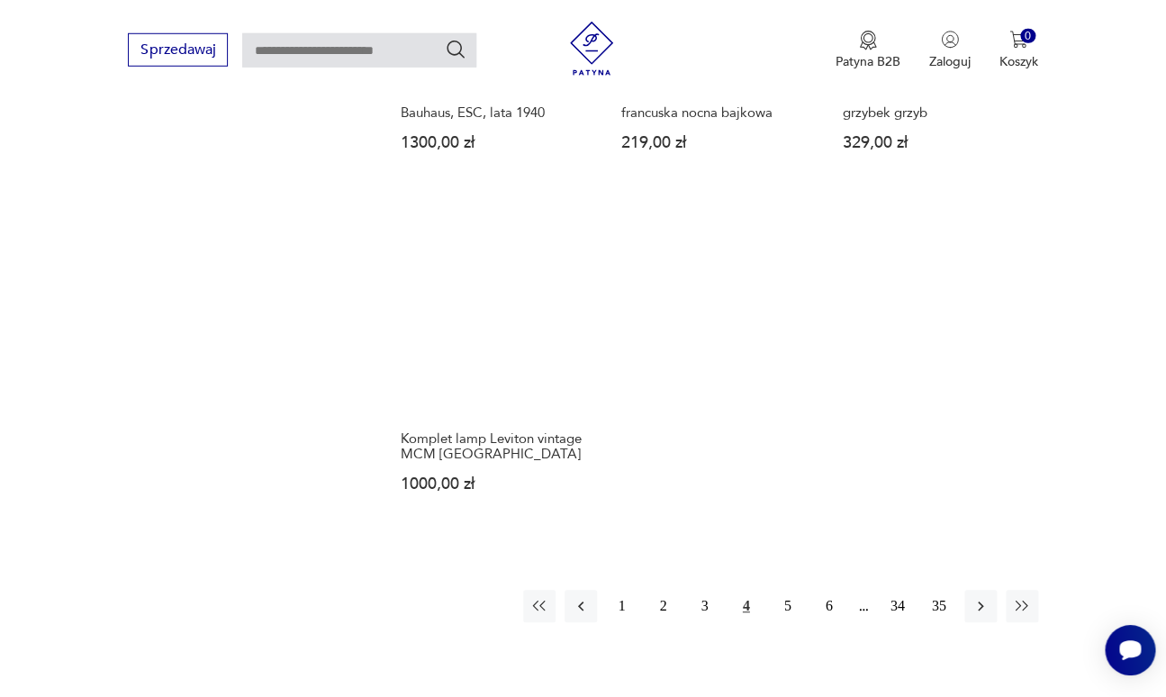
scroll to position [2320, 0]
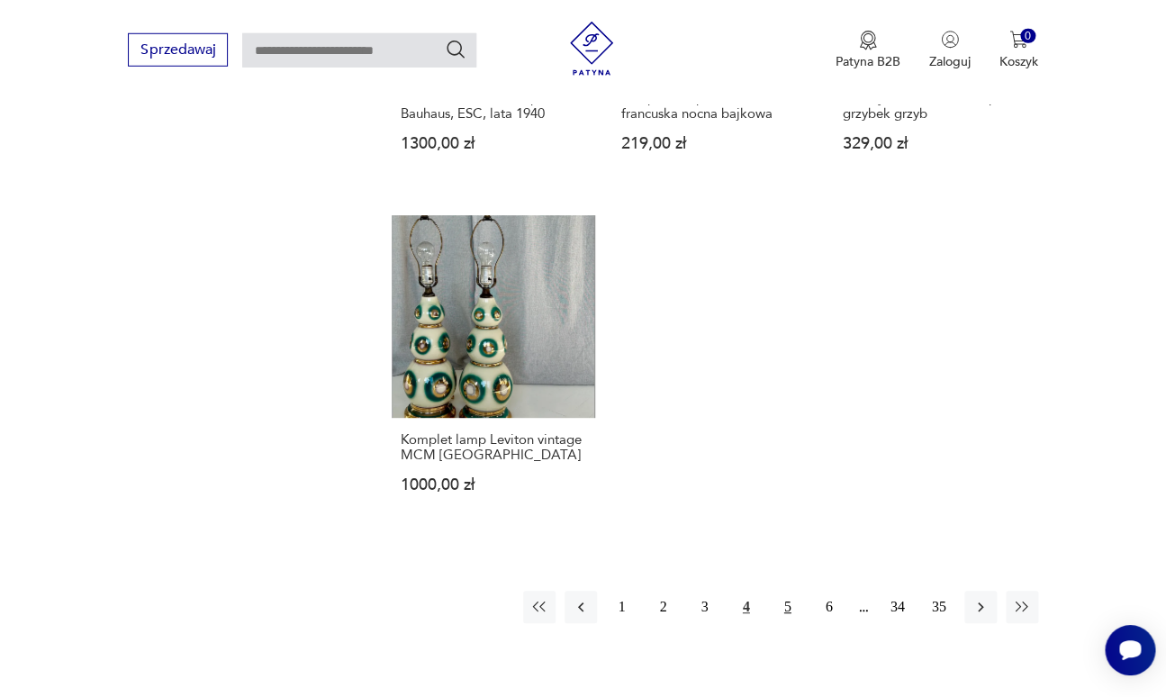
click at [800, 591] on button "5" at bounding box center [787, 607] width 32 height 32
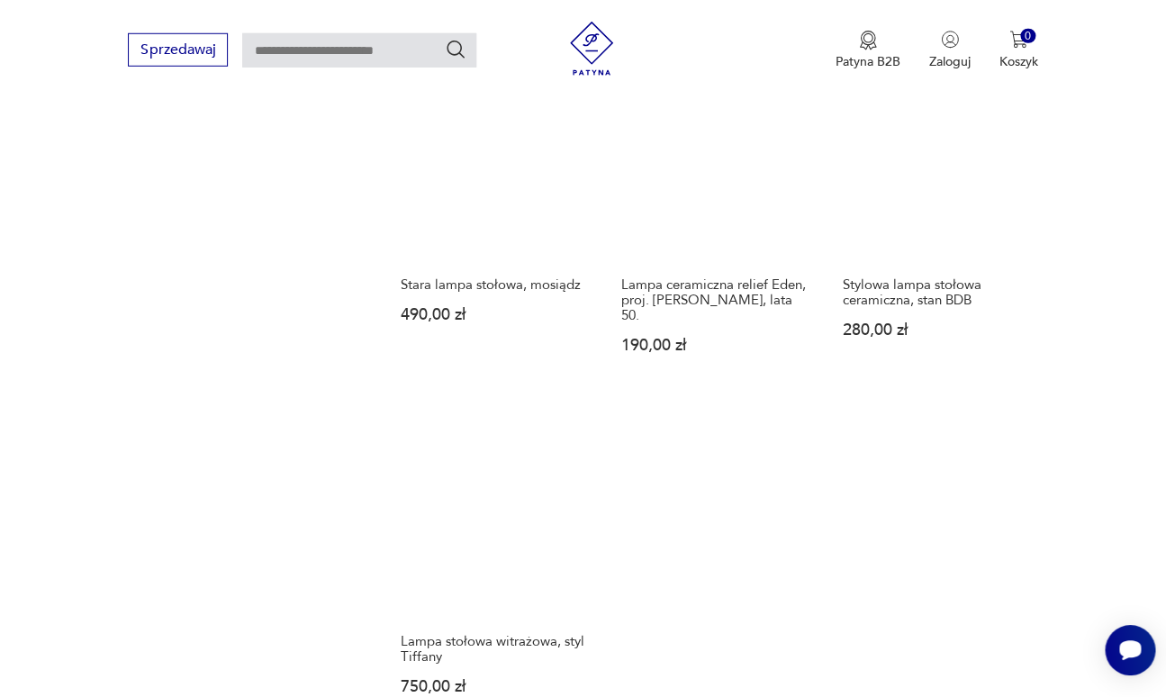
scroll to position [2269, 0]
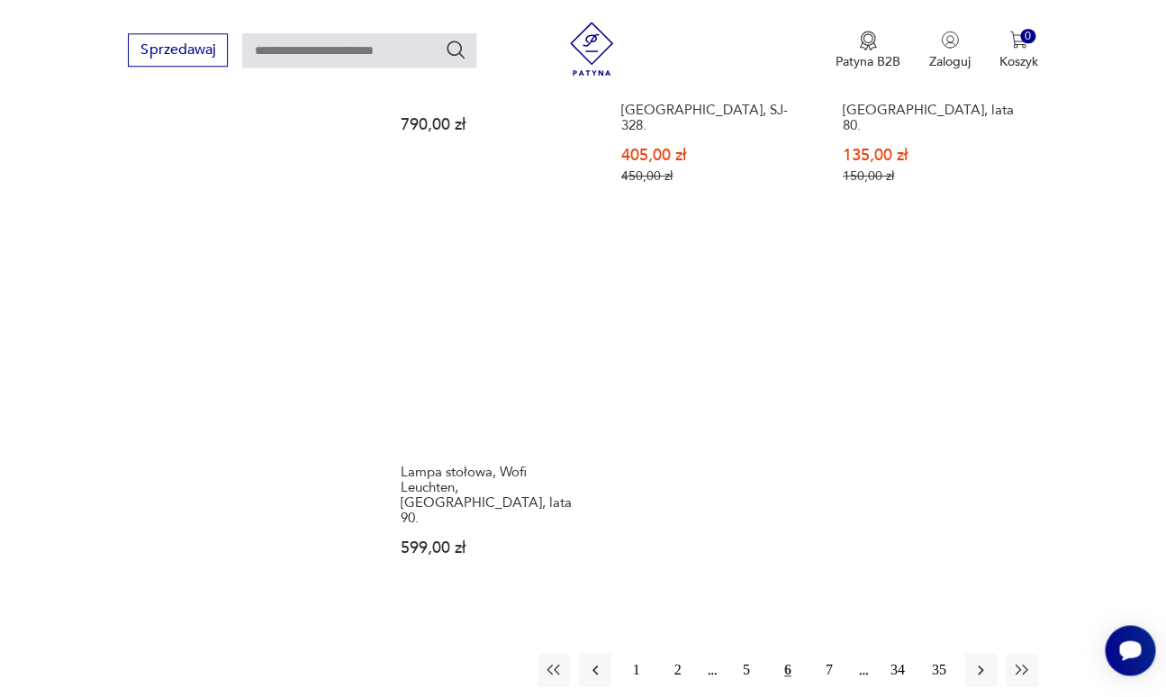
scroll to position [2479, 0]
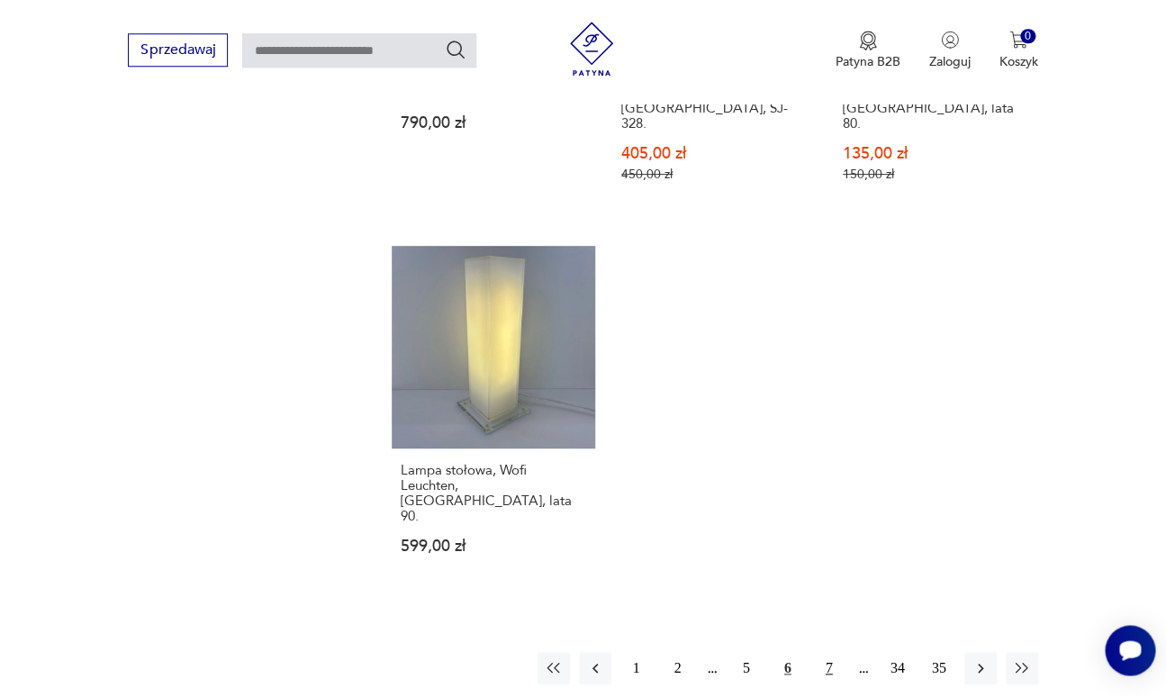
click at [843, 652] on button "7" at bounding box center [829, 668] width 32 height 32
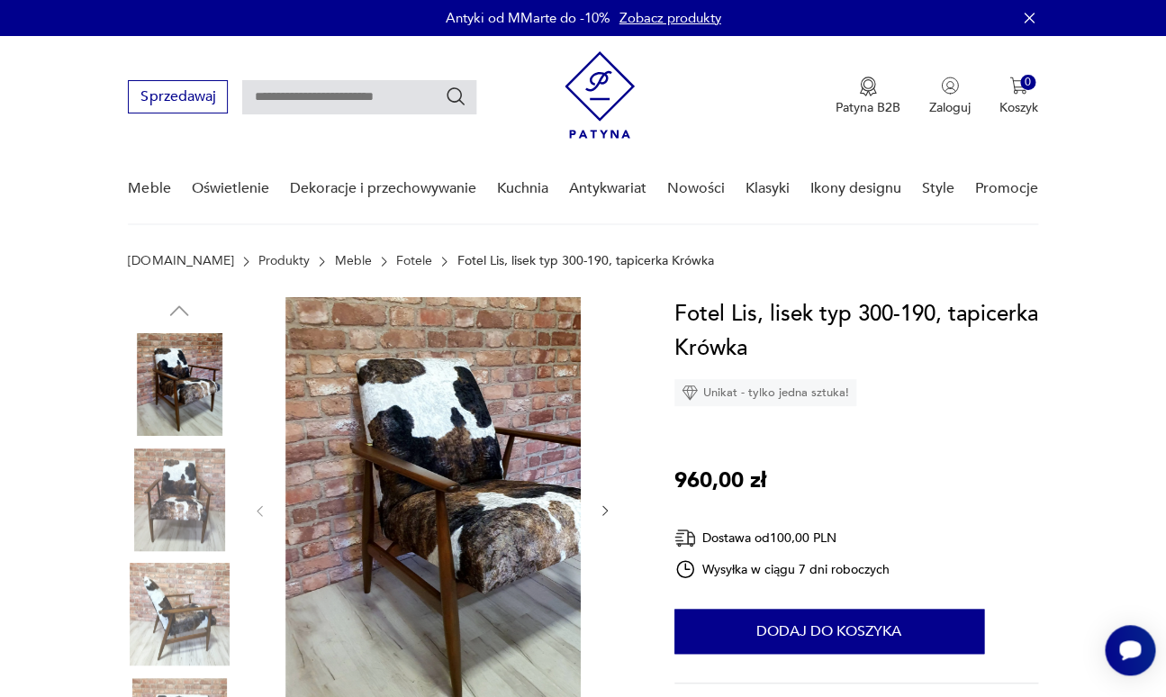
click at [191, 397] on img at bounding box center [179, 384] width 103 height 103
click at [189, 455] on img at bounding box center [179, 499] width 103 height 103
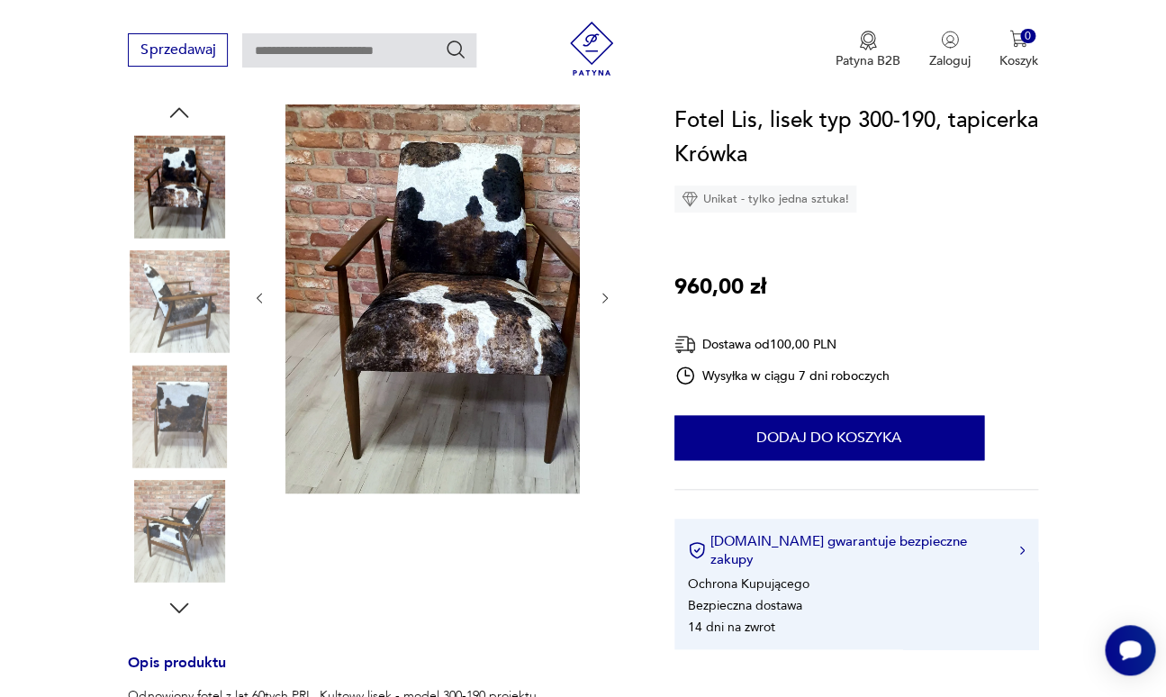
scroll to position [202, 0]
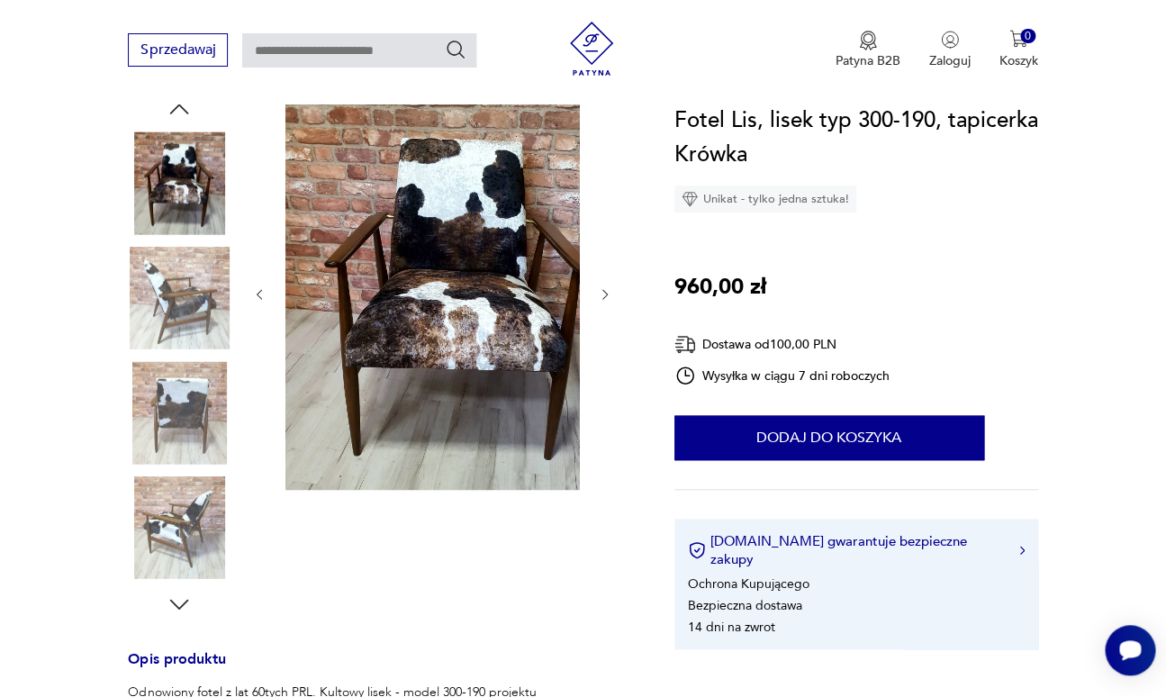
click at [177, 374] on img at bounding box center [179, 412] width 103 height 103
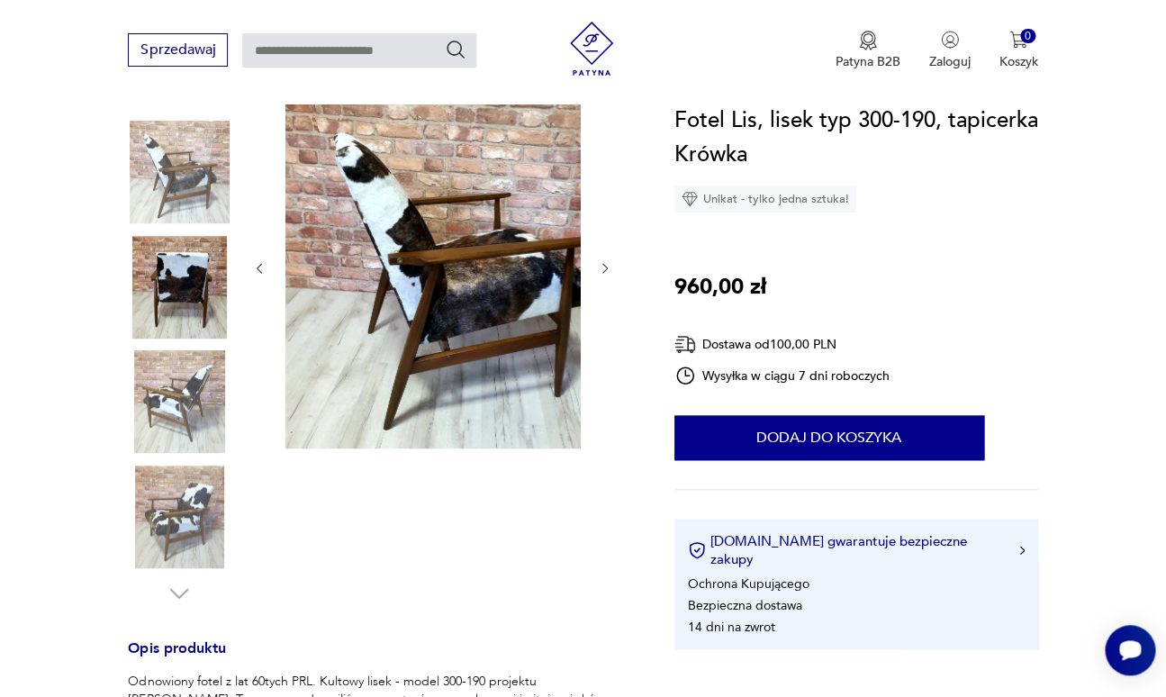
scroll to position [214, 0]
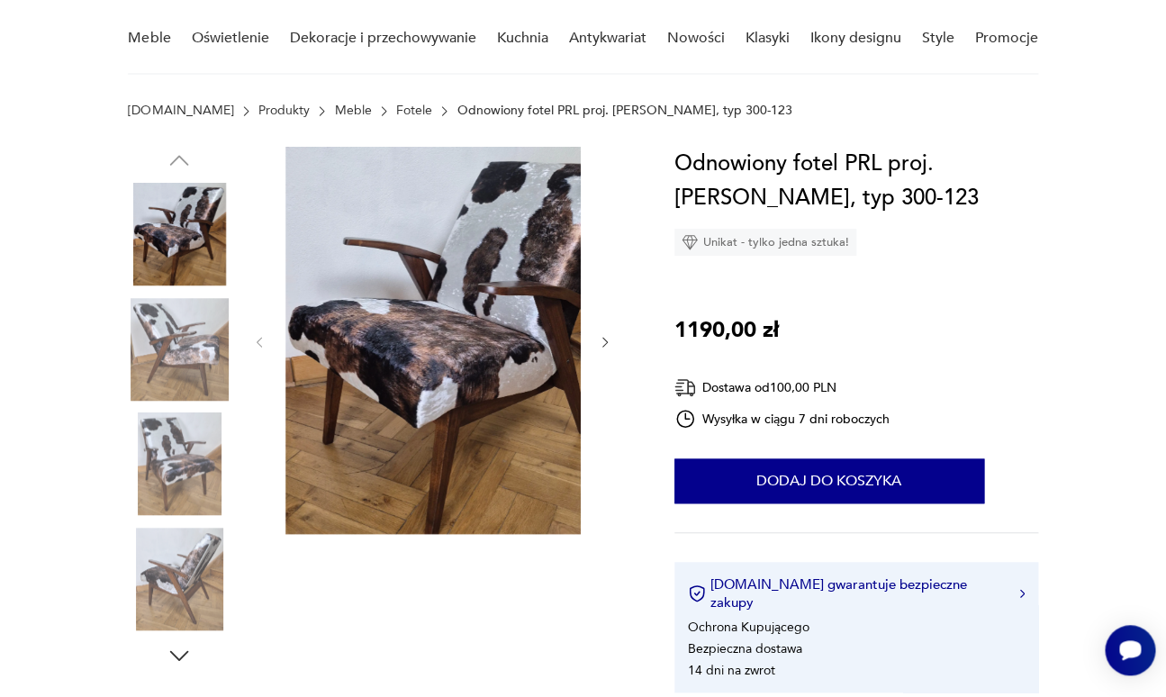
scroll to position [181, 0]
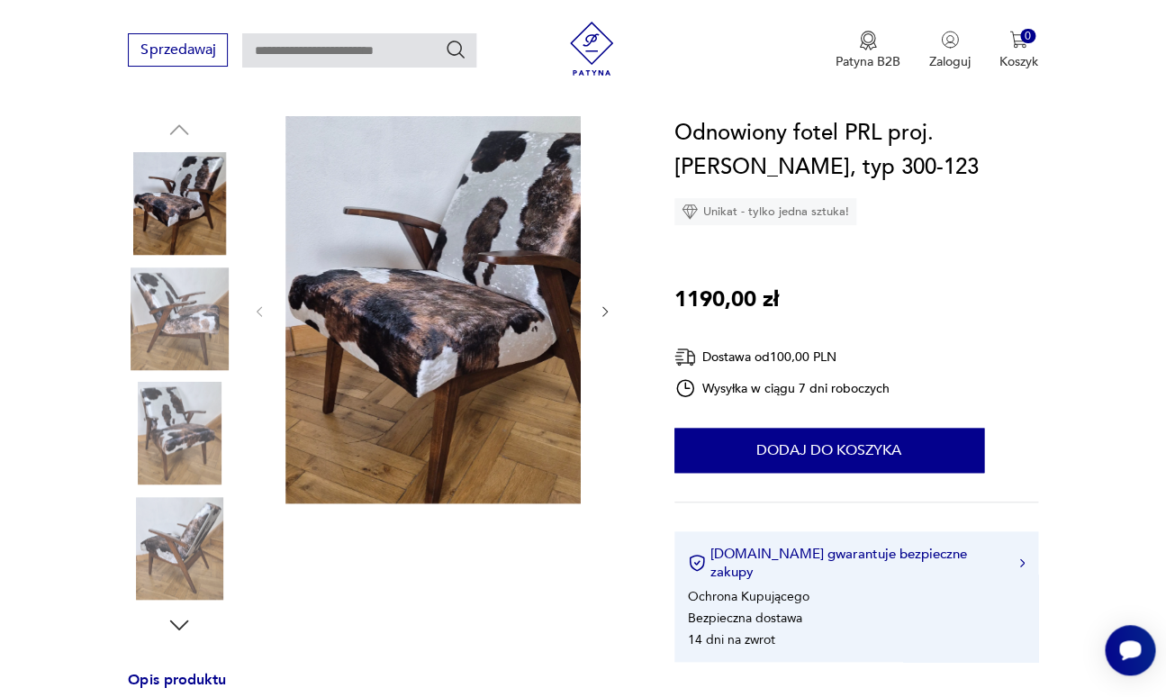
click at [176, 307] on img at bounding box center [179, 318] width 103 height 103
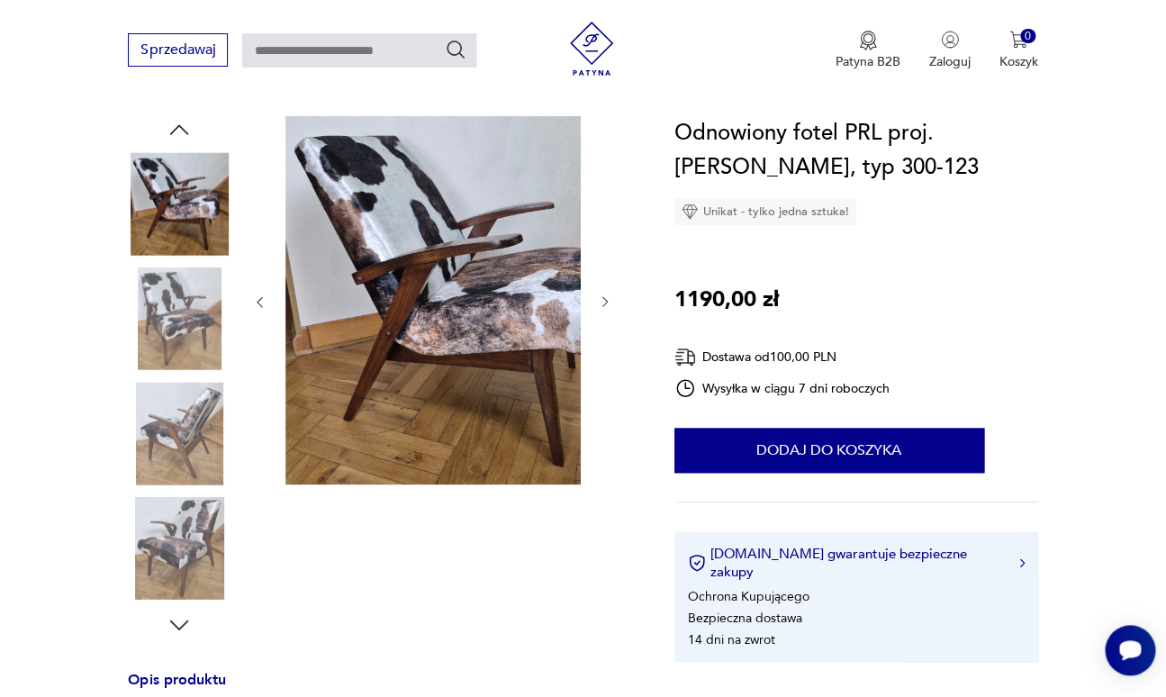
click at [189, 401] on img at bounding box center [179, 433] width 103 height 103
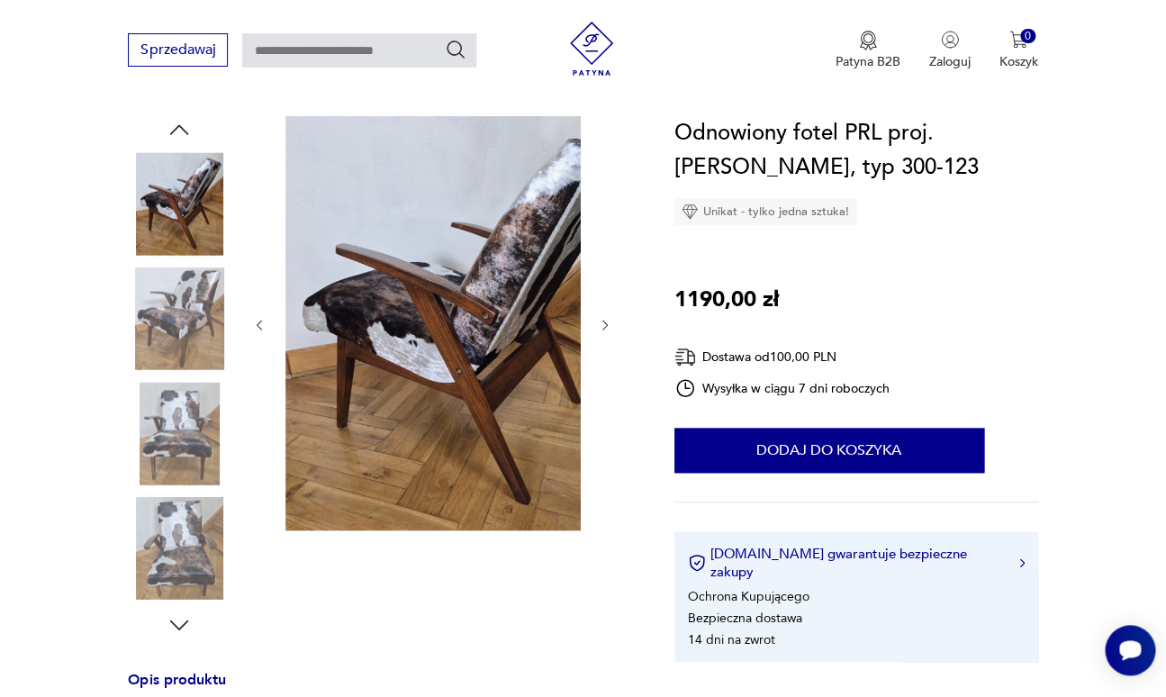
click at [196, 564] on img at bounding box center [179, 548] width 103 height 103
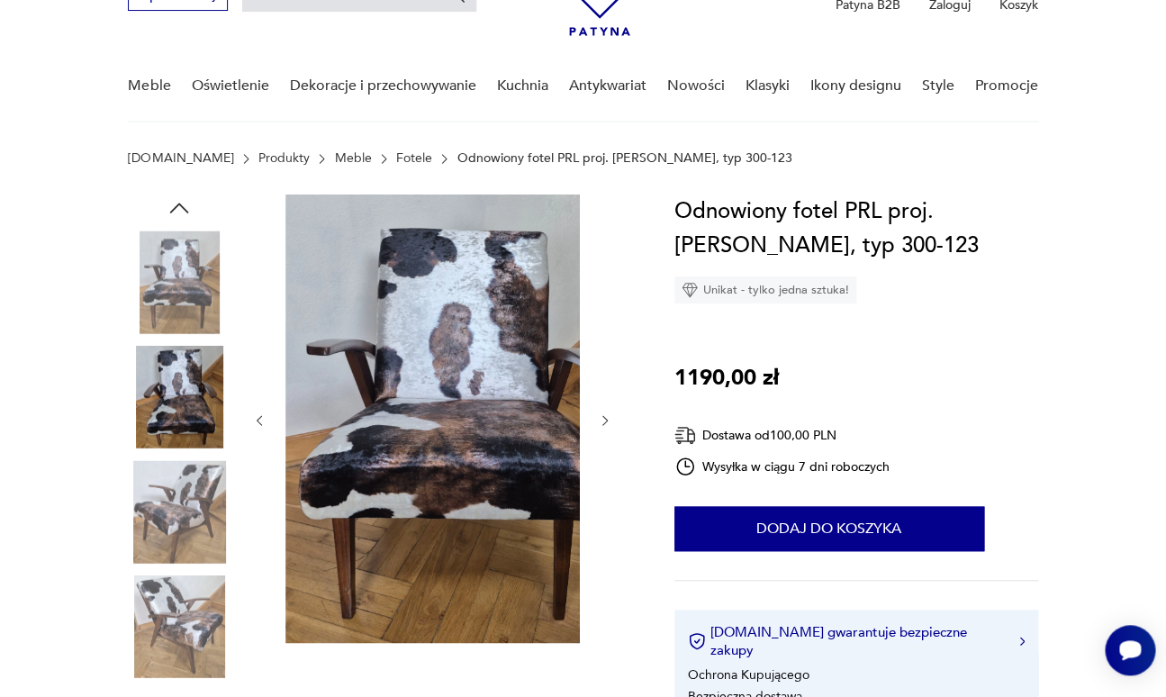
scroll to position [76, 0]
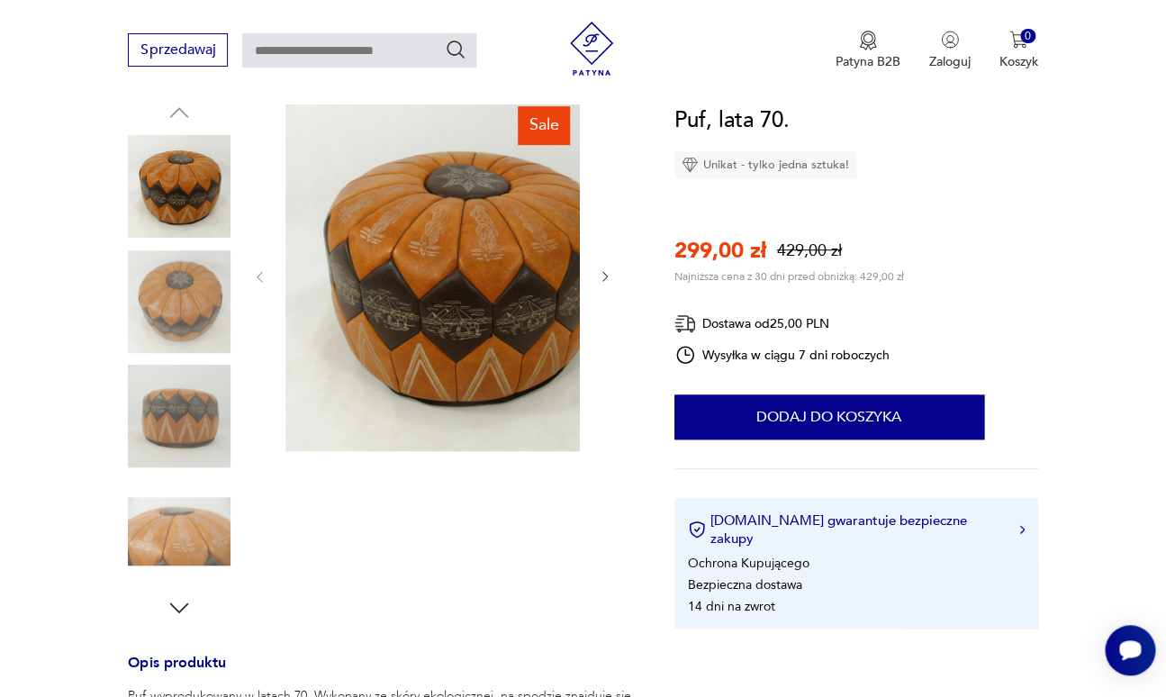
scroll to position [200, 0]
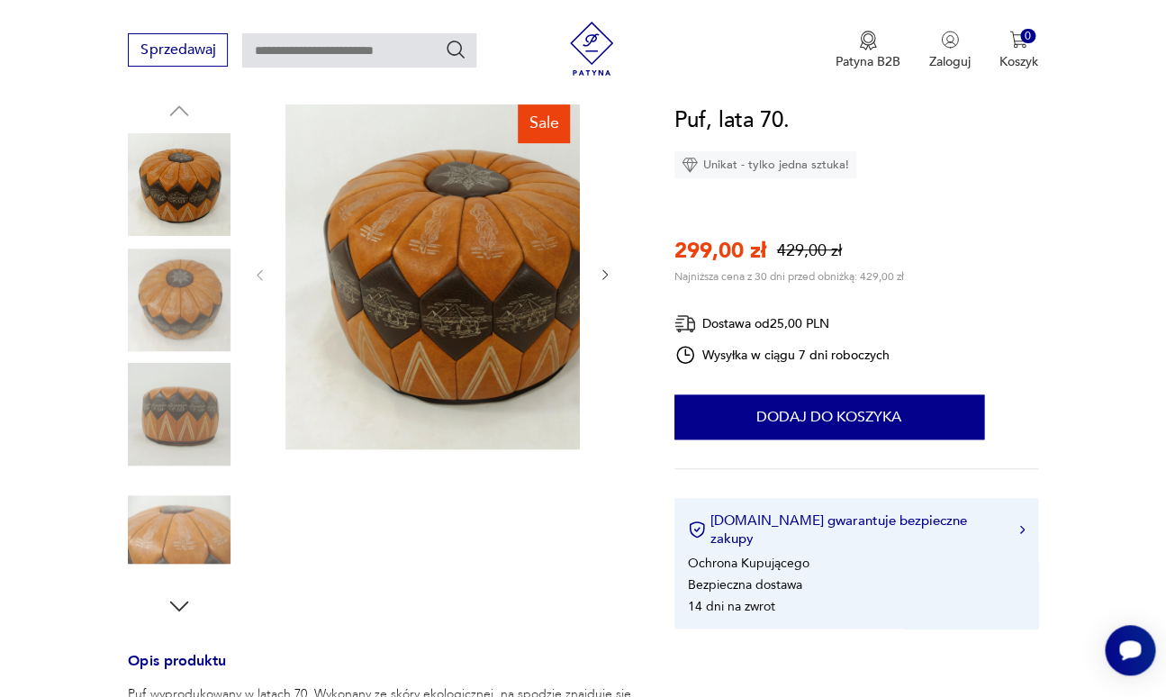
click at [190, 279] on img at bounding box center [179, 299] width 103 height 103
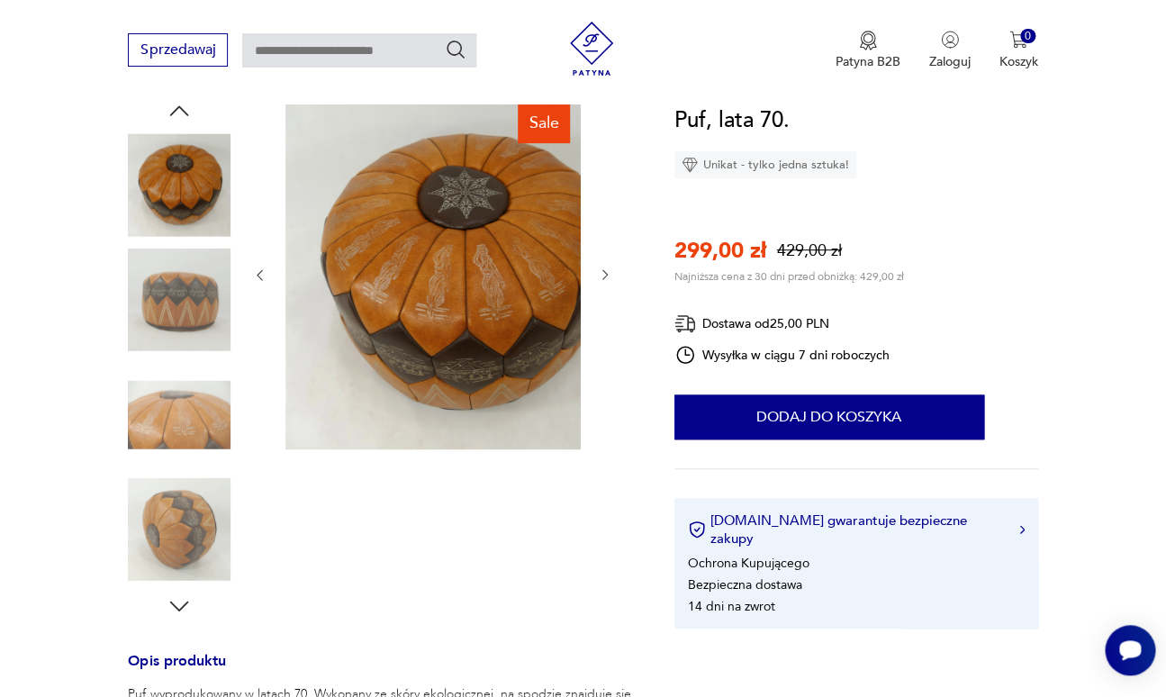
click at [185, 418] on img at bounding box center [179, 414] width 103 height 103
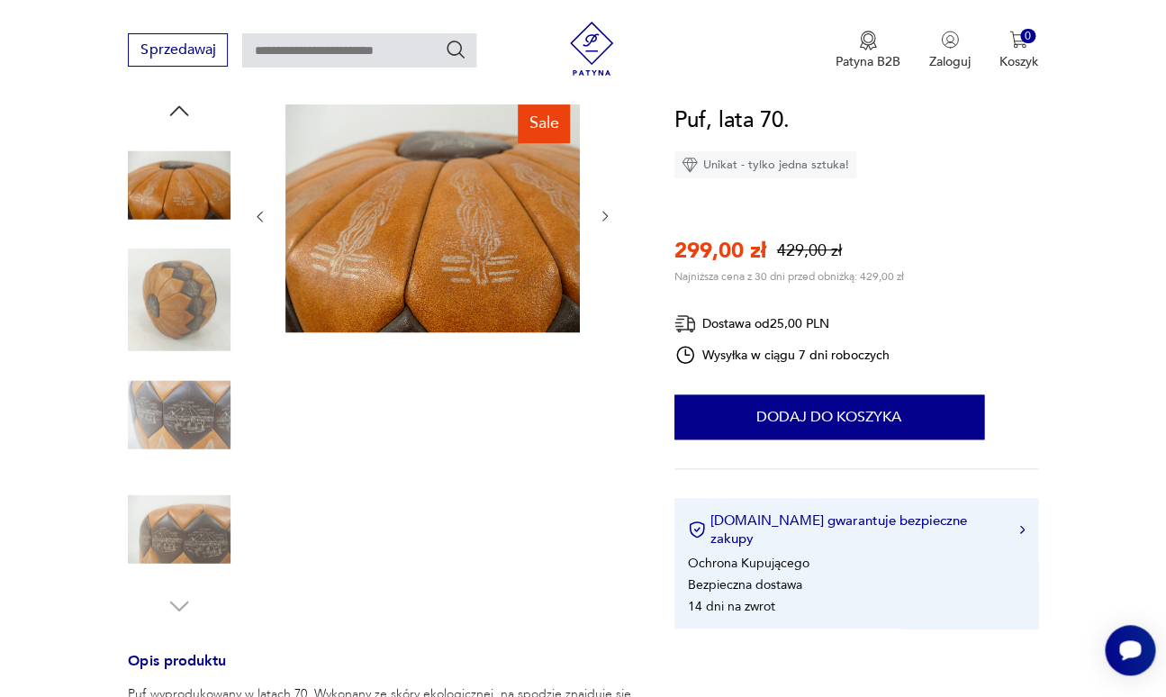
click at [185, 446] on img at bounding box center [179, 414] width 103 height 103
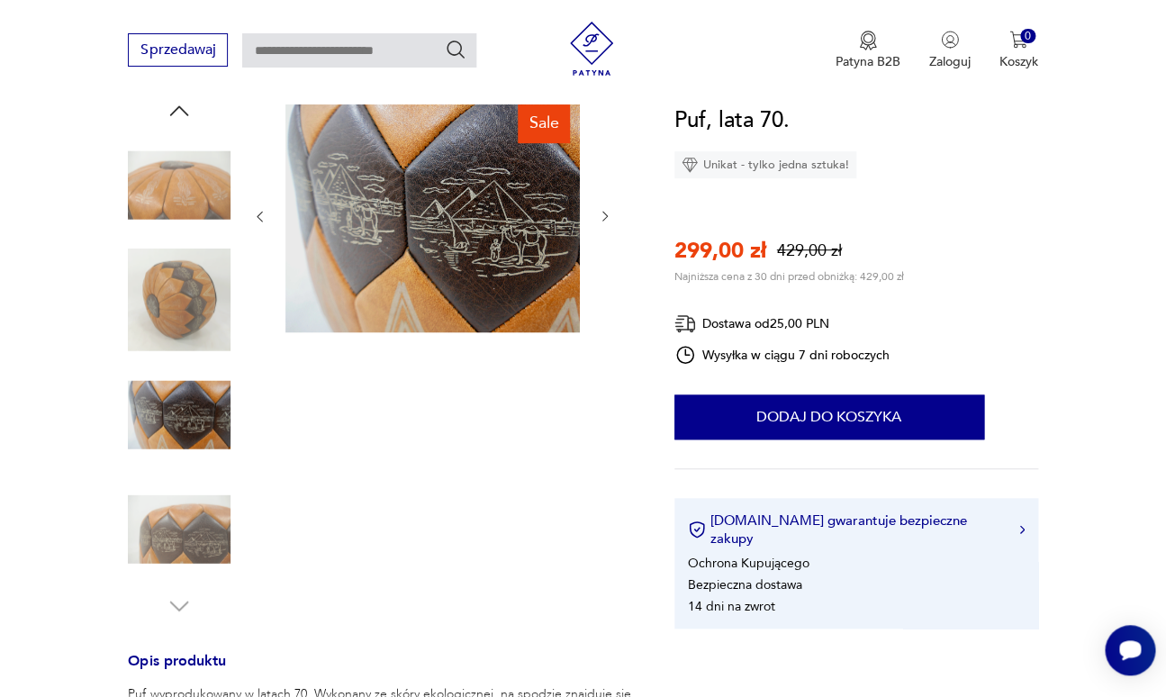
click at [186, 485] on img at bounding box center [179, 529] width 103 height 103
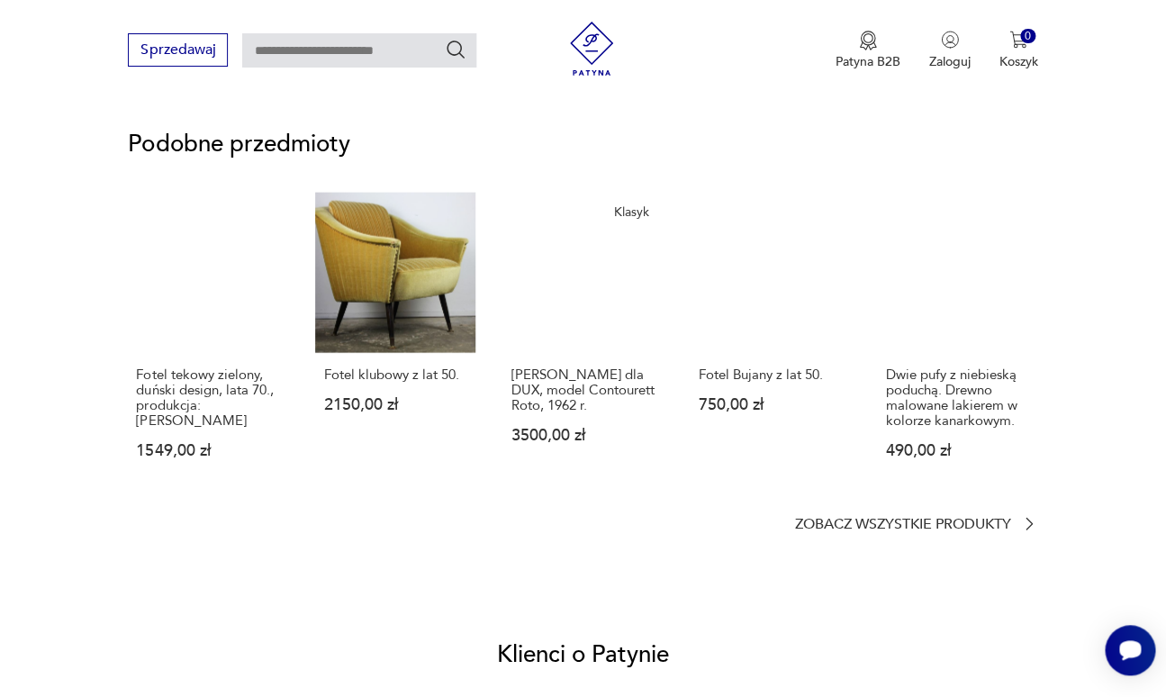
scroll to position [0, 0]
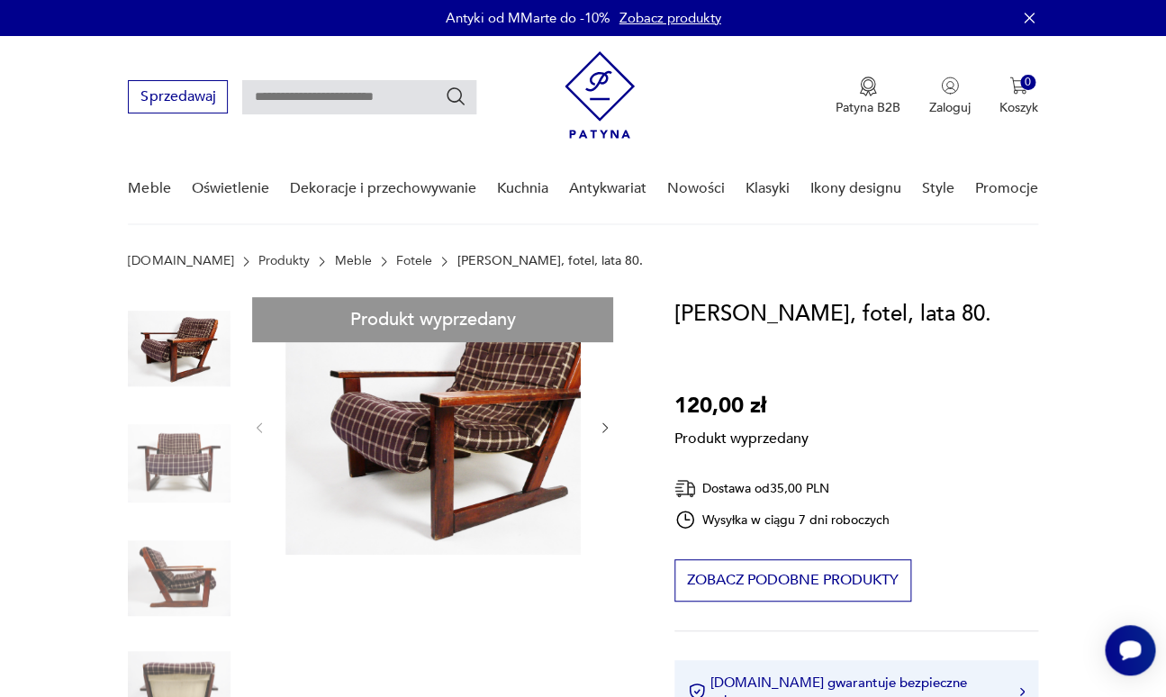
scroll to position [193, 0]
